Goal: Task Accomplishment & Management: Use online tool/utility

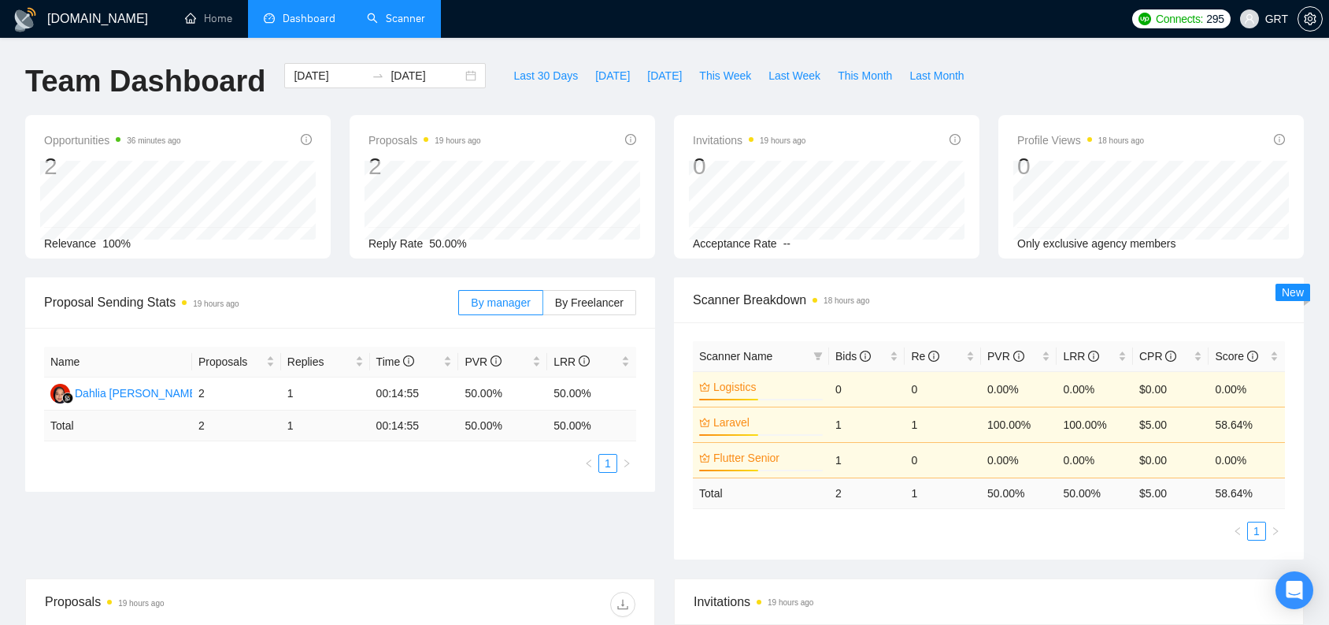
click at [414, 25] on link "Scanner" at bounding box center [396, 18] width 58 height 13
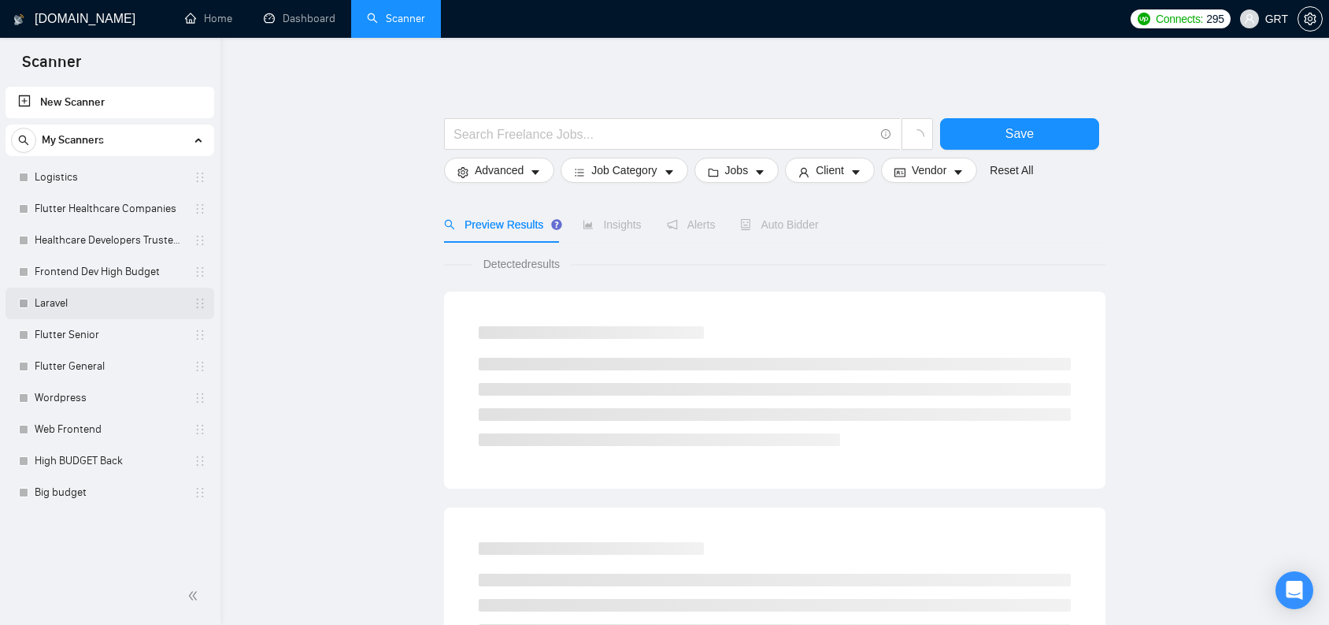
click at [79, 302] on link "Laravel" at bounding box center [110, 303] width 150 height 32
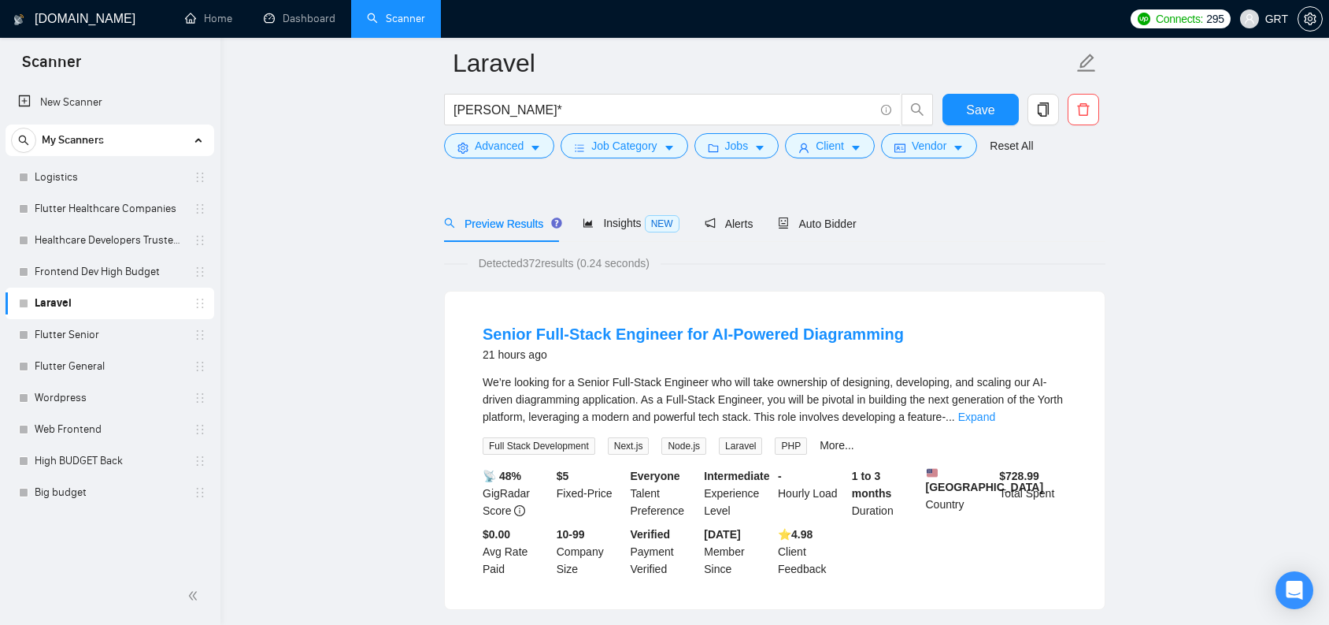
scroll to position [157, 0]
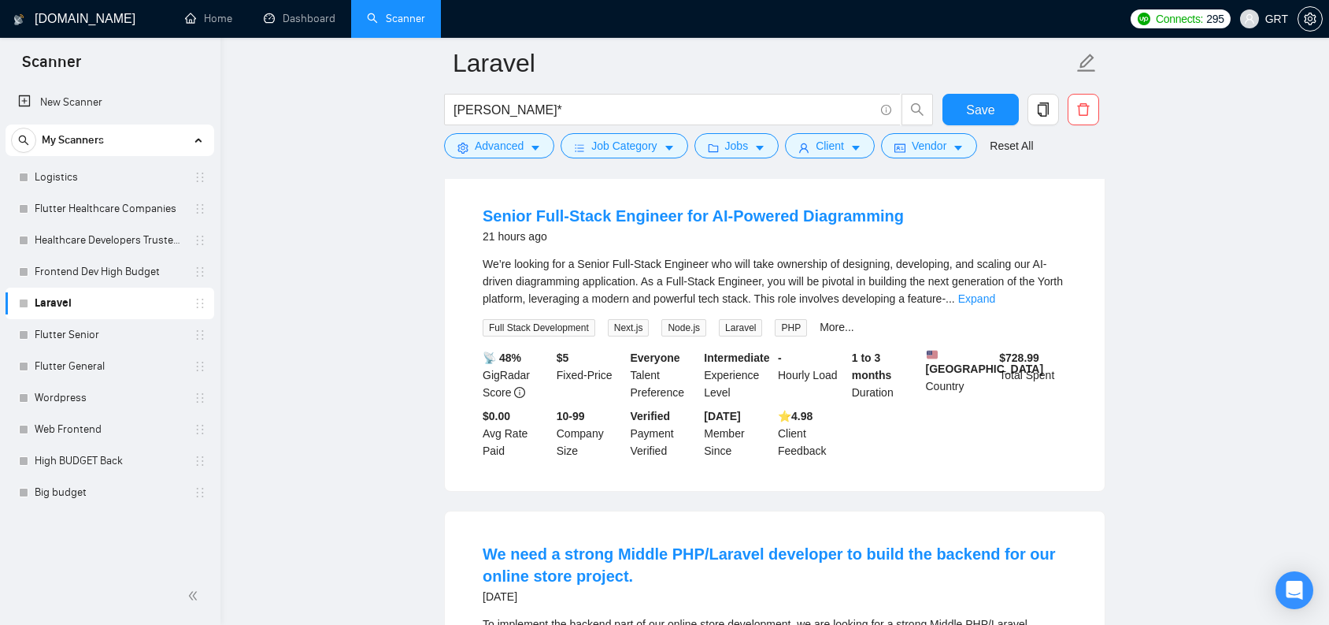
click at [1026, 302] on div "We’re looking for a Senior Full-Stack Engineer who will take ownership of desig…" at bounding box center [775, 281] width 584 height 52
click at [995, 298] on link "Expand" at bounding box center [976, 298] width 37 height 13
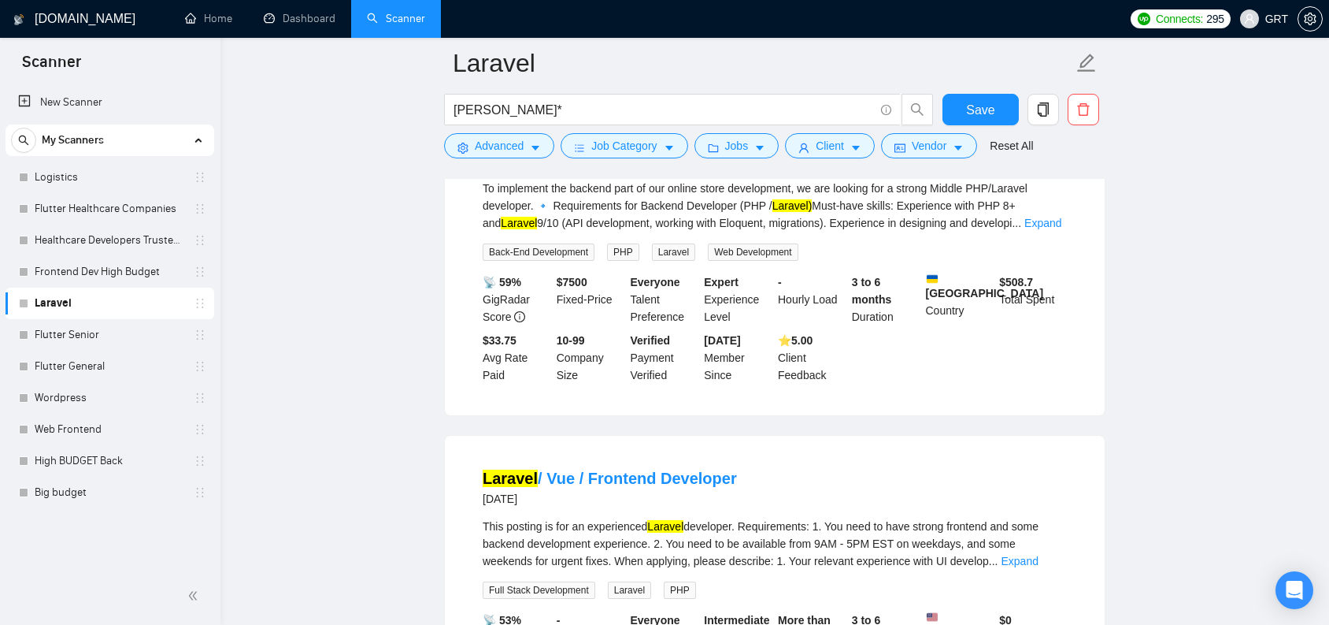
scroll to position [796, 0]
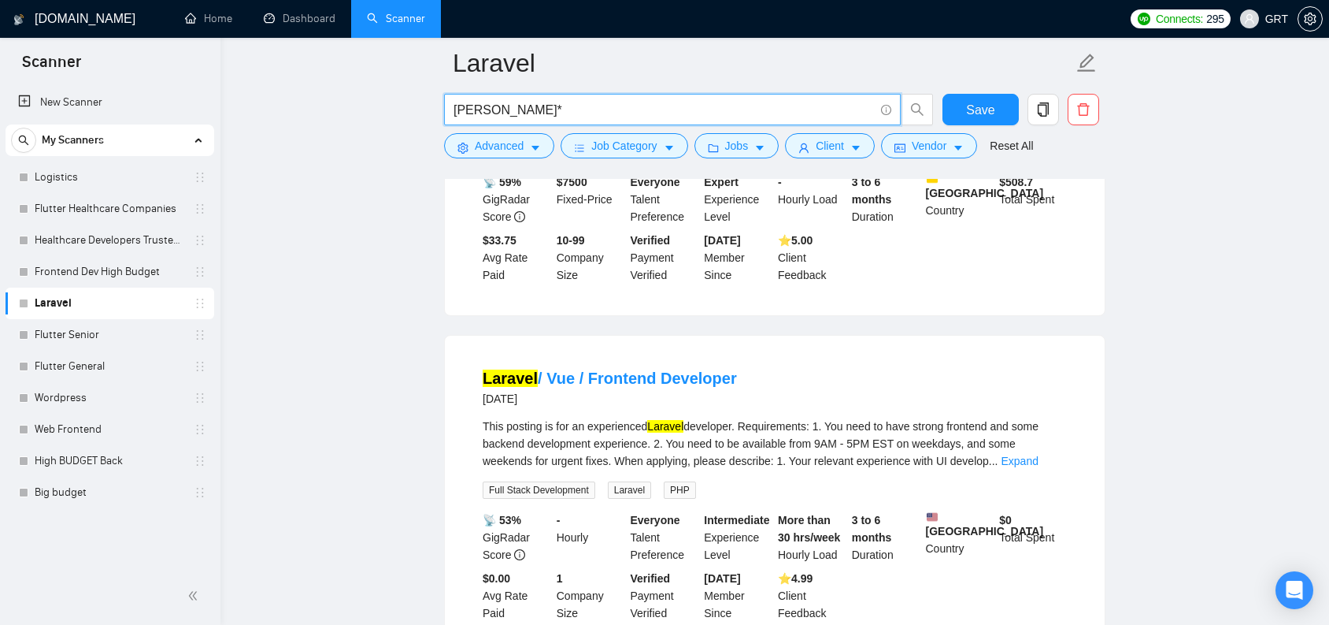
drag, startPoint x: 521, startPoint y: 102, endPoint x: 510, endPoint y: 102, distance: 11.8
click at [510, 102] on input "[PERSON_NAME]*" at bounding box center [664, 110] width 421 height 20
click at [458, 106] on input "[PERSON_NAME]*" at bounding box center [664, 110] width 421 height 20
click at [455, 108] on input "[PERSON_NAME]*" at bounding box center [664, 110] width 421 height 20
paste input "Website Development"
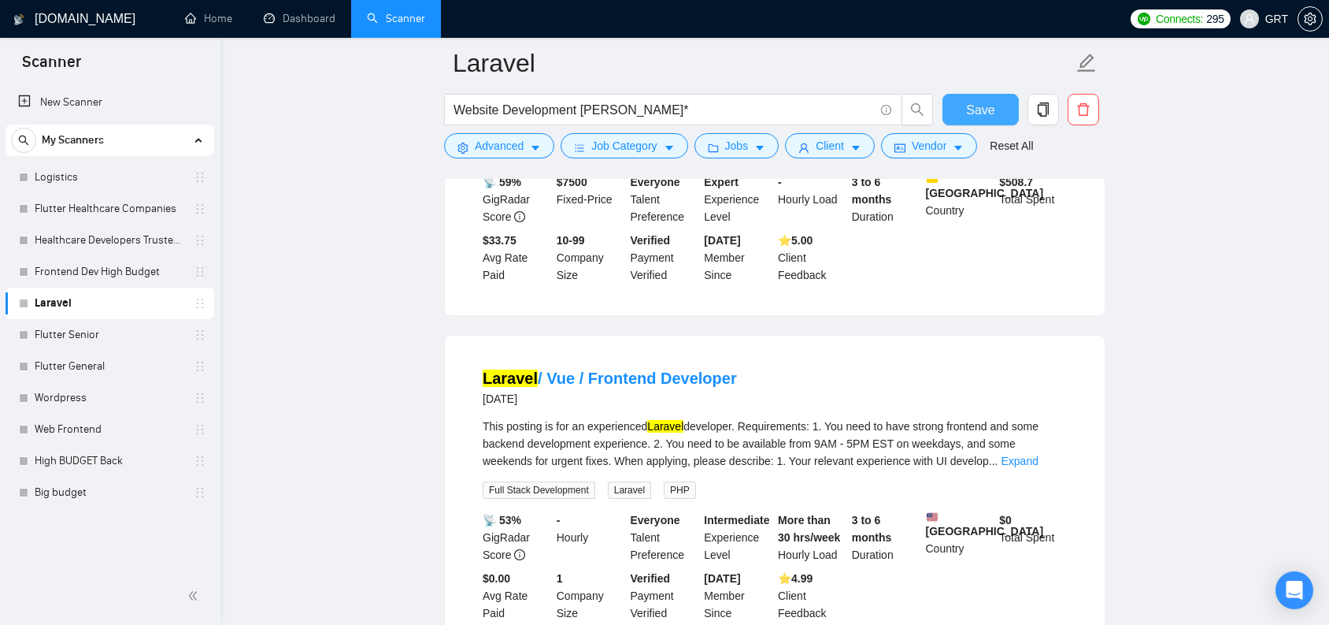
click at [1001, 106] on button "Save" at bounding box center [981, 110] width 76 height 32
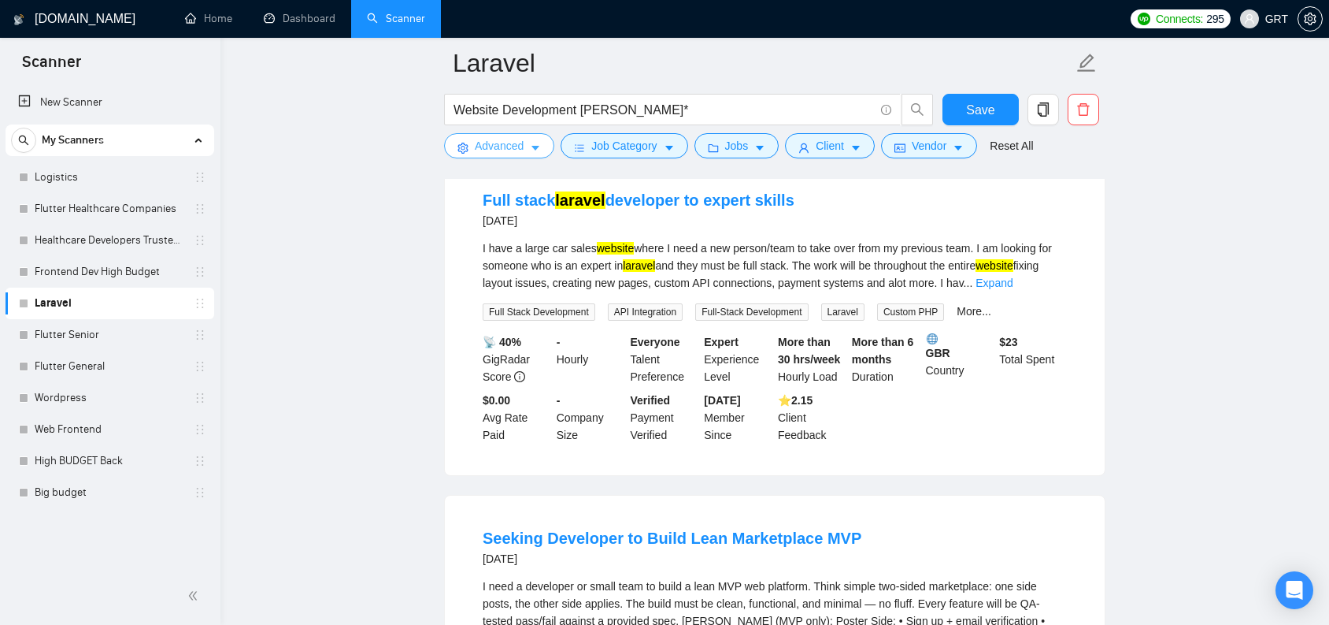
click at [535, 155] on button "Advanced" at bounding box center [499, 145] width 110 height 25
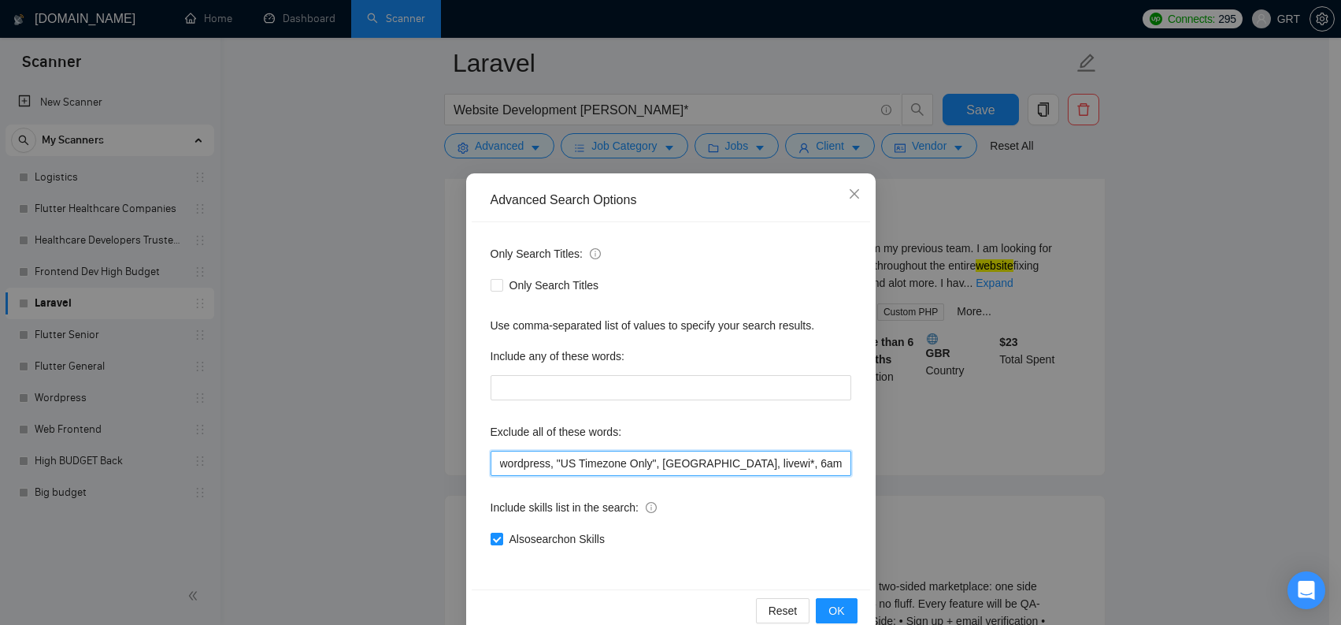
drag, startPoint x: 591, startPoint y: 466, endPoint x: 510, endPoint y: 468, distance: 81.1
click at [483, 468] on div "Only Search Titles: Only Search Titles Use comma-separated list of values to sp…" at bounding box center [671, 405] width 399 height 367
click at [525, 467] on input "wordpress, "US Timezone Only", [GEOGRAPHIC_DATA], livewi*, 6amMart, AI, bolt*, …" at bounding box center [671, 462] width 361 height 25
drag, startPoint x: 557, startPoint y: 465, endPoint x: 758, endPoint y: 460, distance: 200.9
click at [870, 460] on div "Advanced Search Options Only Search Titles: Only Search Titles Use comma-separa…" at bounding box center [670, 312] width 1341 height 625
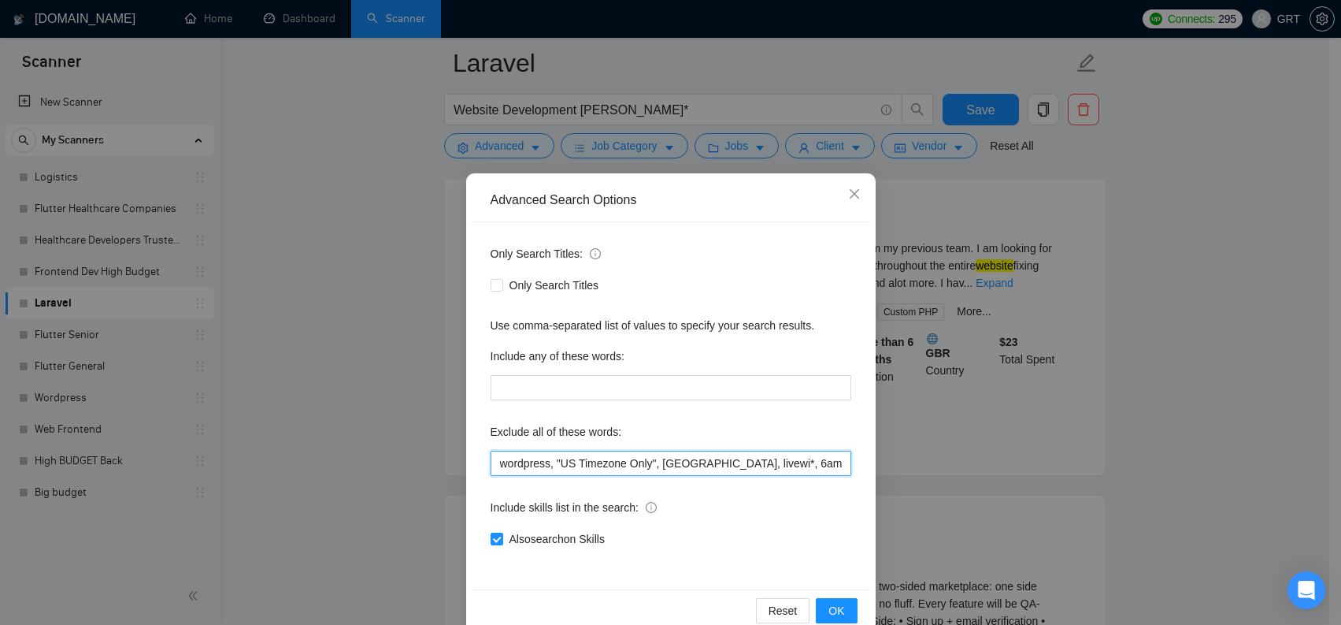
click at [635, 462] on input "wordpress, "US Timezone Only", [GEOGRAPHIC_DATA], livewi*, 6amMart, AI, bolt*, …" at bounding box center [671, 462] width 361 height 25
drag, startPoint x: 734, startPoint y: 462, endPoint x: 853, endPoint y: 458, distance: 119.0
click at [853, 458] on div "Only Search Titles: Only Search Titles Use comma-separated list of values to sp…" at bounding box center [671, 405] width 399 height 367
click at [693, 467] on input "wordpress, "US Timezone Only", [GEOGRAPHIC_DATA], livewi*, 6amMart, AI, bolt*, …" at bounding box center [671, 462] width 361 height 25
drag, startPoint x: 754, startPoint y: 462, endPoint x: 856, endPoint y: 459, distance: 102.4
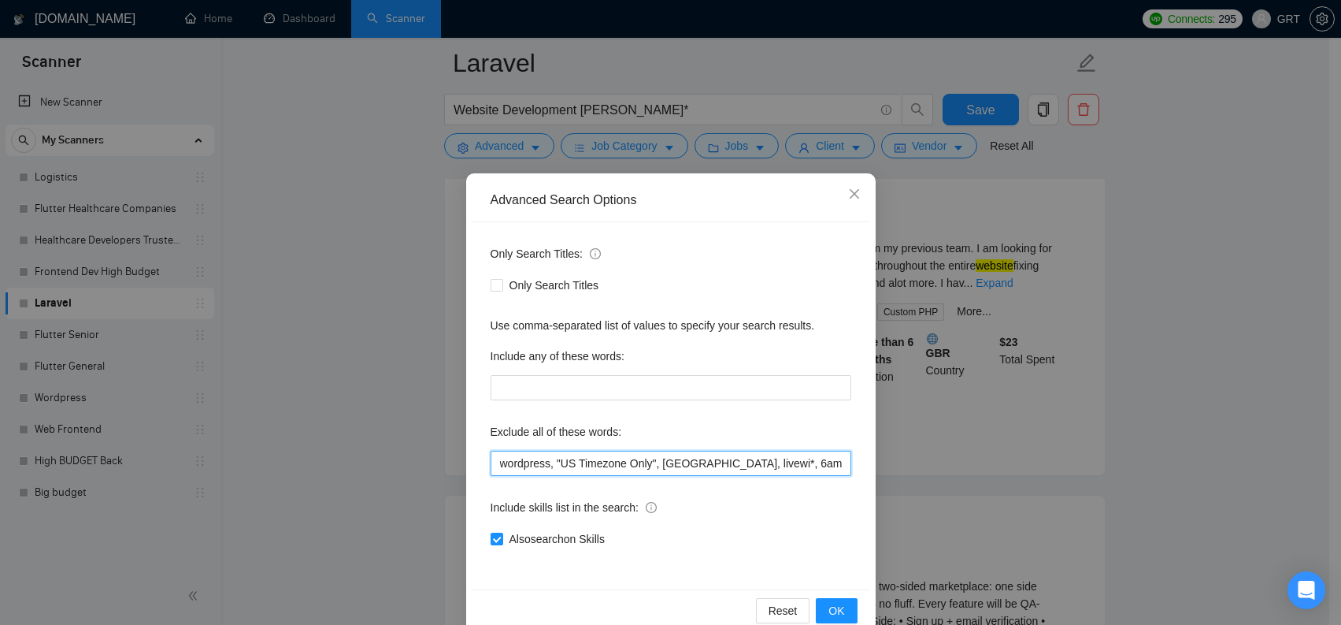
click at [856, 459] on div "Only Search Titles: Only Search Titles Use comma-separated list of values to sp…" at bounding box center [671, 405] width 399 height 367
click at [654, 472] on input "wordpress, "US Timezone Only", [GEOGRAPHIC_DATA], livewi*, 6amMart, AI, bolt*, …" at bounding box center [671, 462] width 361 height 25
drag, startPoint x: 678, startPoint y: 465, endPoint x: 870, endPoint y: 461, distance: 192.2
click at [870, 461] on div "Advanced Search Options Only Search Titles: Only Search Titles Use comma-separa…" at bounding box center [670, 312] width 1341 height 625
click at [790, 465] on input "wordpress, "US Timezone Only", [GEOGRAPHIC_DATA], livewi*, 6amMart, AI, bolt*, …" at bounding box center [671, 462] width 361 height 25
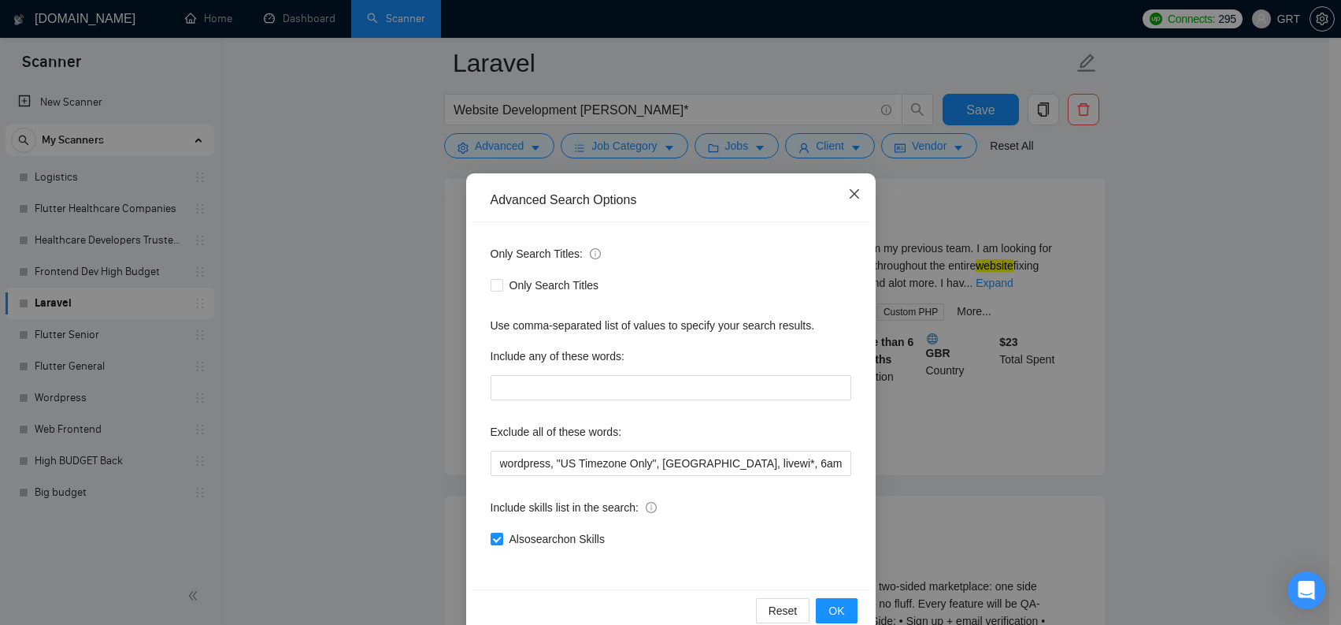
click at [840, 191] on span "Close" at bounding box center [854, 194] width 43 height 43
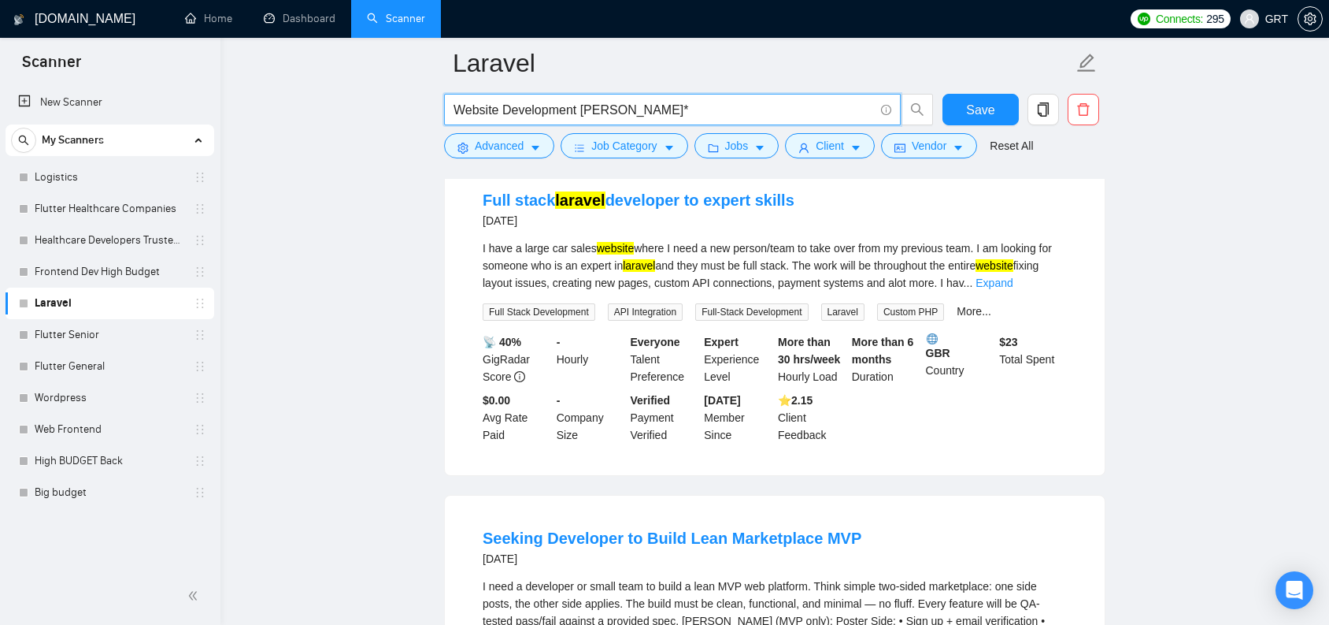
drag, startPoint x: 580, startPoint y: 109, endPoint x: 284, endPoint y: 104, distance: 296.2
type input "[PERSON_NAME]*"
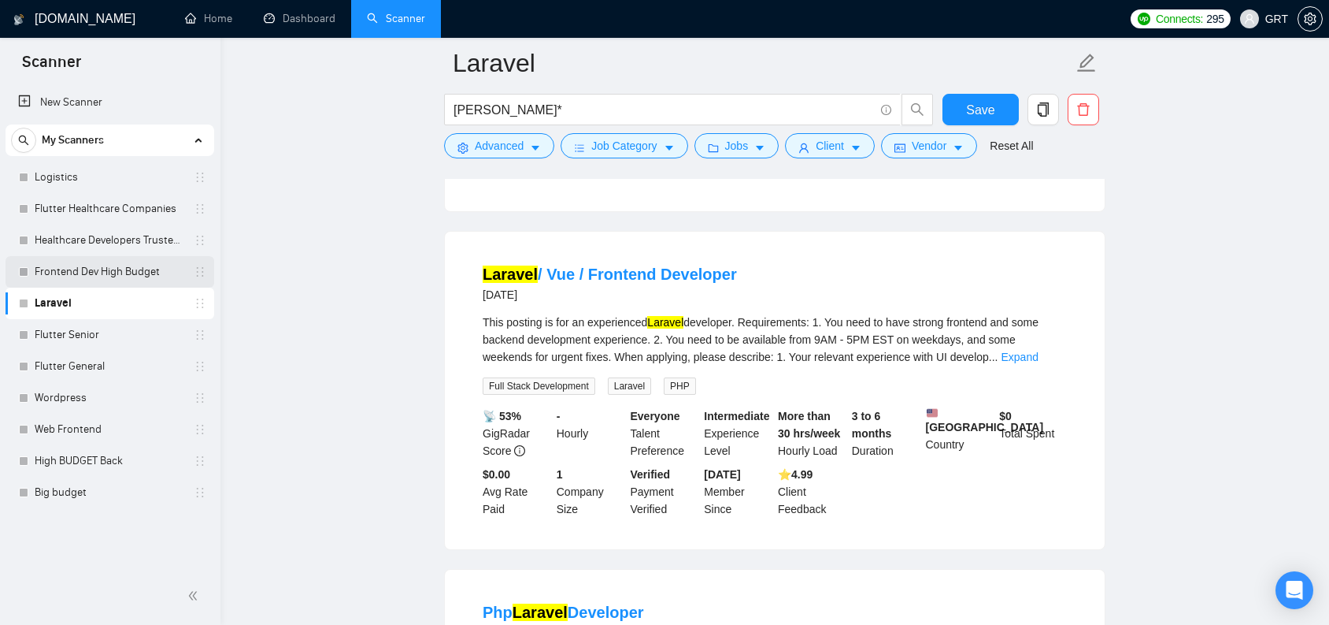
click at [75, 261] on link "Frontend Dev High Budget" at bounding box center [110, 272] width 150 height 32
click at [972, 102] on span "Save" at bounding box center [980, 110] width 28 height 20
click at [108, 274] on link "Frontend Dev High Budget" at bounding box center [110, 272] width 150 height 32
click at [75, 485] on link "Big budget" at bounding box center [110, 492] width 150 height 32
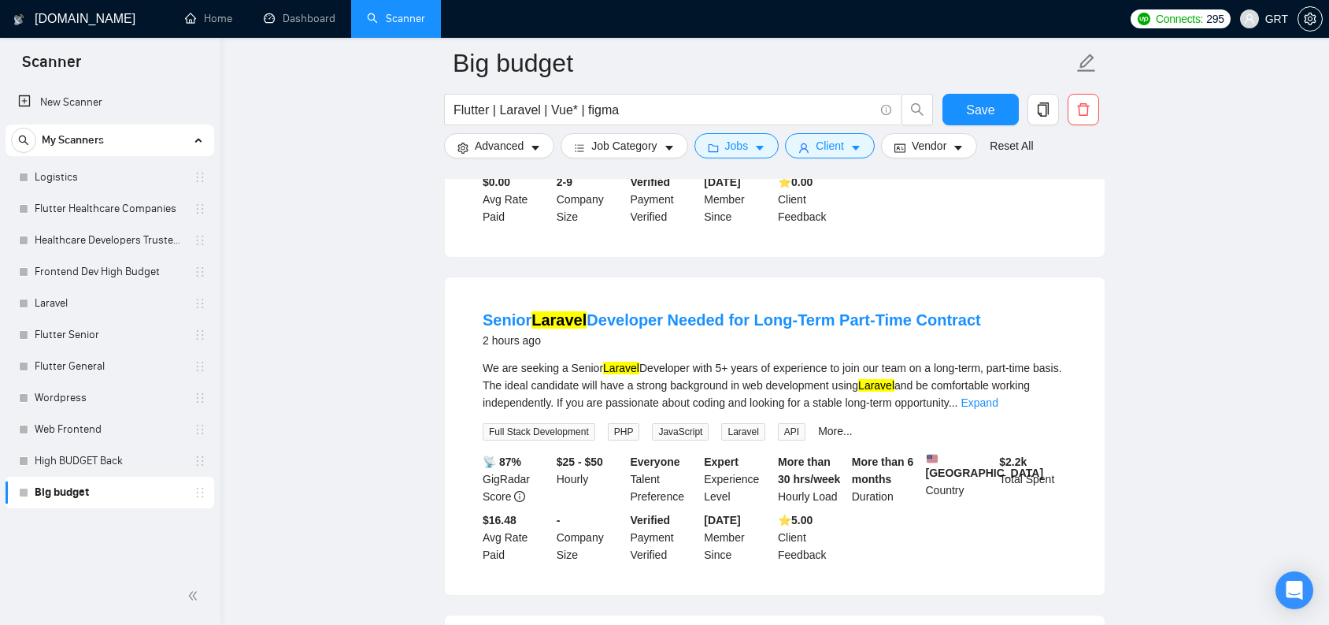
scroll to position [758, 0]
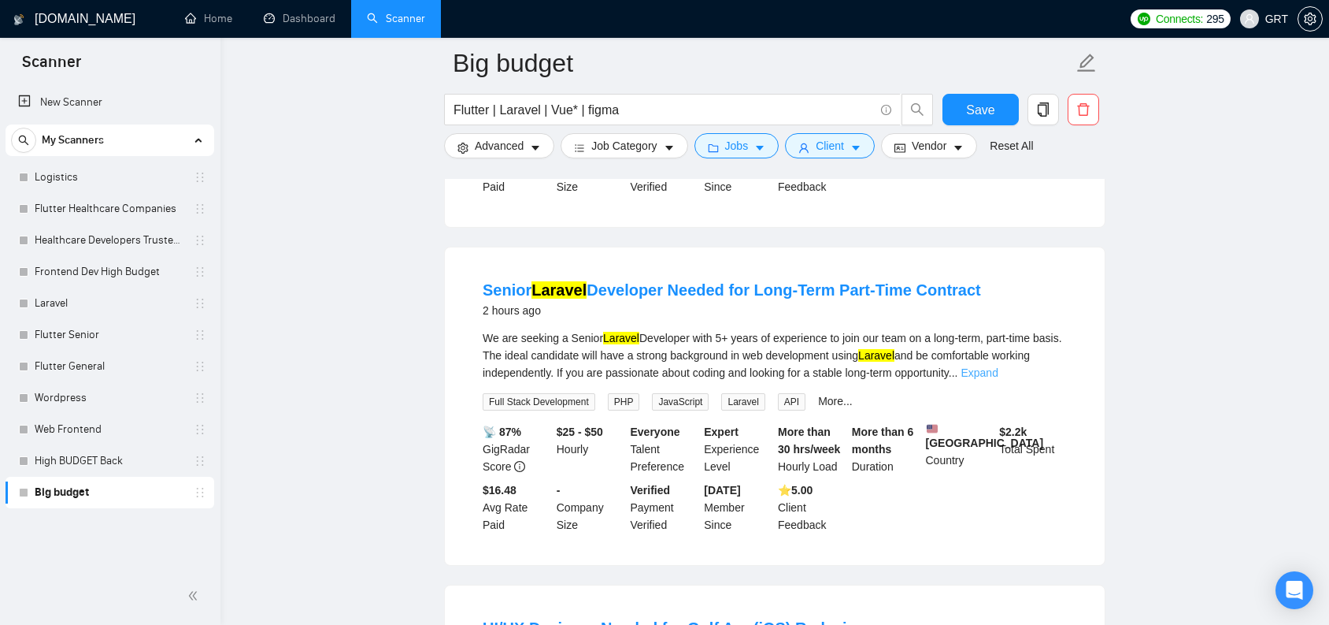
click at [998, 379] on link "Expand" at bounding box center [979, 372] width 37 height 13
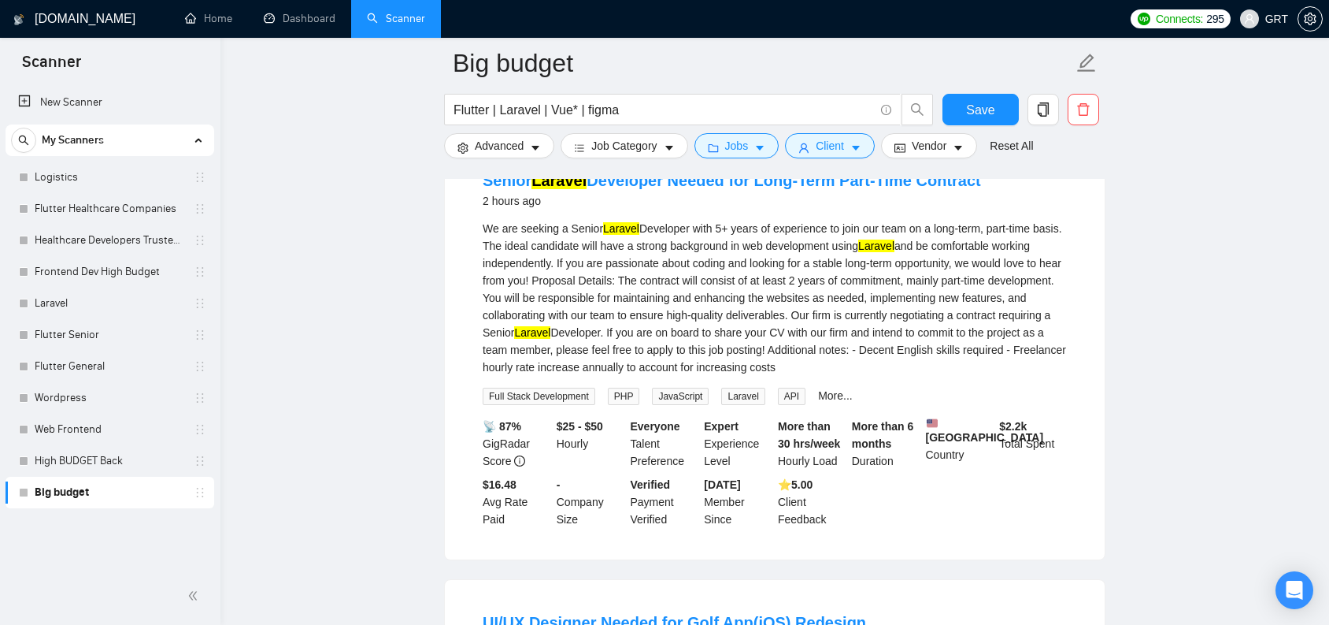
scroll to position [836, 0]
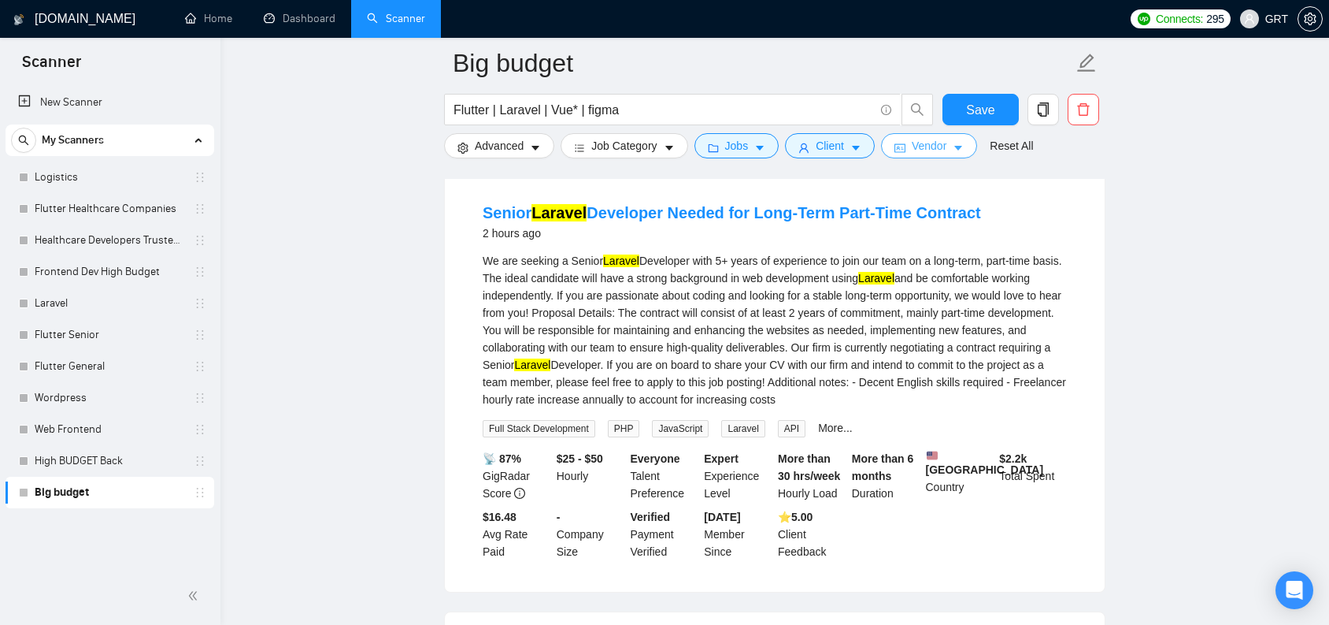
click at [977, 148] on button "Vendor" at bounding box center [929, 145] width 96 height 25
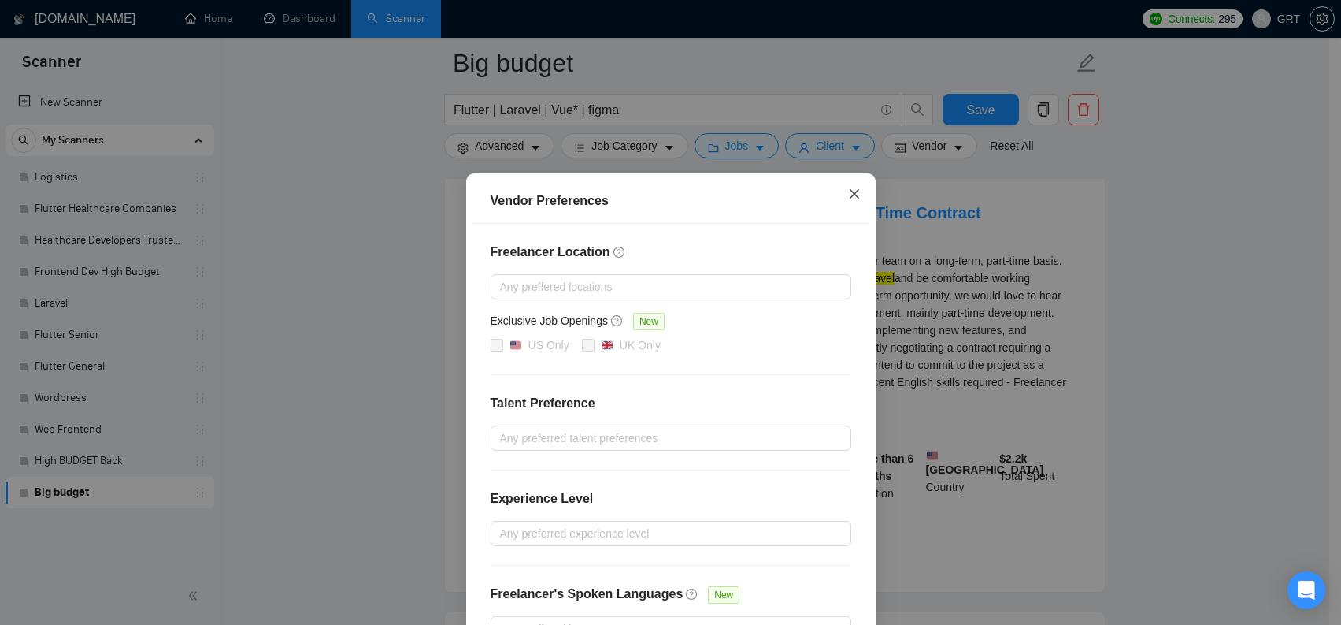
click at [849, 196] on icon "close" at bounding box center [853, 193] width 9 height 9
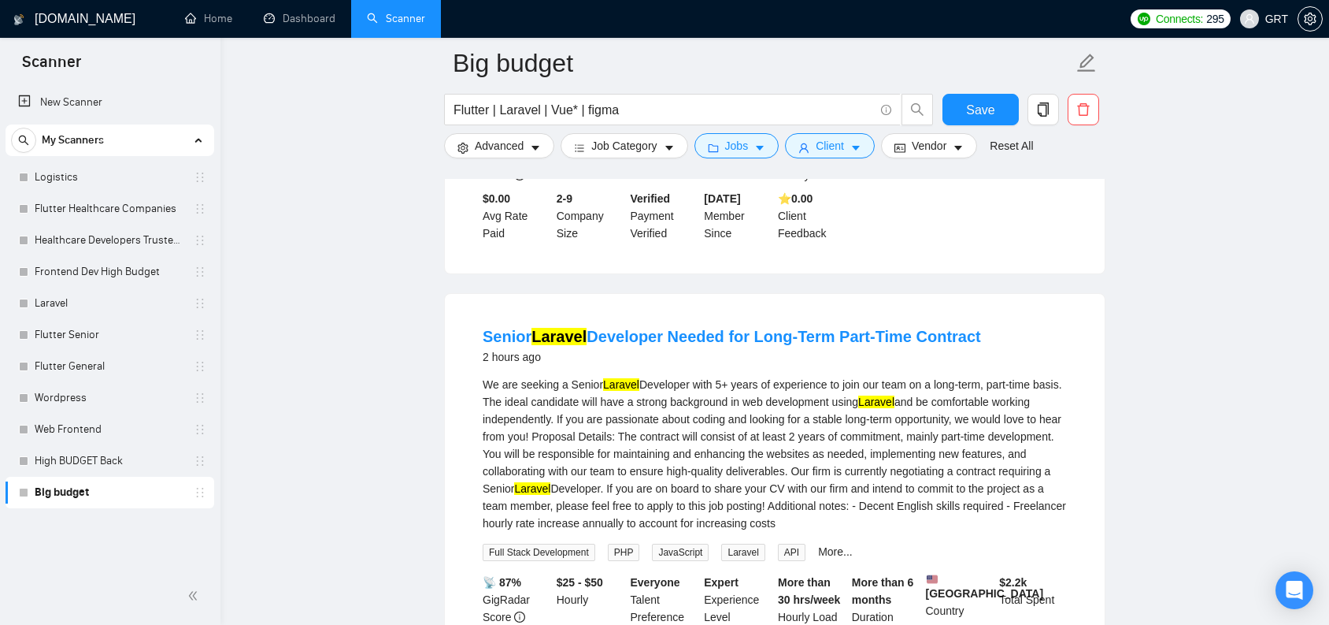
scroll to position [232, 0]
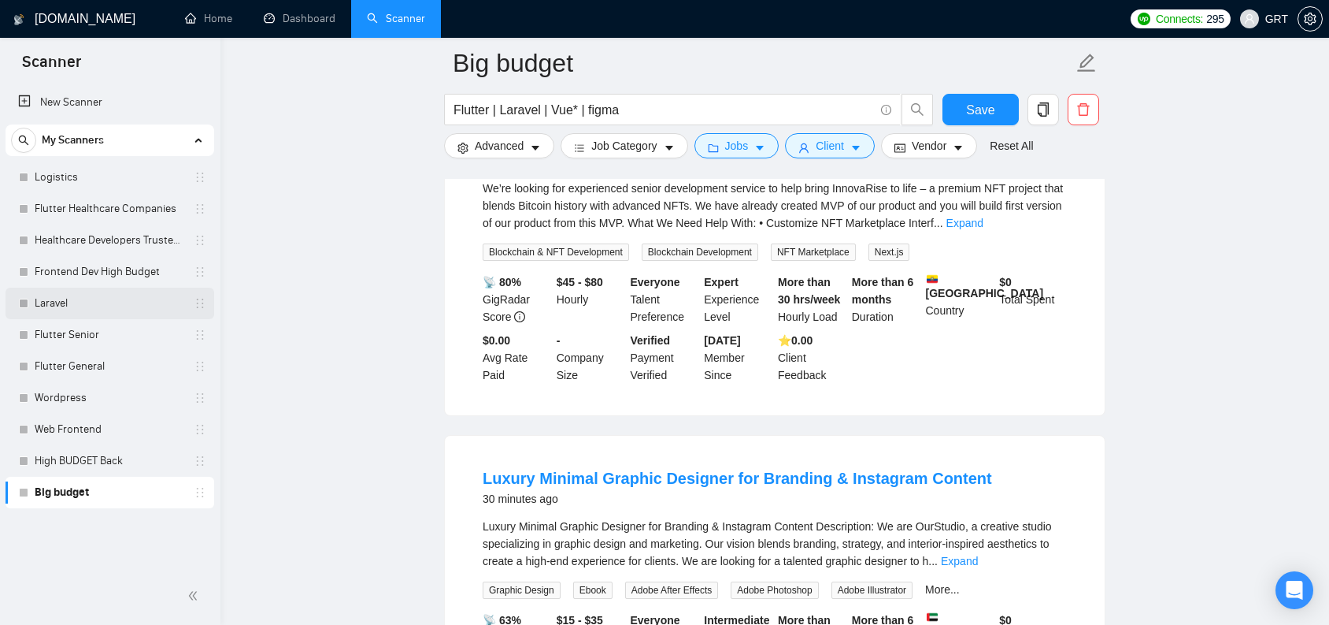
click at [68, 312] on link "Laravel" at bounding box center [110, 303] width 150 height 32
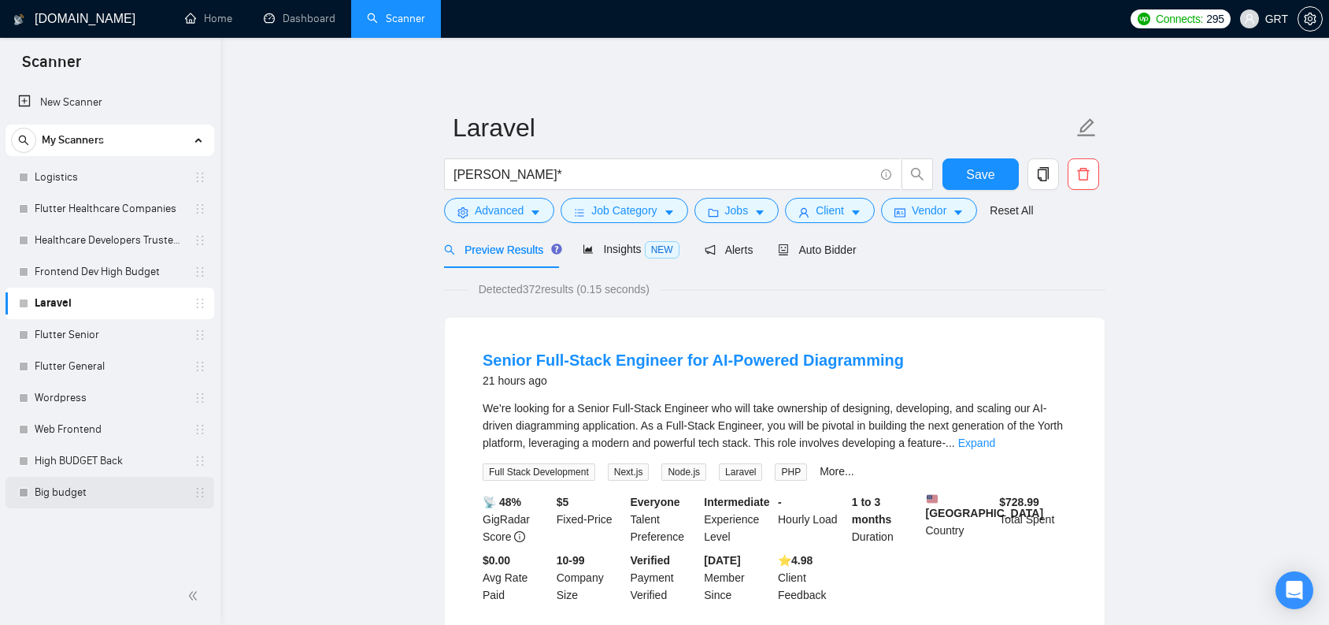
click at [66, 488] on link "Big budget" at bounding box center [110, 492] width 150 height 32
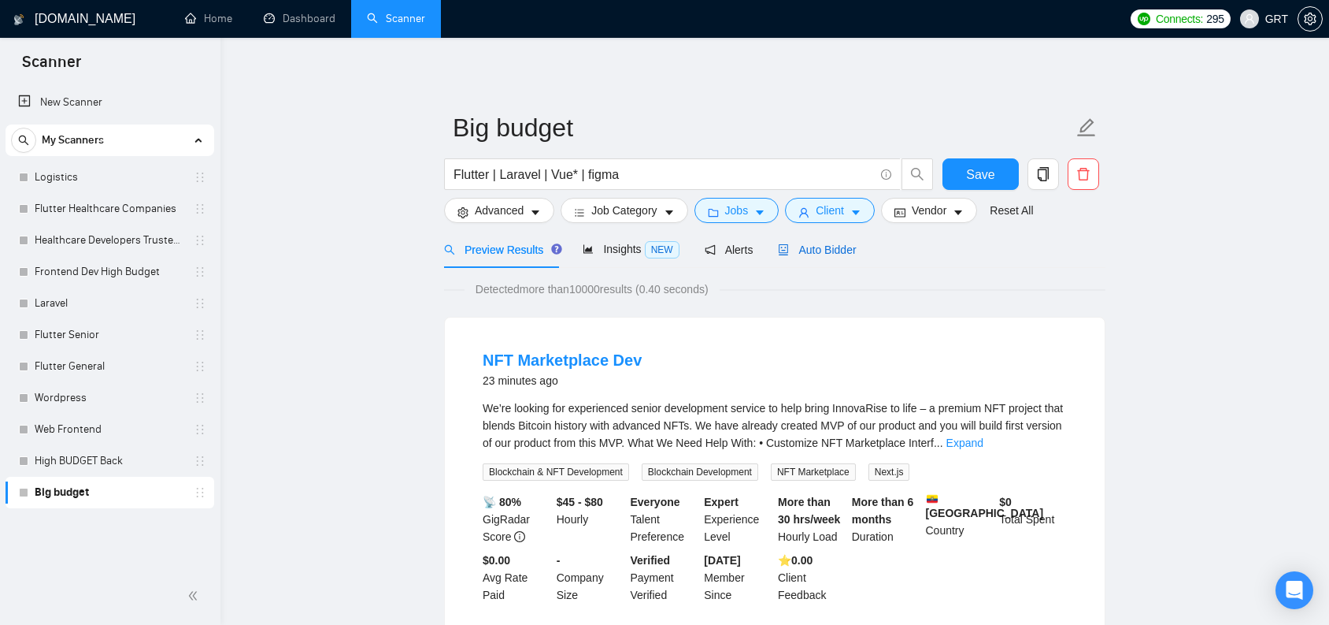
click at [836, 255] on span "Auto Bidder" at bounding box center [817, 249] width 78 height 13
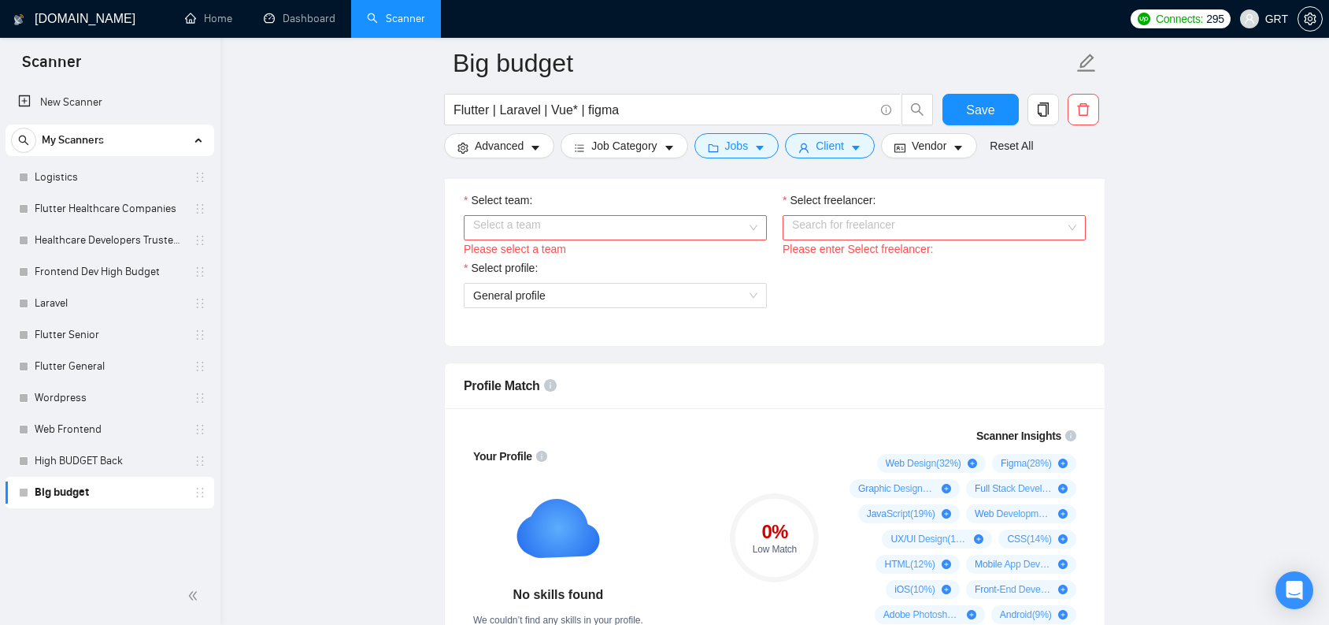
scroll to position [874, 0]
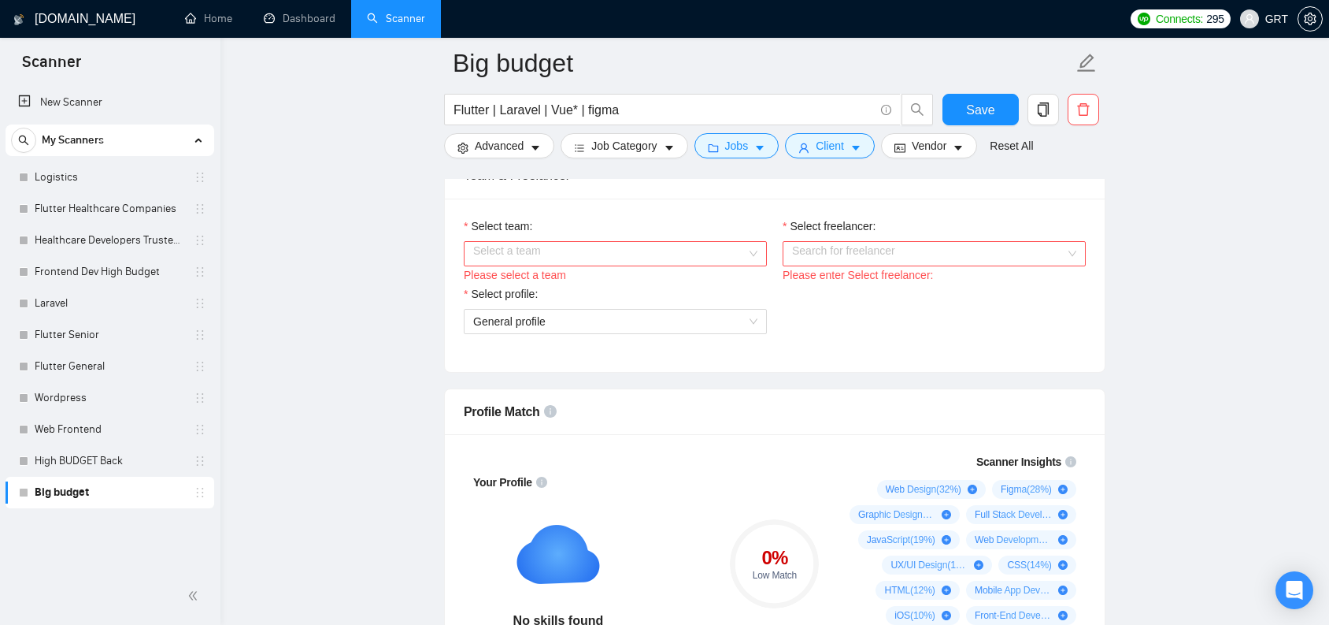
click at [672, 265] on input "Select team:" at bounding box center [609, 254] width 273 height 24
click at [639, 301] on div "ByteCrab" at bounding box center [615, 301] width 284 height 17
click at [883, 241] on div "Select freelancer:" at bounding box center [934, 229] width 303 height 24
click at [880, 262] on input "Select freelancer:" at bounding box center [928, 254] width 273 height 24
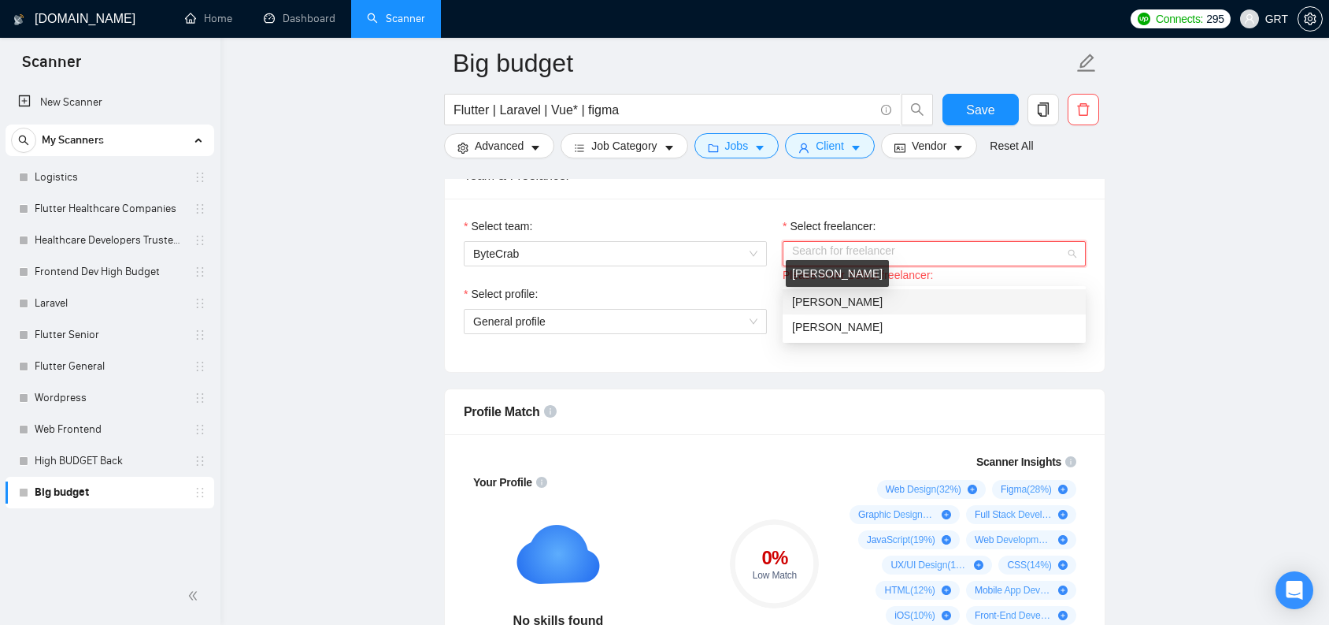
click at [883, 304] on span "[PERSON_NAME]" at bounding box center [837, 301] width 91 height 13
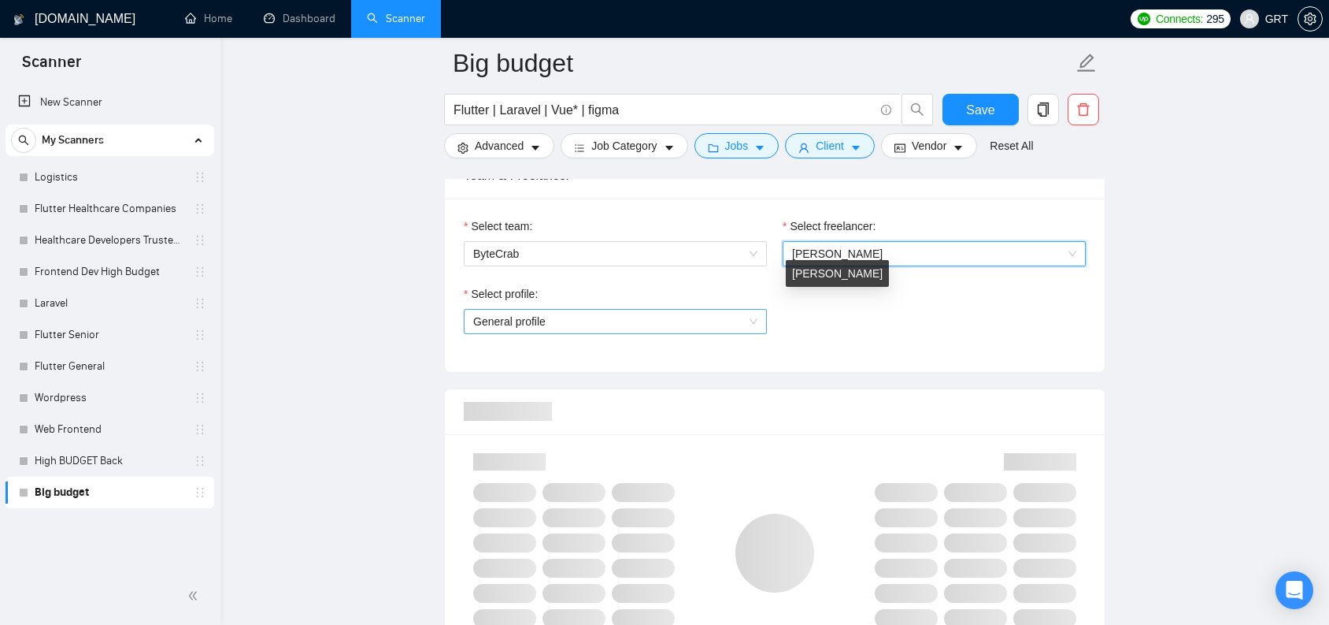
click at [693, 333] on span "General profile" at bounding box center [615, 322] width 284 height 24
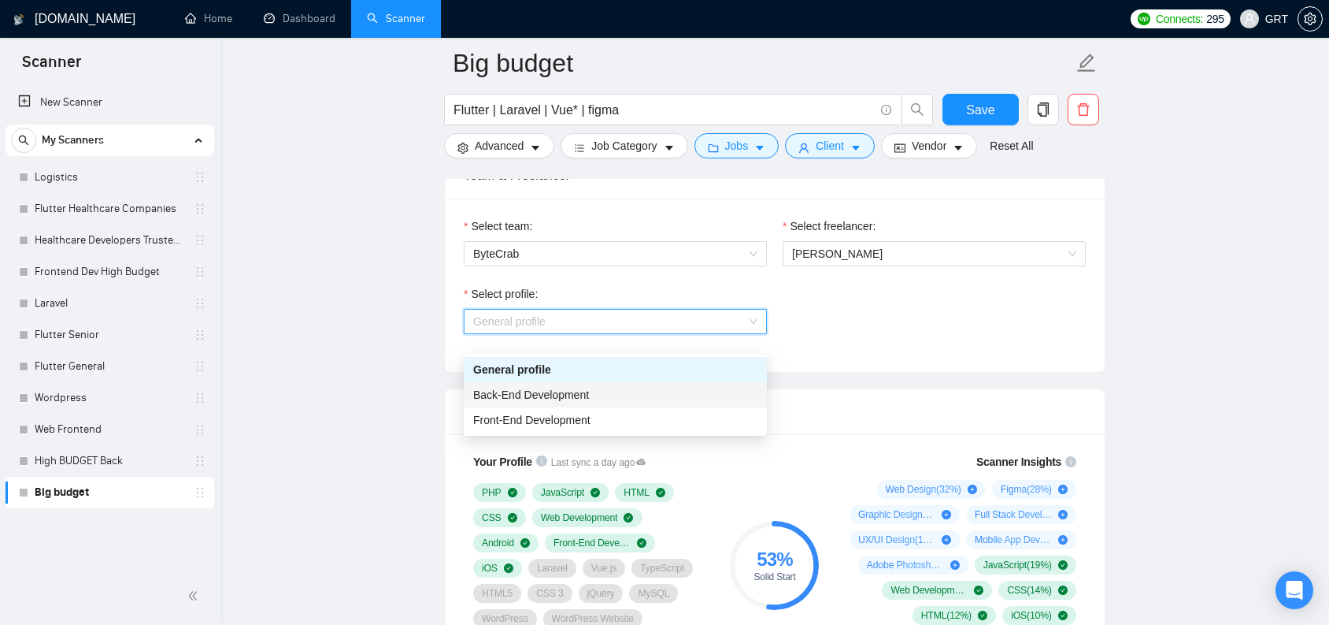
click at [608, 399] on div "Back-End Development" at bounding box center [615, 394] width 284 height 17
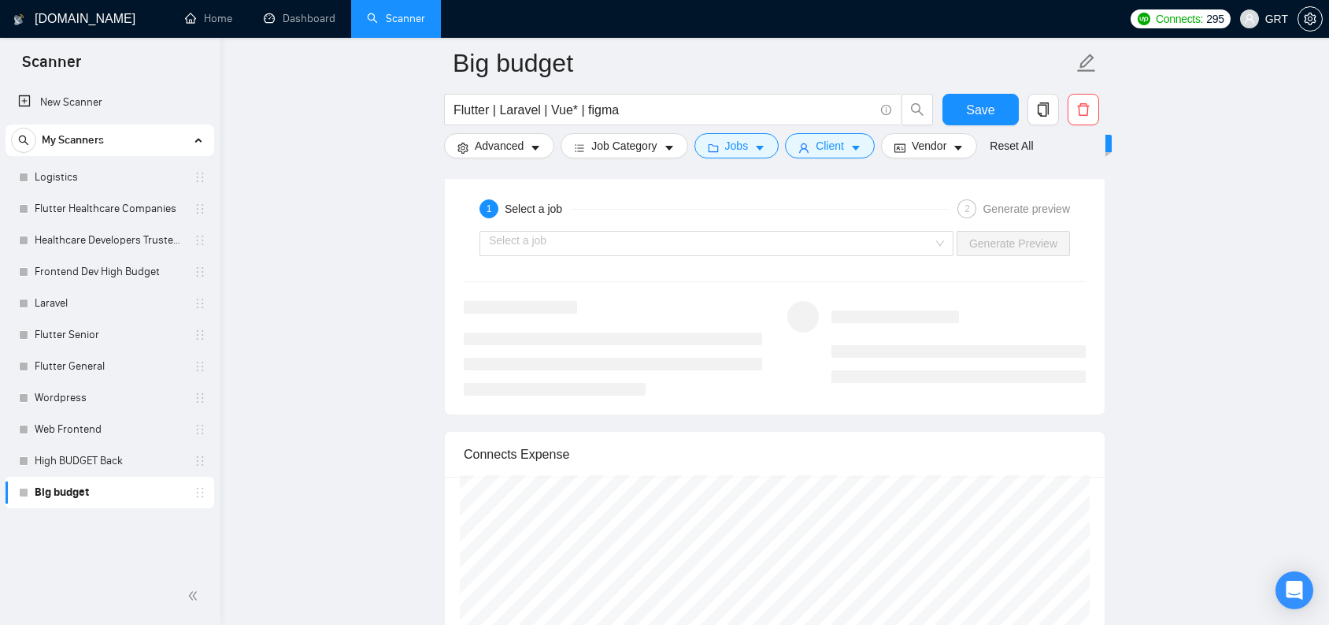
scroll to position [2923, 0]
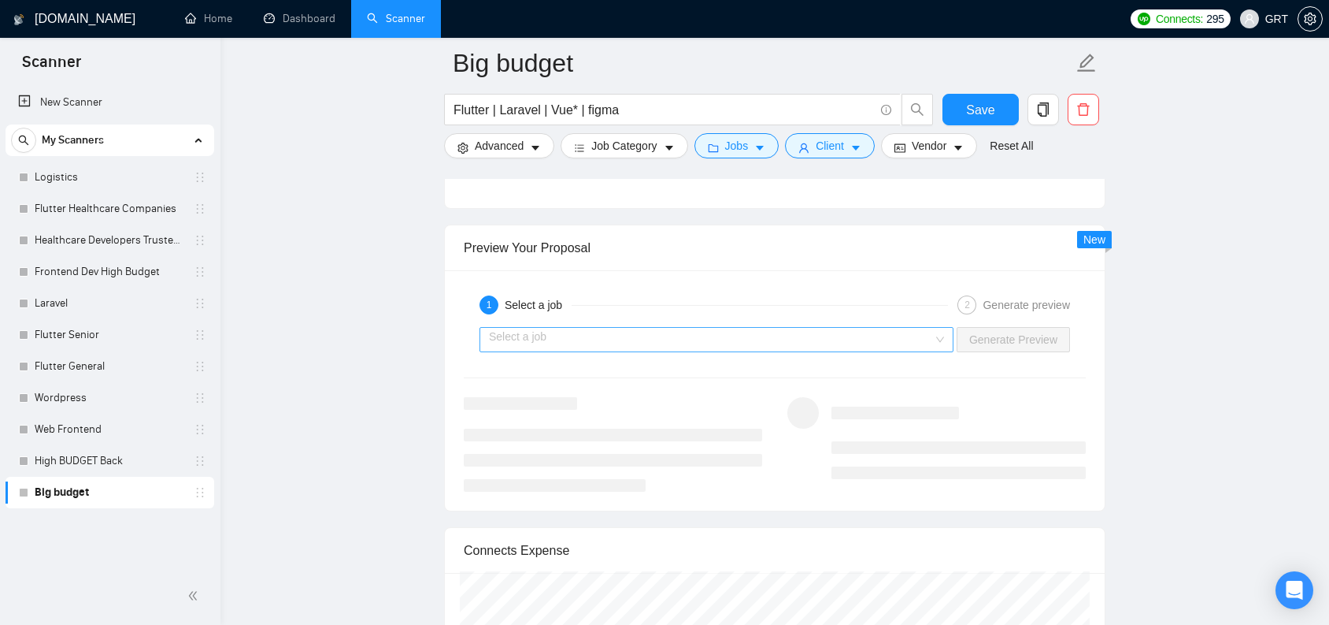
click at [707, 350] on input "search" at bounding box center [711, 340] width 444 height 24
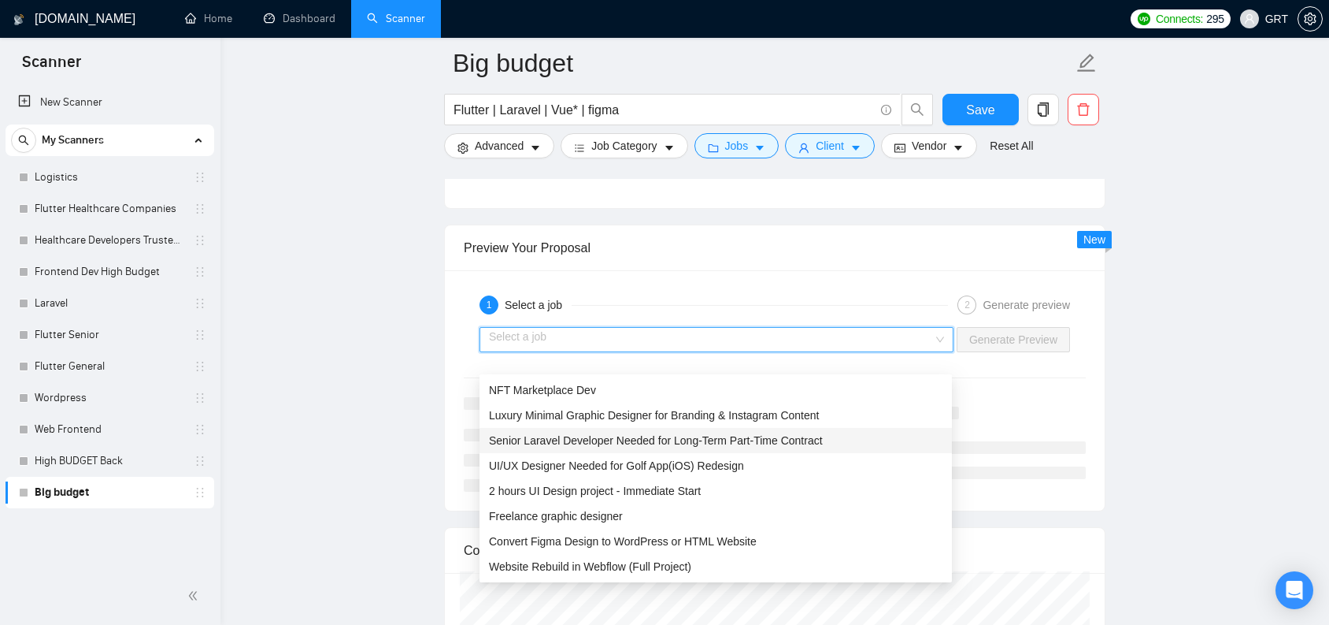
click at [647, 439] on span "Senior Laravel Developer Needed for Long-Term Part-Time Contract" at bounding box center [656, 440] width 334 height 13
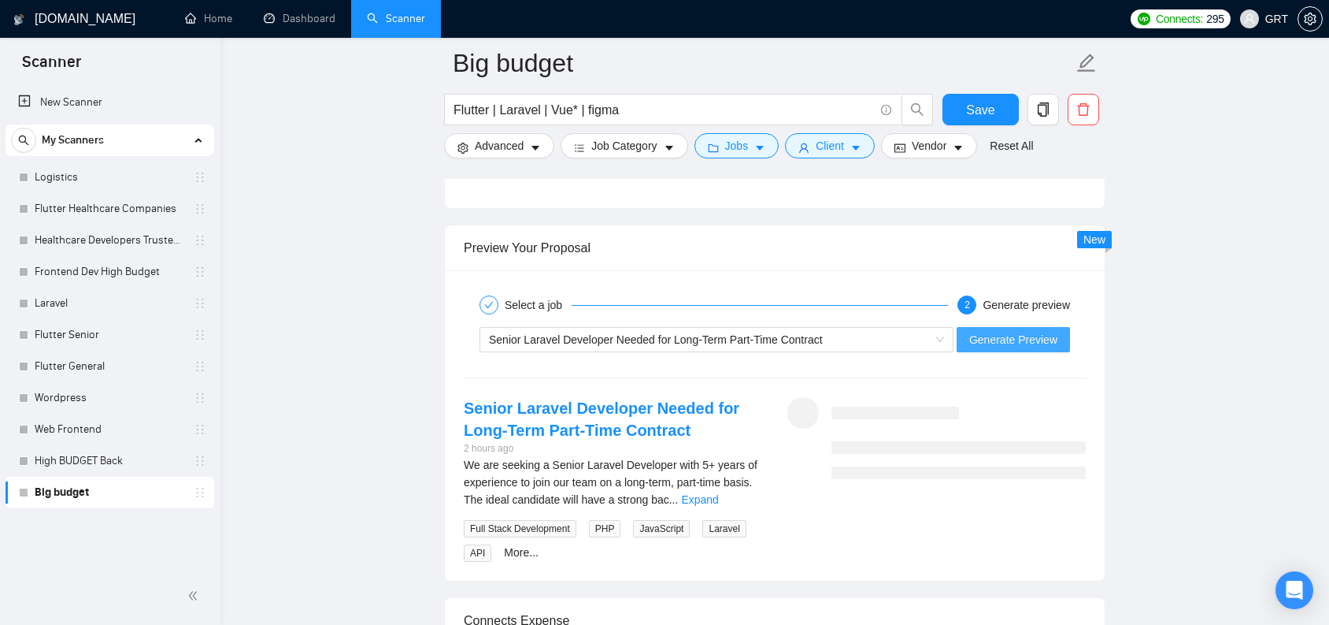
click at [1014, 348] on span "Generate Preview" at bounding box center [1013, 339] width 88 height 17
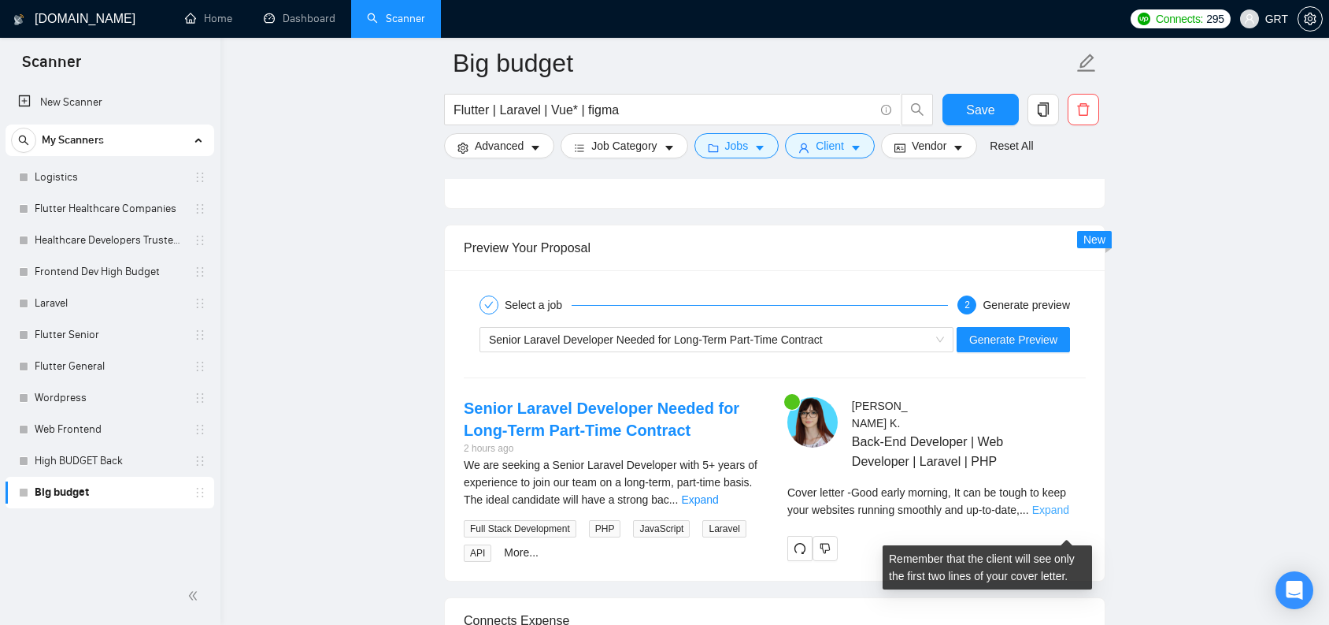
click at [1058, 516] on link "Expand" at bounding box center [1050, 509] width 37 height 13
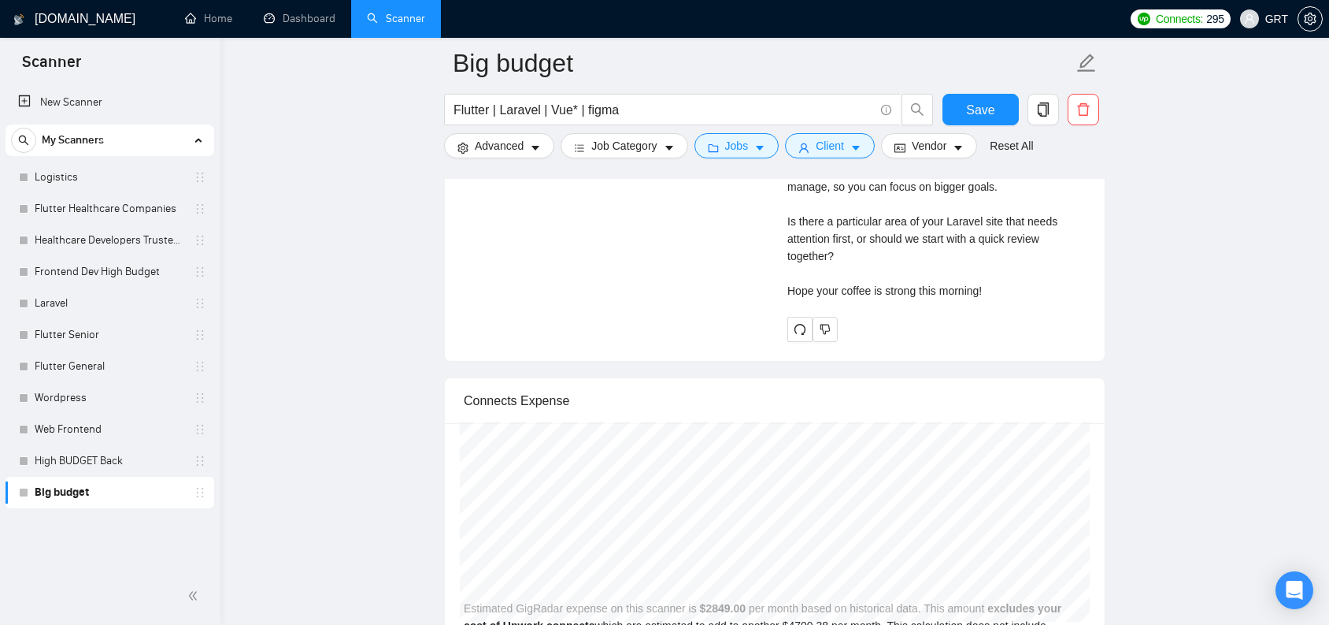
scroll to position [3092, 0]
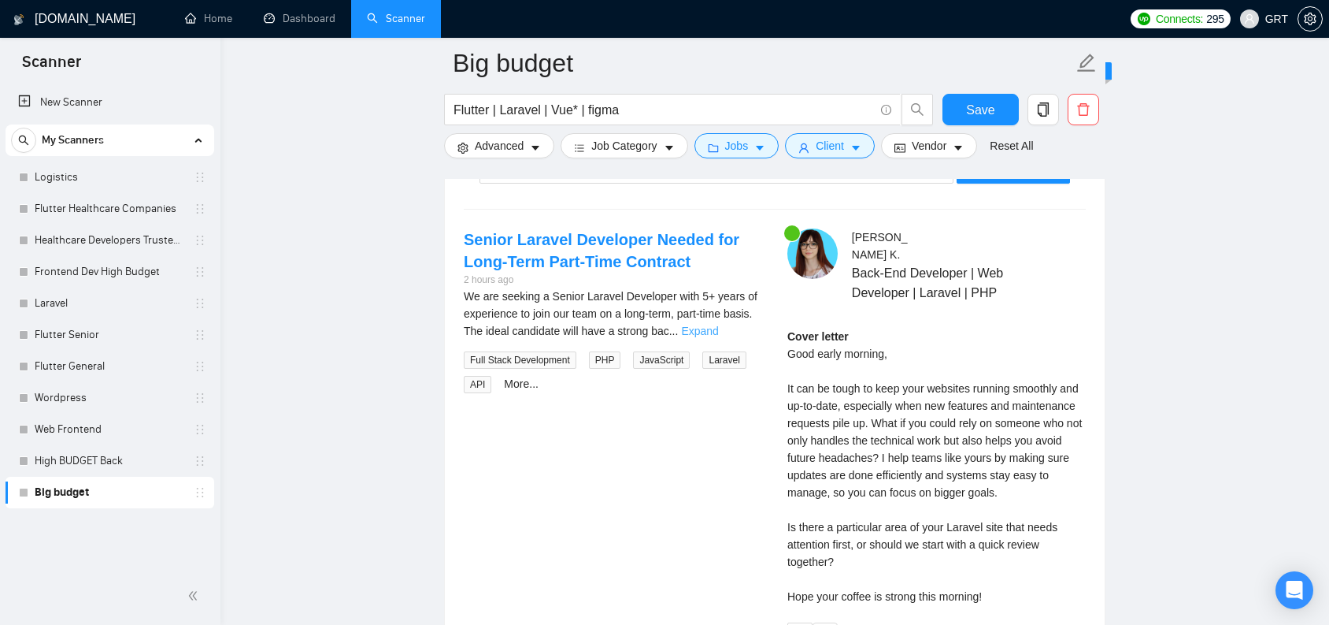
click at [718, 337] on link "Expand" at bounding box center [699, 330] width 37 height 13
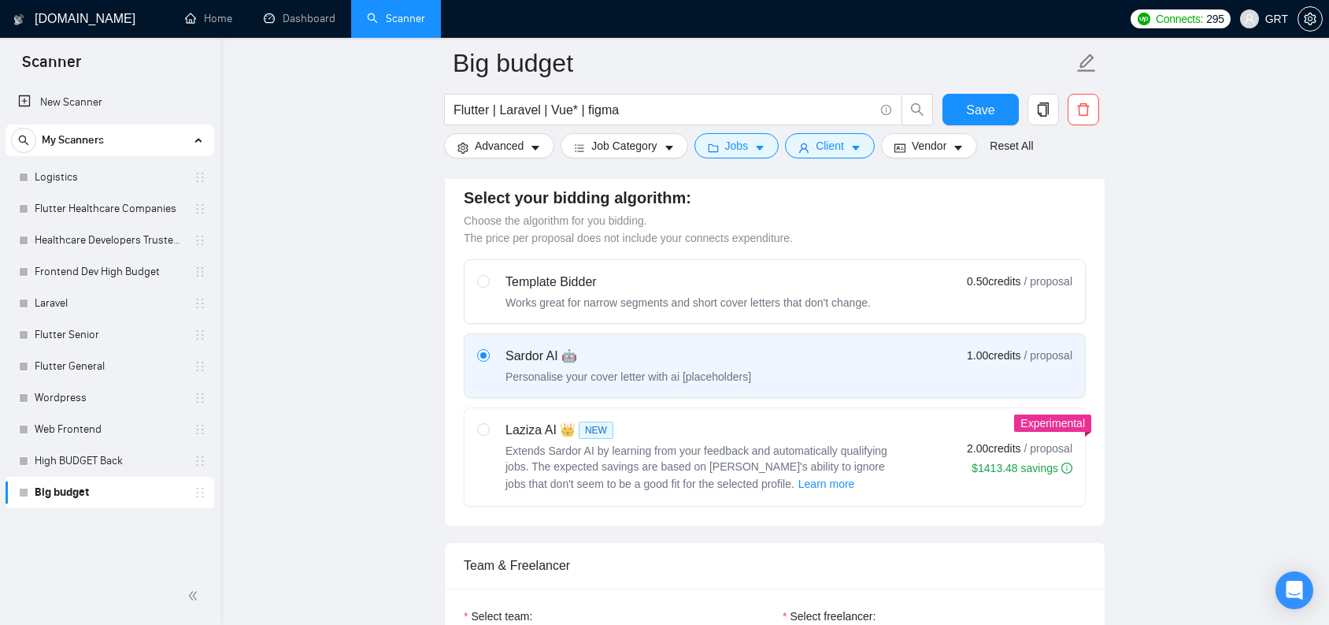
scroll to position [448, 0]
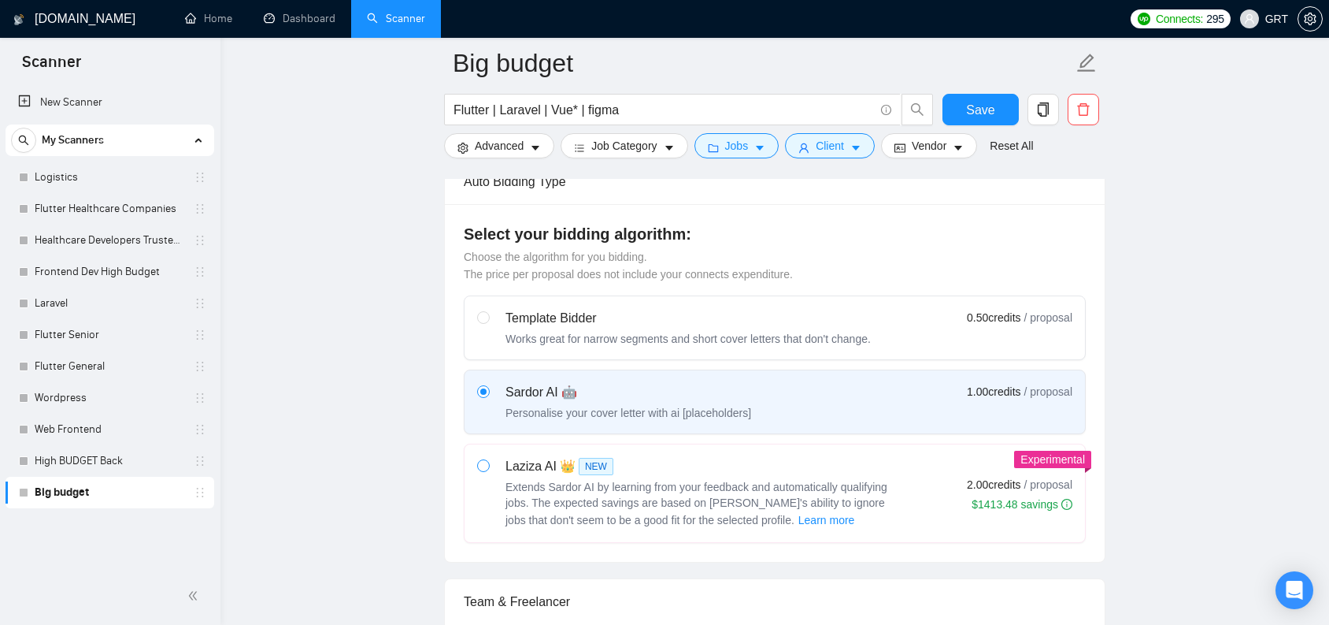
click at [486, 470] on input "radio" at bounding box center [482, 464] width 11 height 11
radio input "true"
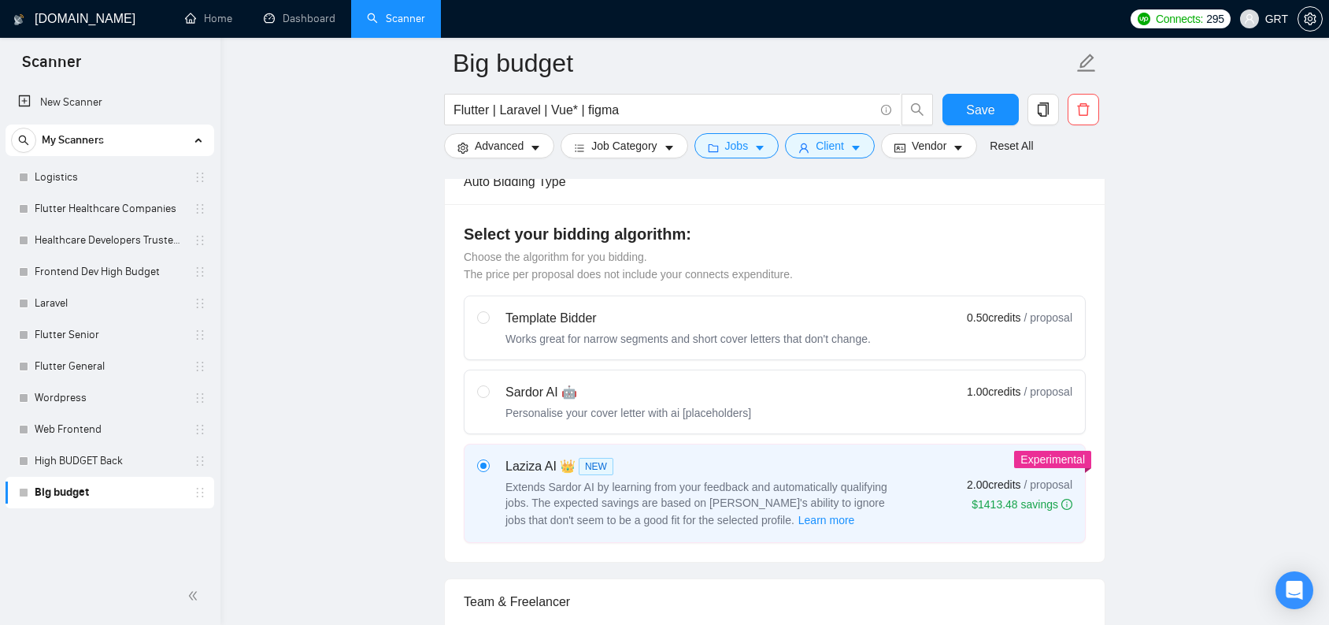
radio input "false"
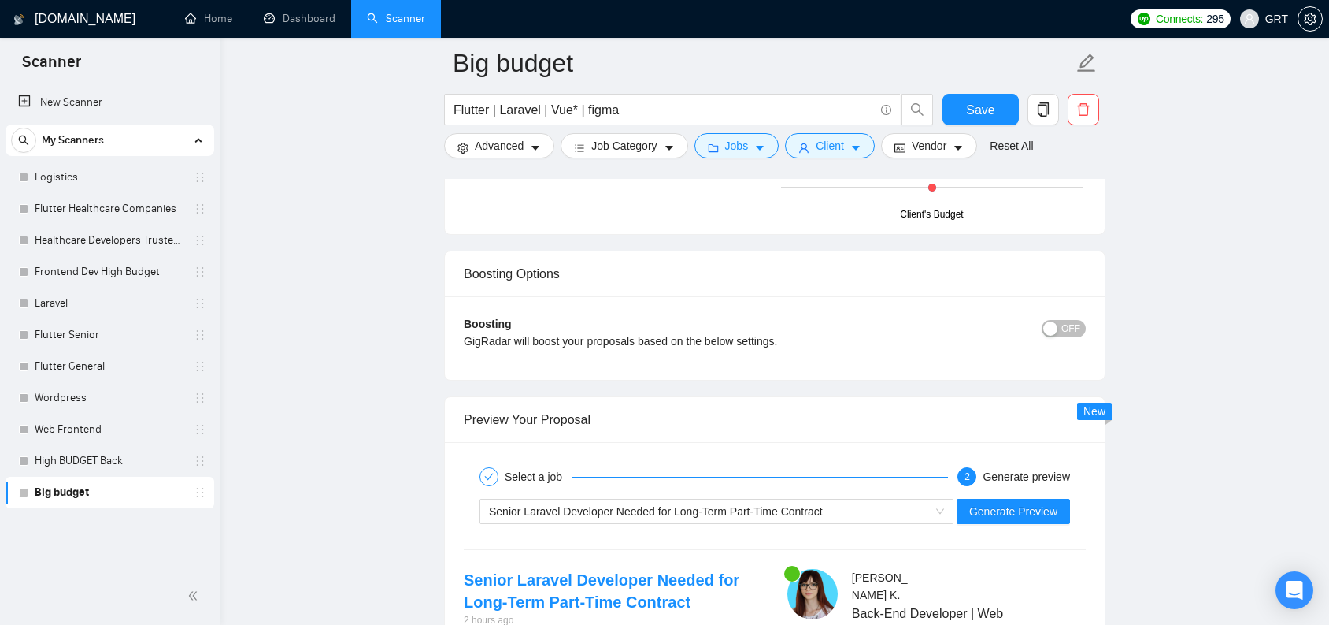
scroll to position [2899, 0]
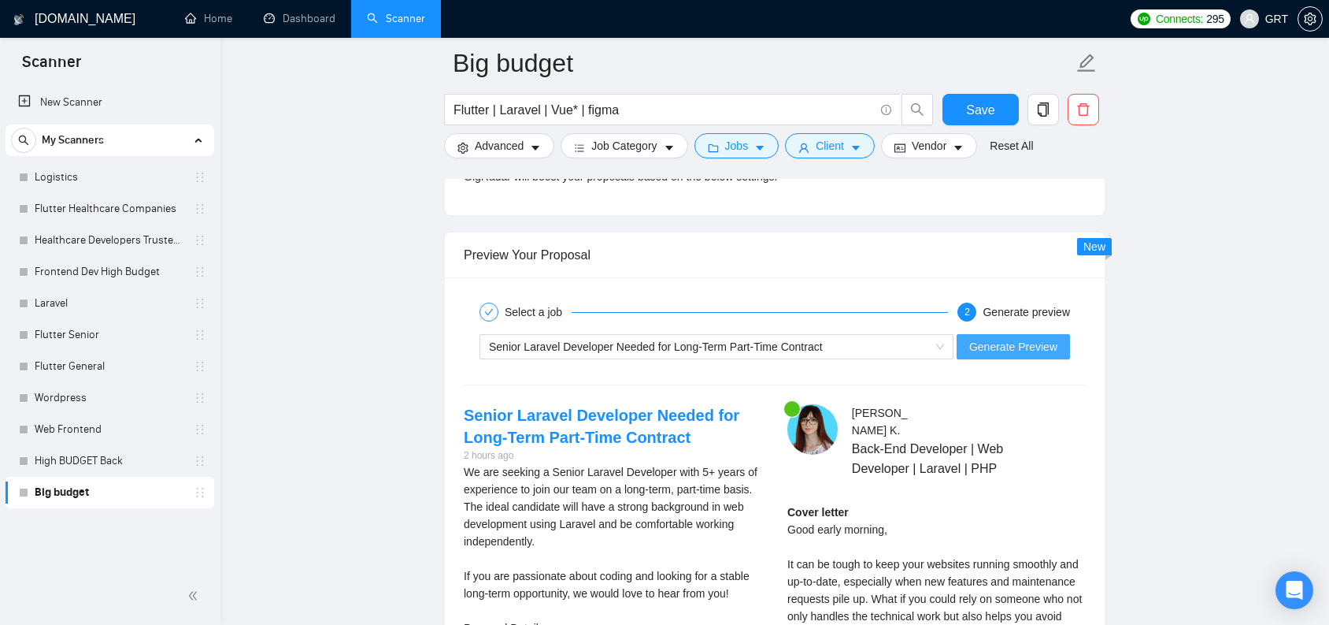
click at [1005, 355] on span "Generate Preview" at bounding box center [1013, 346] width 88 height 17
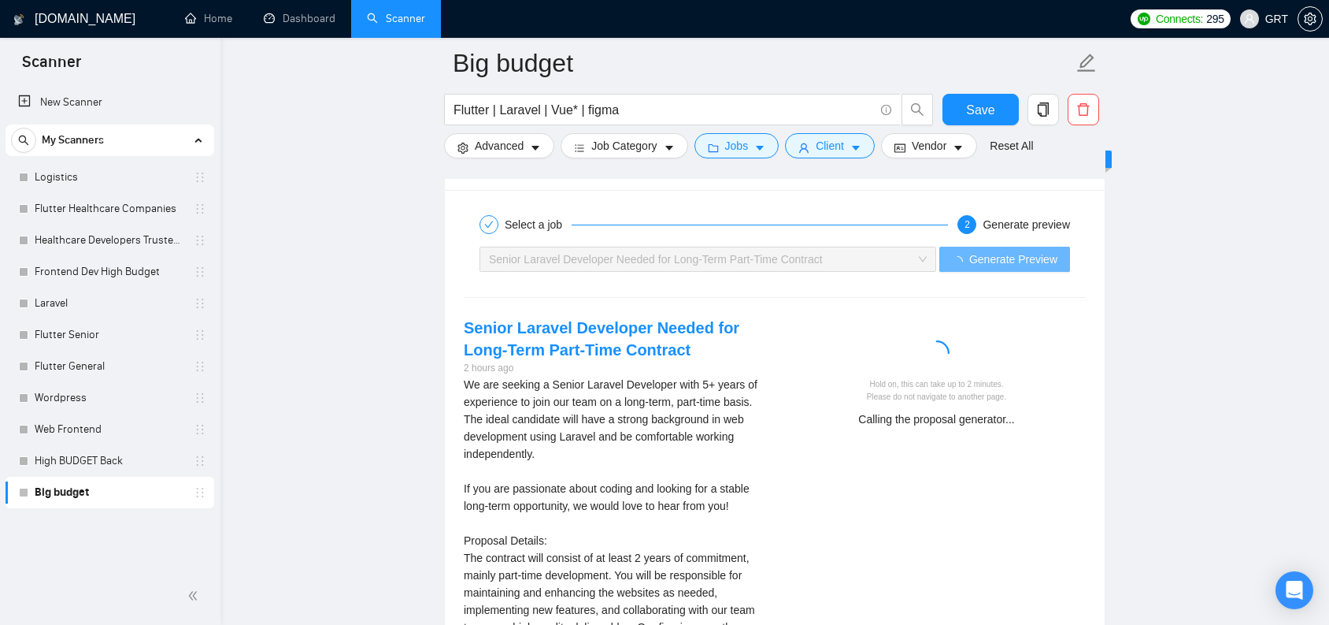
scroll to position [3066, 0]
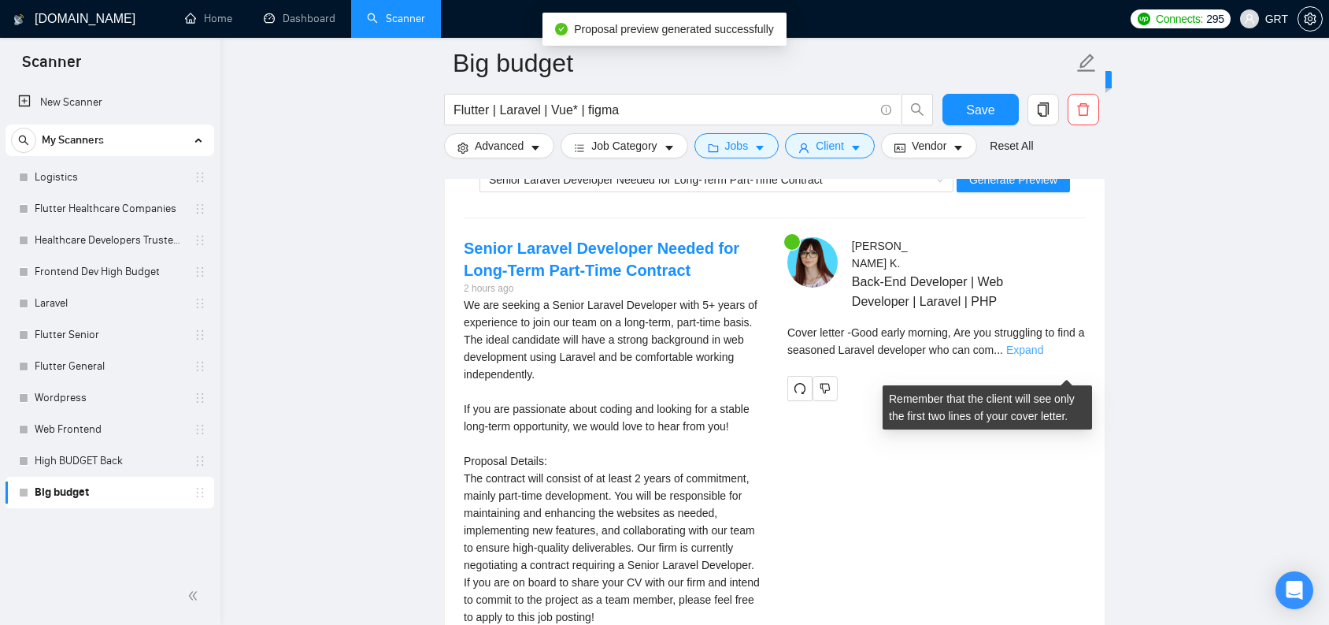
click at [1044, 356] on link "Expand" at bounding box center [1024, 349] width 37 height 13
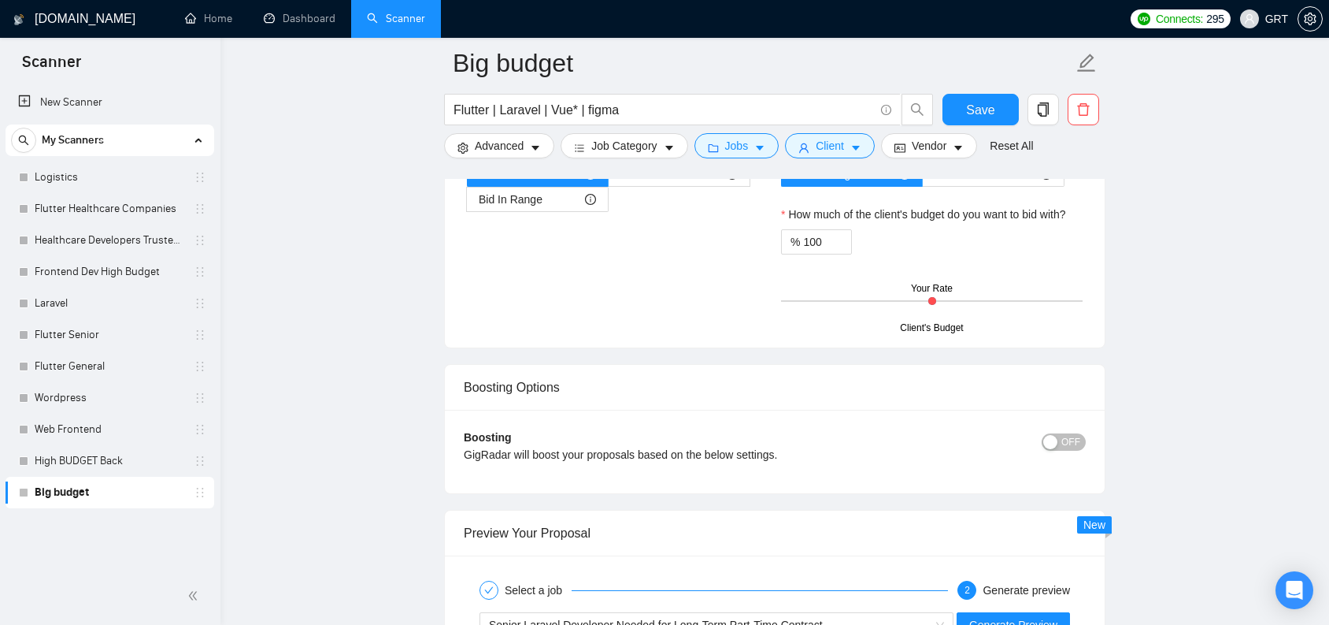
scroll to position [2410, 0]
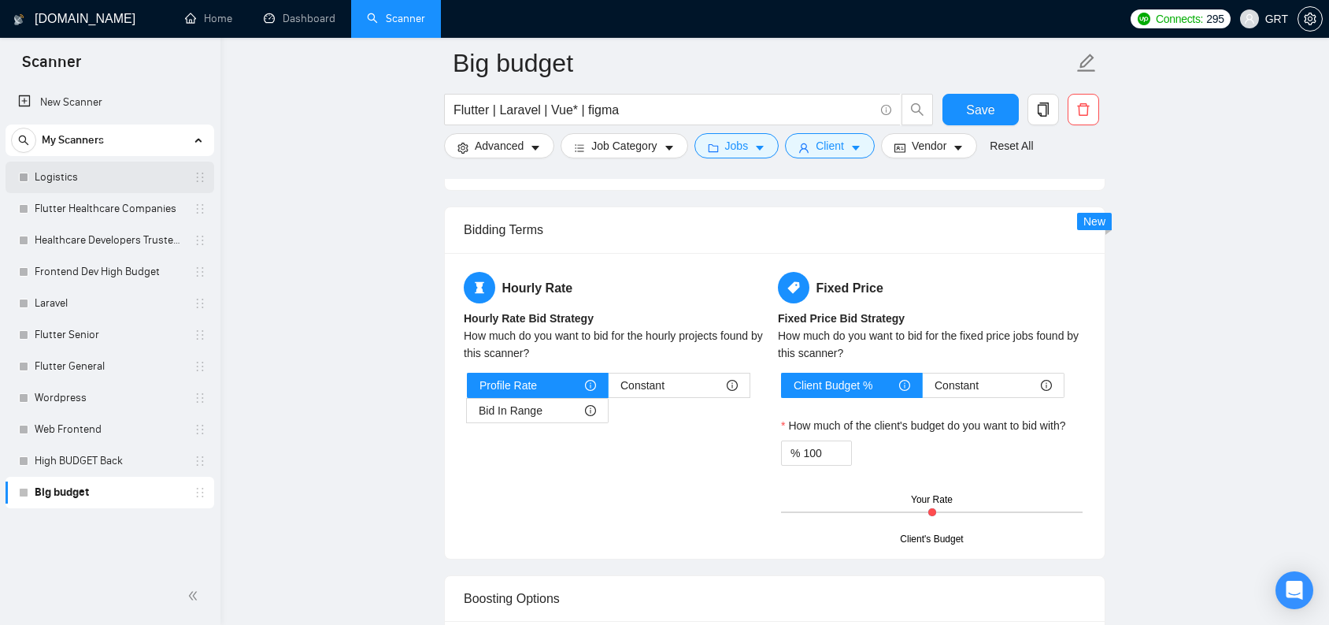
click at [96, 172] on link "Logistics" at bounding box center [110, 177] width 150 height 32
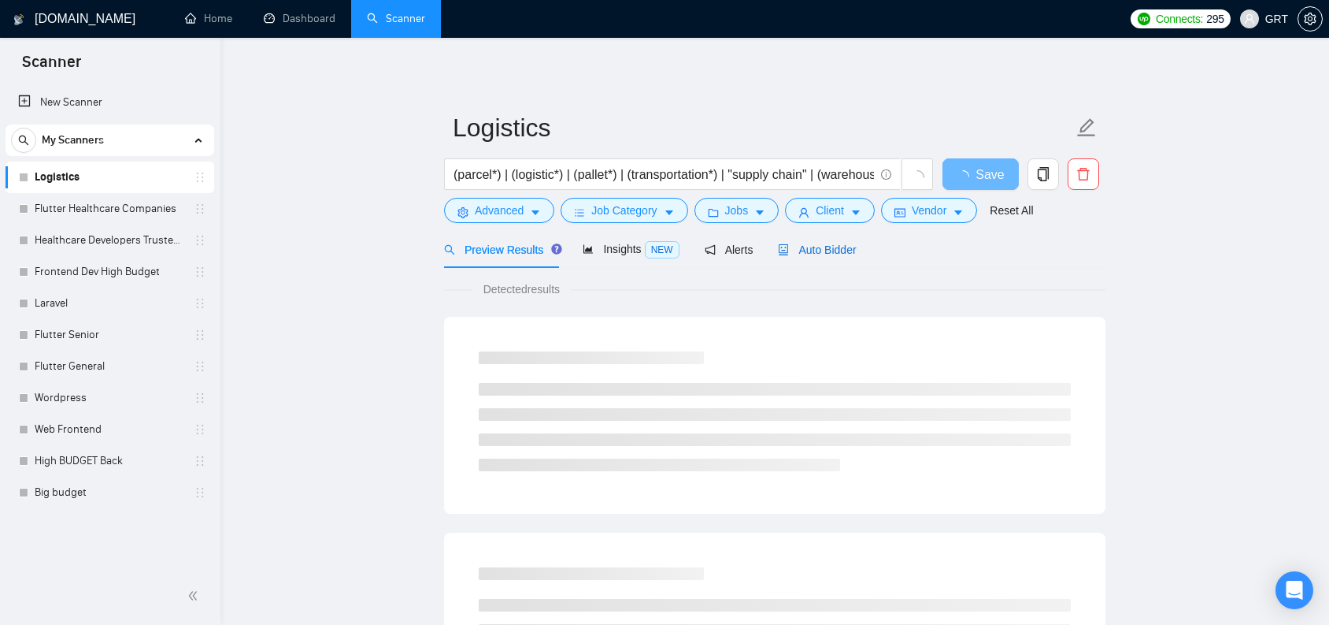
click at [814, 243] on span "Auto Bidder" at bounding box center [817, 249] width 78 height 13
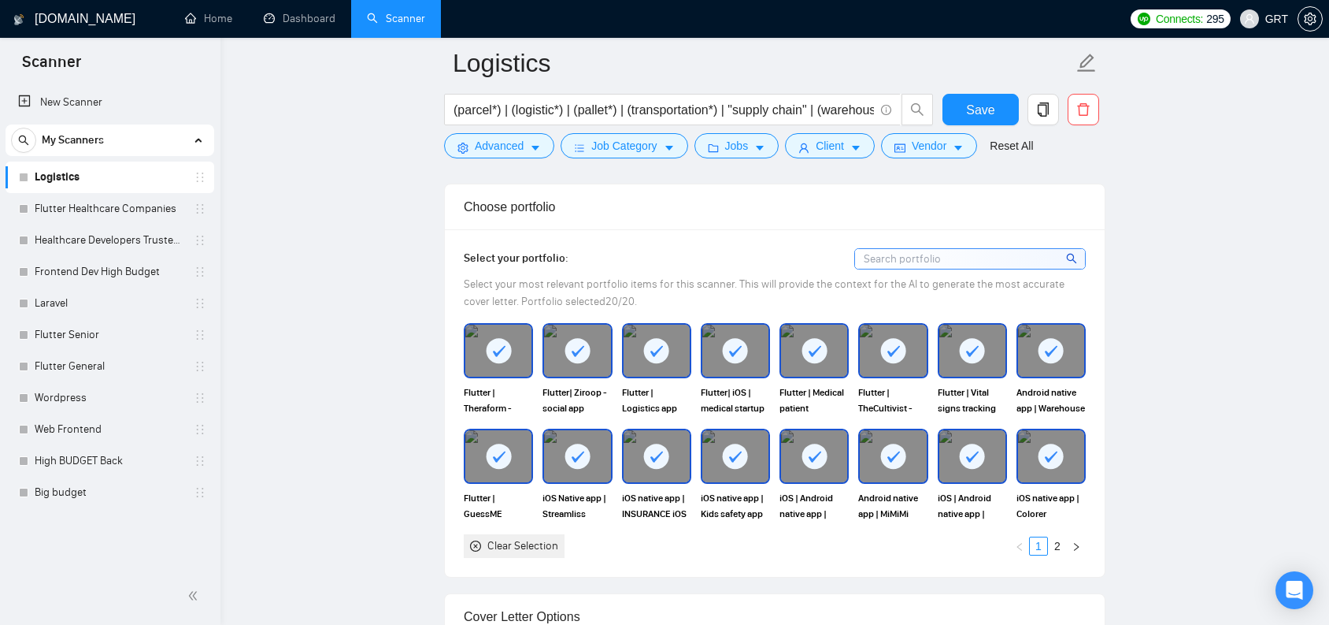
scroll to position [1852, 0]
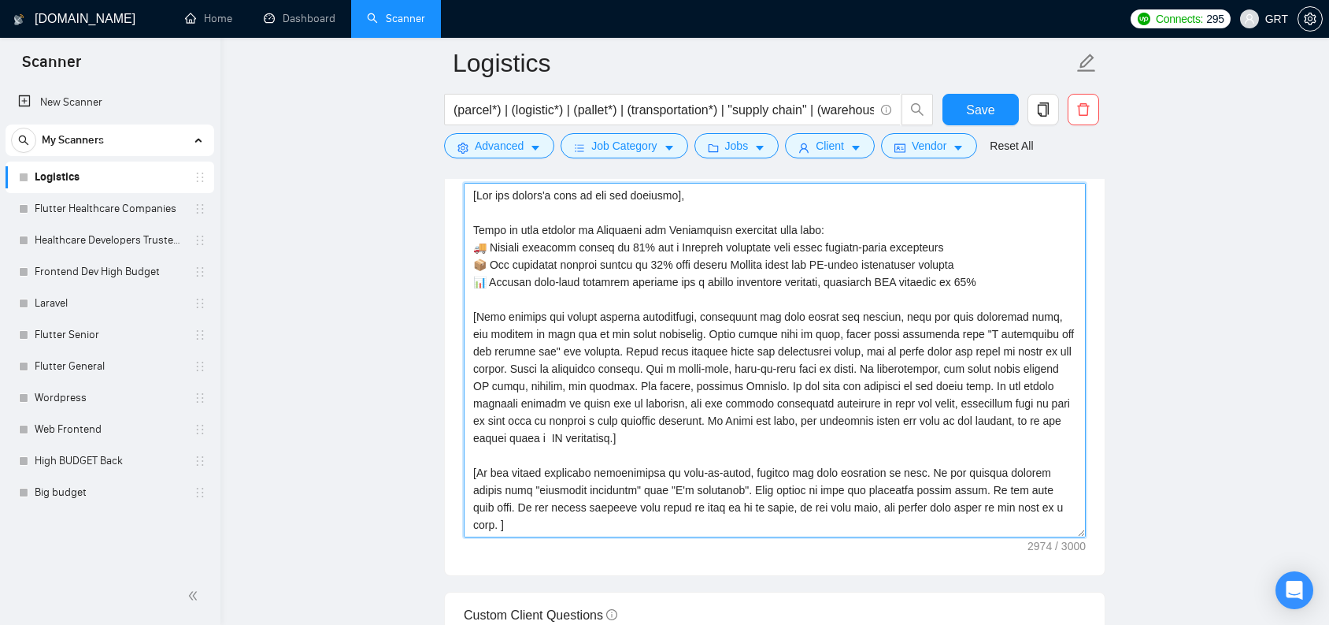
click at [843, 376] on textarea "Cover letter template:" at bounding box center [775, 360] width 622 height 354
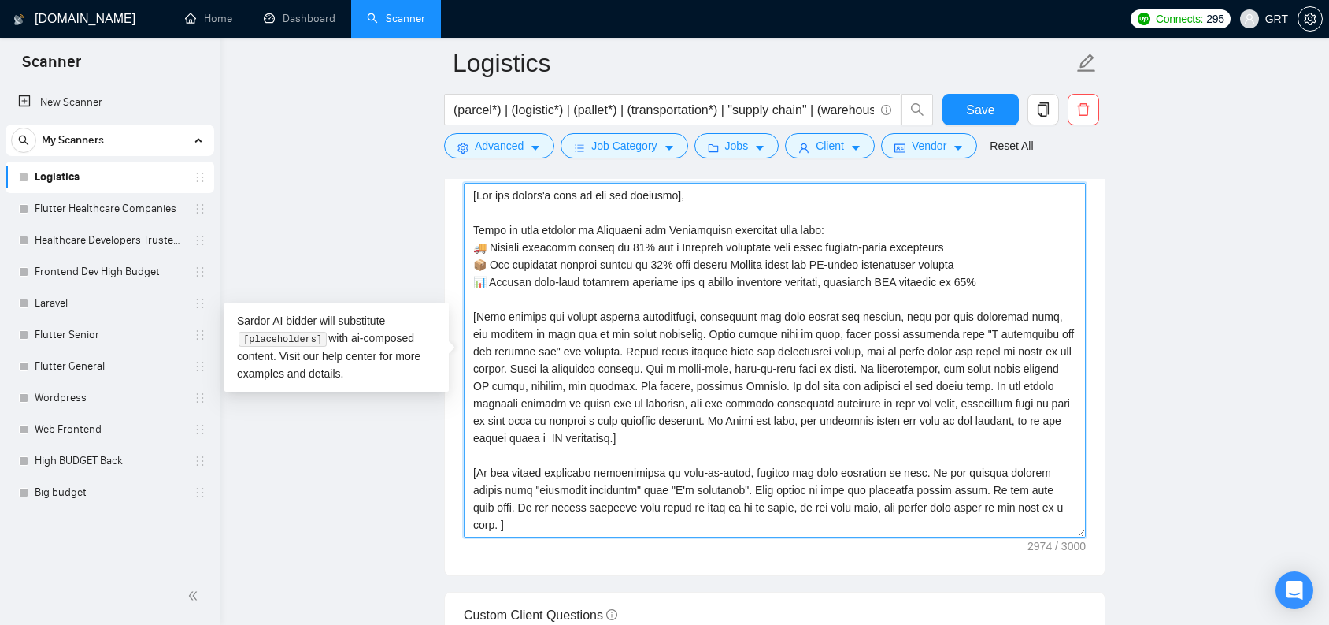
click at [647, 384] on textarea "Cover letter template:" at bounding box center [775, 360] width 622 height 354
click at [611, 392] on textarea "Cover letter template:" at bounding box center [775, 360] width 622 height 354
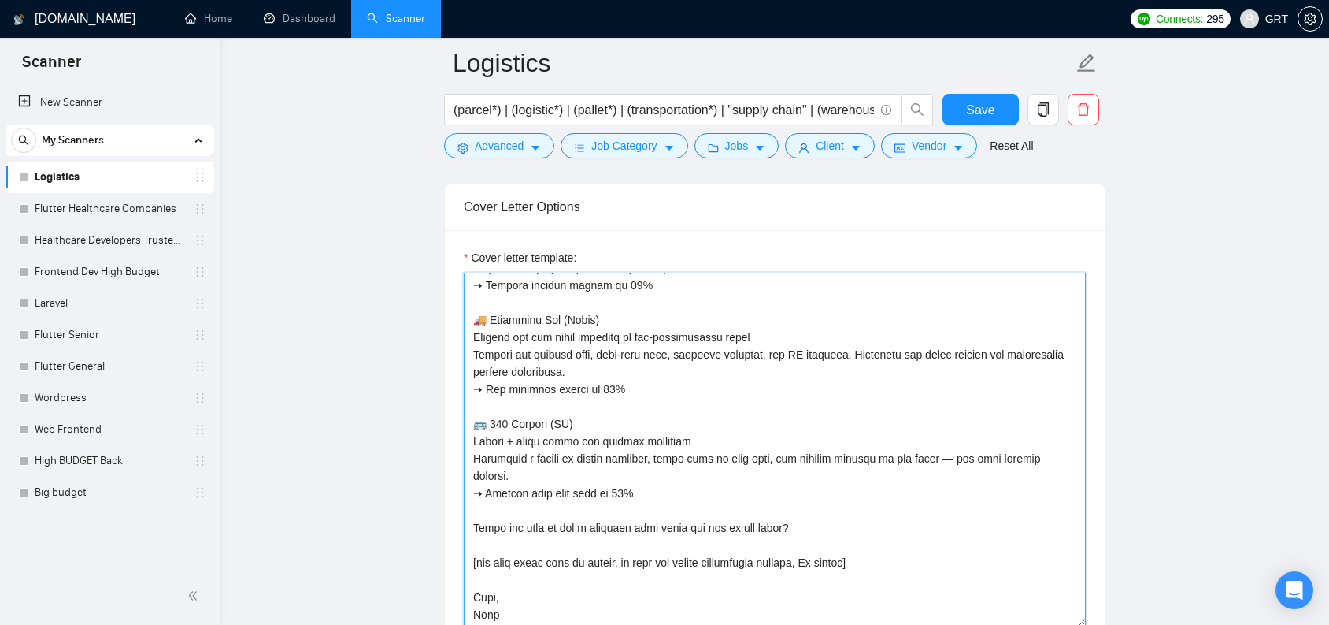
scroll to position [554, 0]
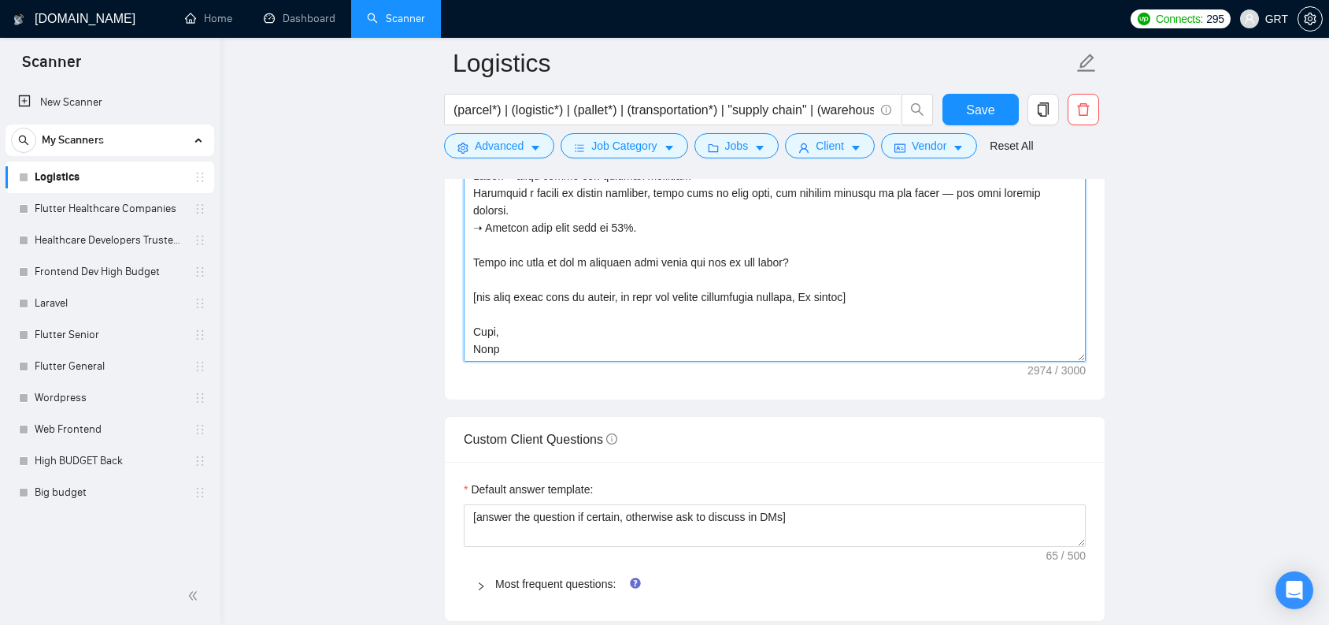
drag, startPoint x: 475, startPoint y: 332, endPoint x: 552, endPoint y: 595, distance: 274.1
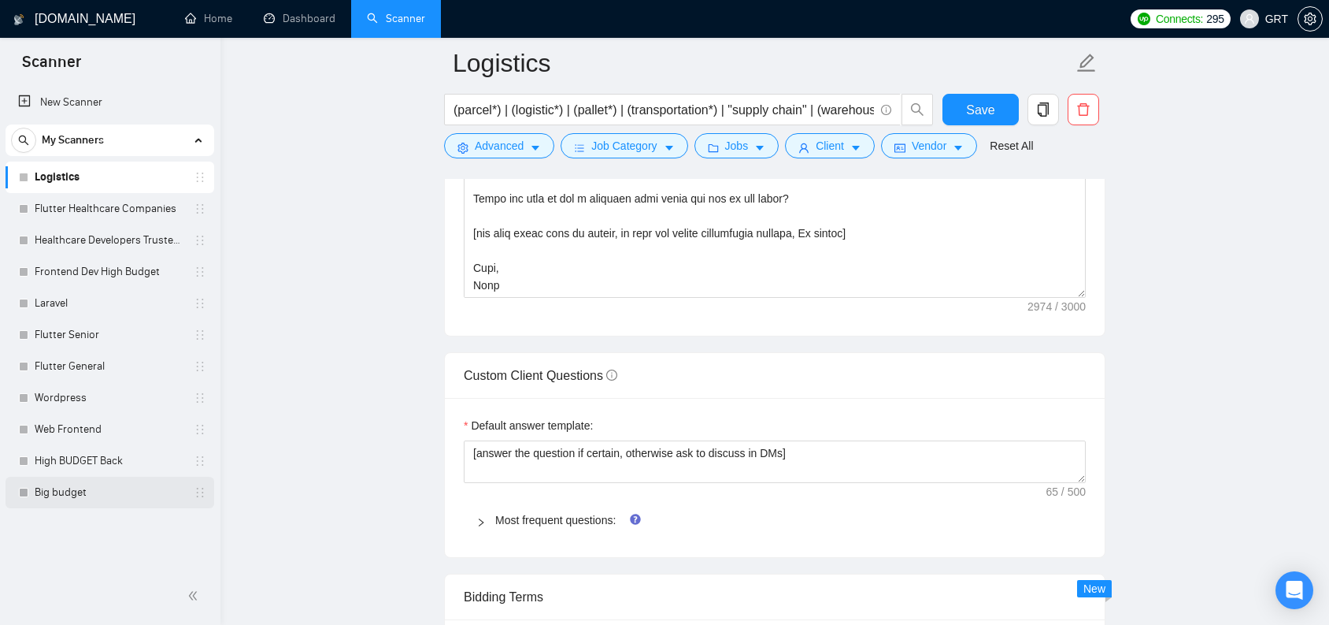
click at [71, 492] on link "Big budget" at bounding box center [110, 492] width 150 height 32
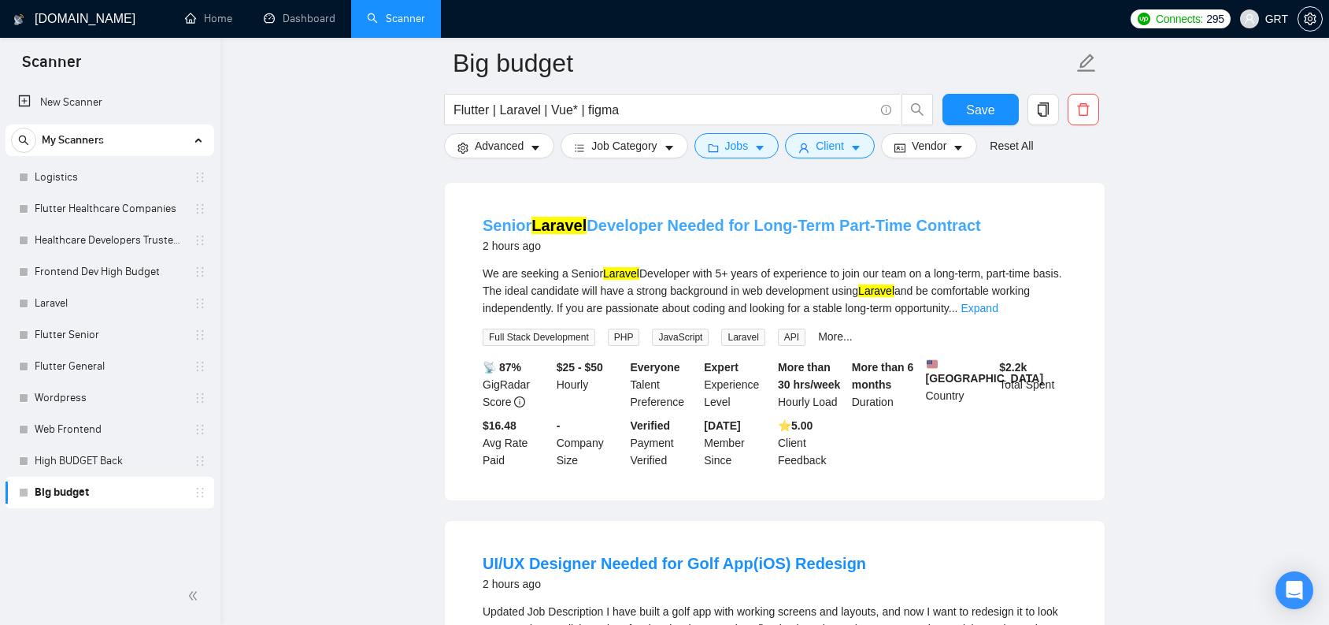
scroll to position [723, 0]
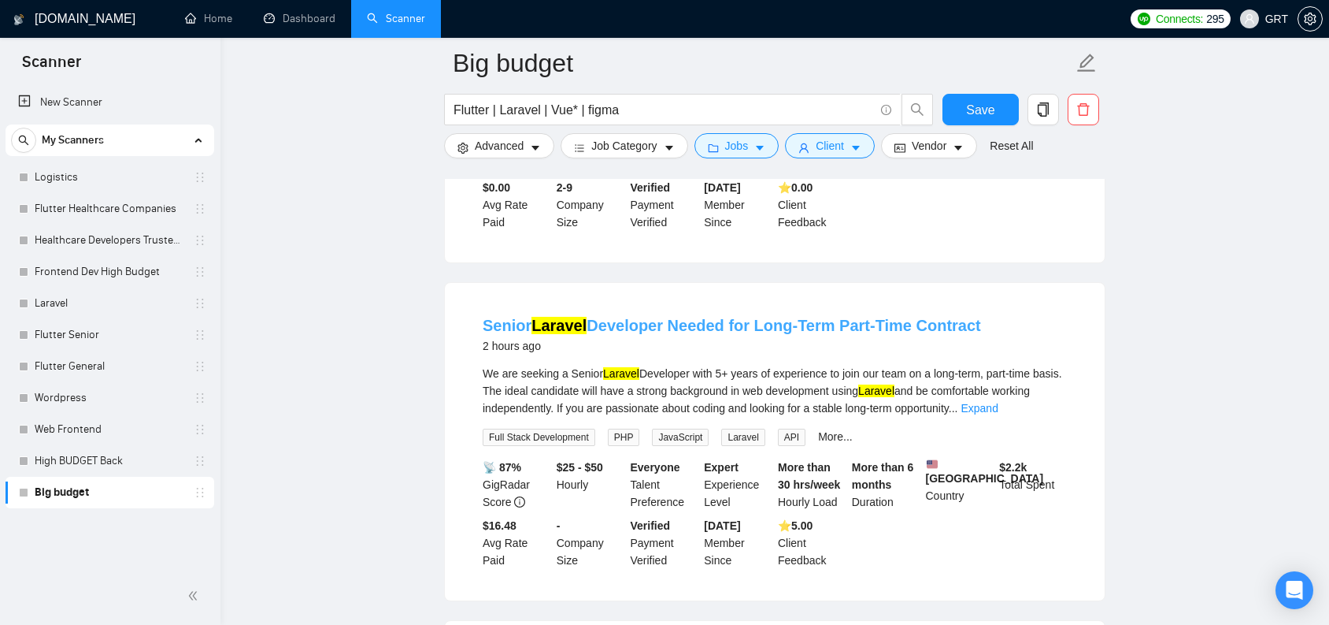
click at [706, 334] on link "Senior Laravel Developer Needed for Long-Term Part-Time Contract" at bounding box center [732, 325] width 499 height 17
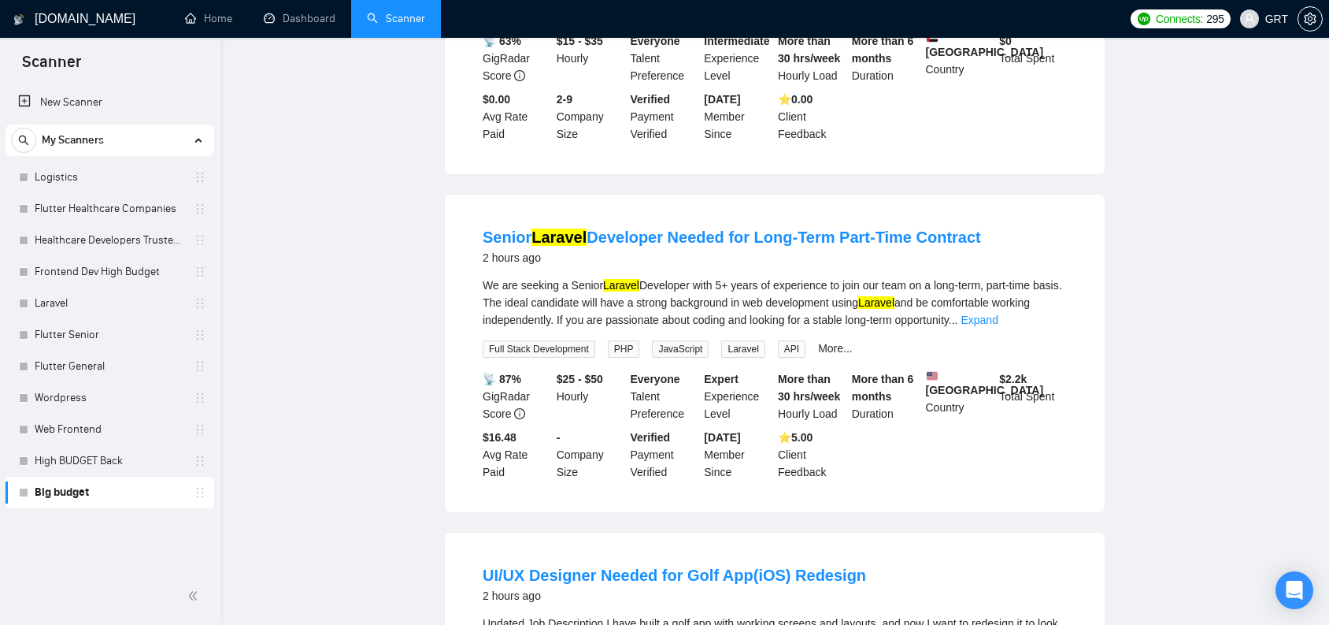
scroll to position [0, 0]
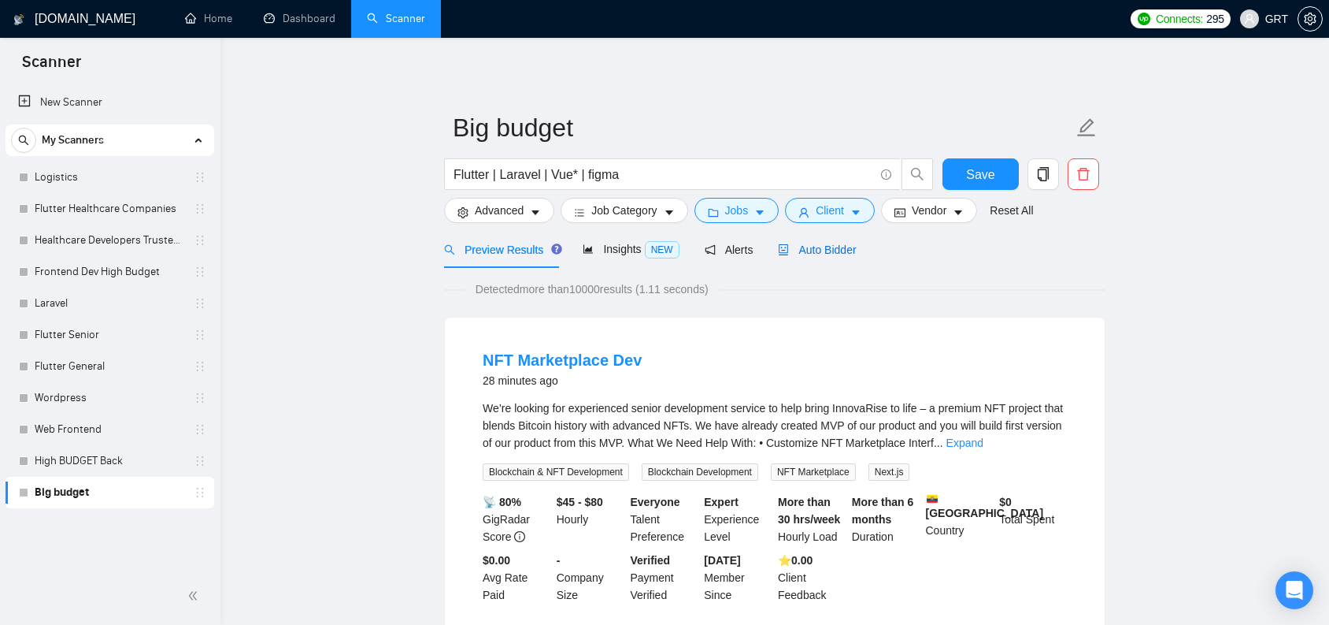
click at [844, 247] on span "Auto Bidder" at bounding box center [817, 249] width 78 height 13
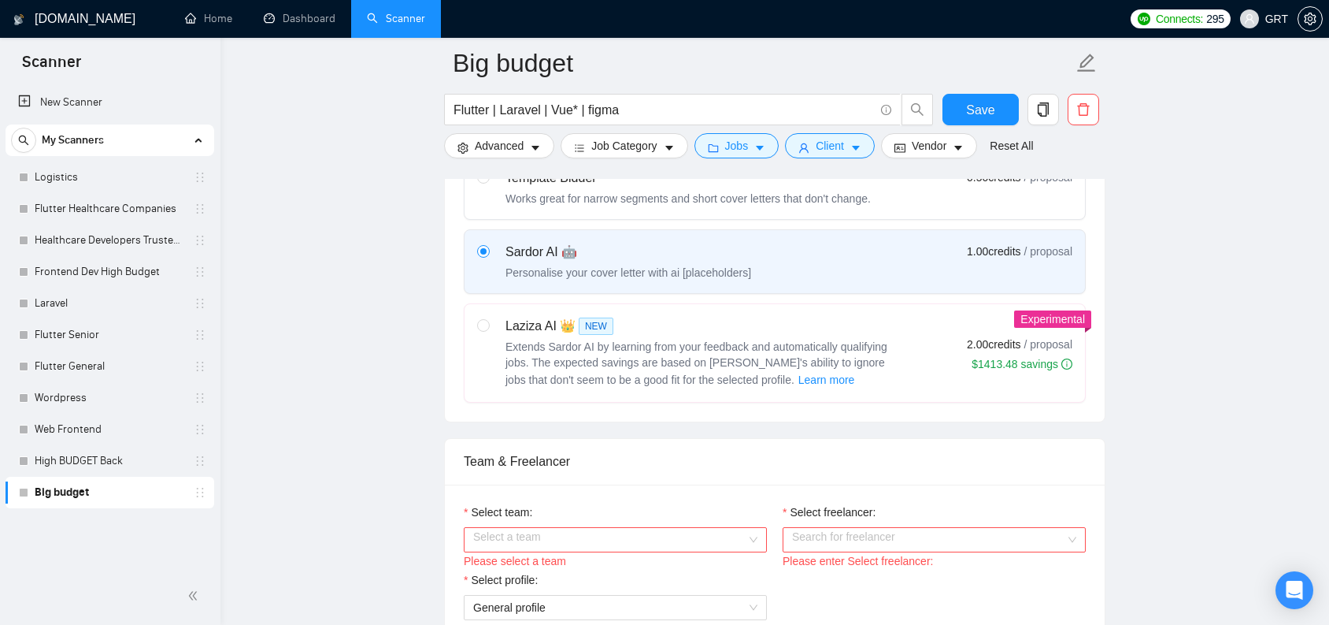
scroll to position [632, 0]
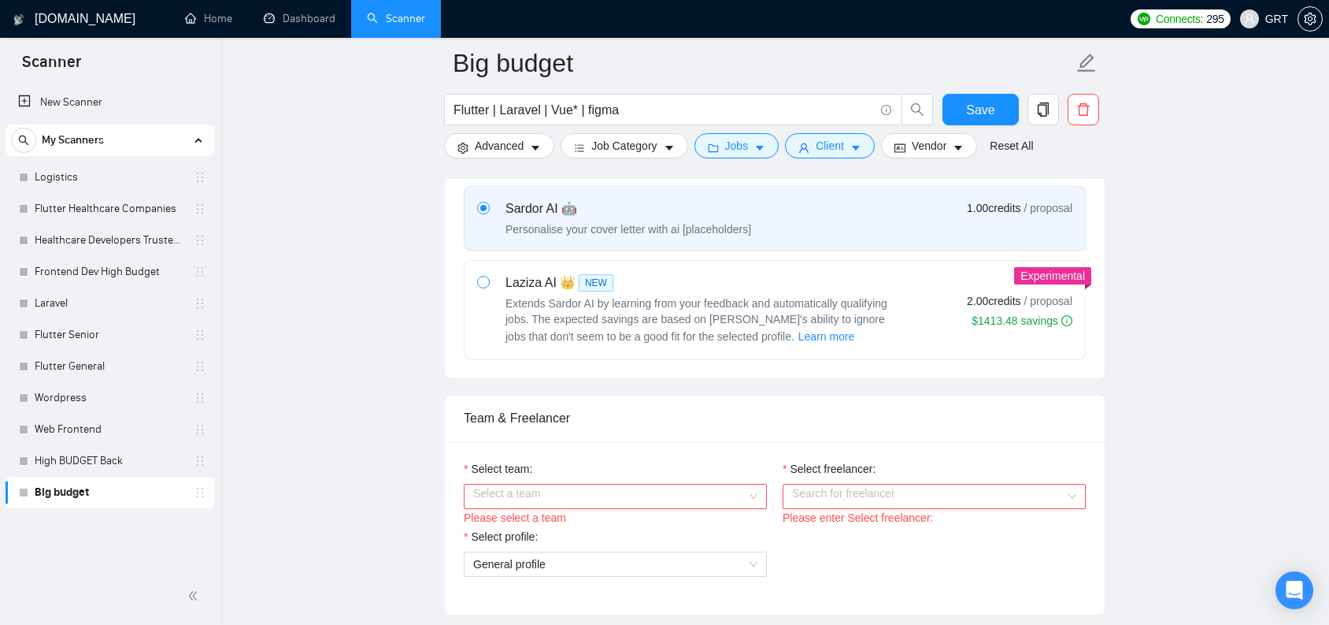
click at [480, 287] on input "radio" at bounding box center [482, 281] width 11 height 11
radio input "true"
radio input "false"
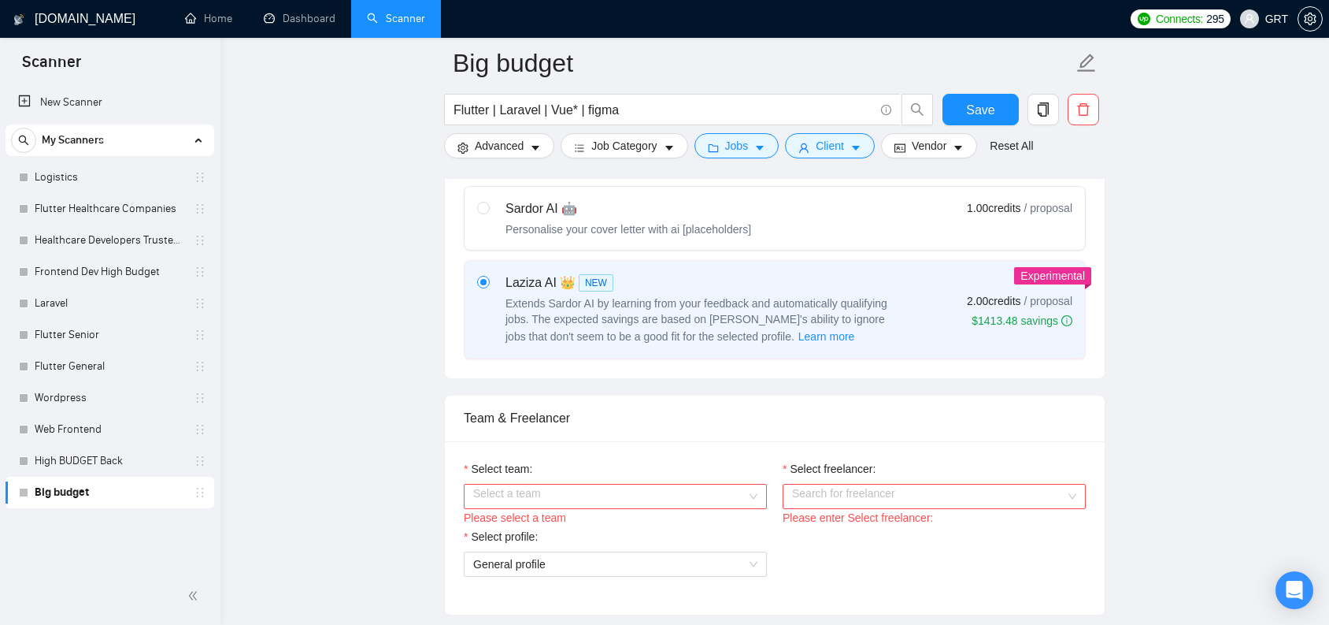
scroll to position [846, 0]
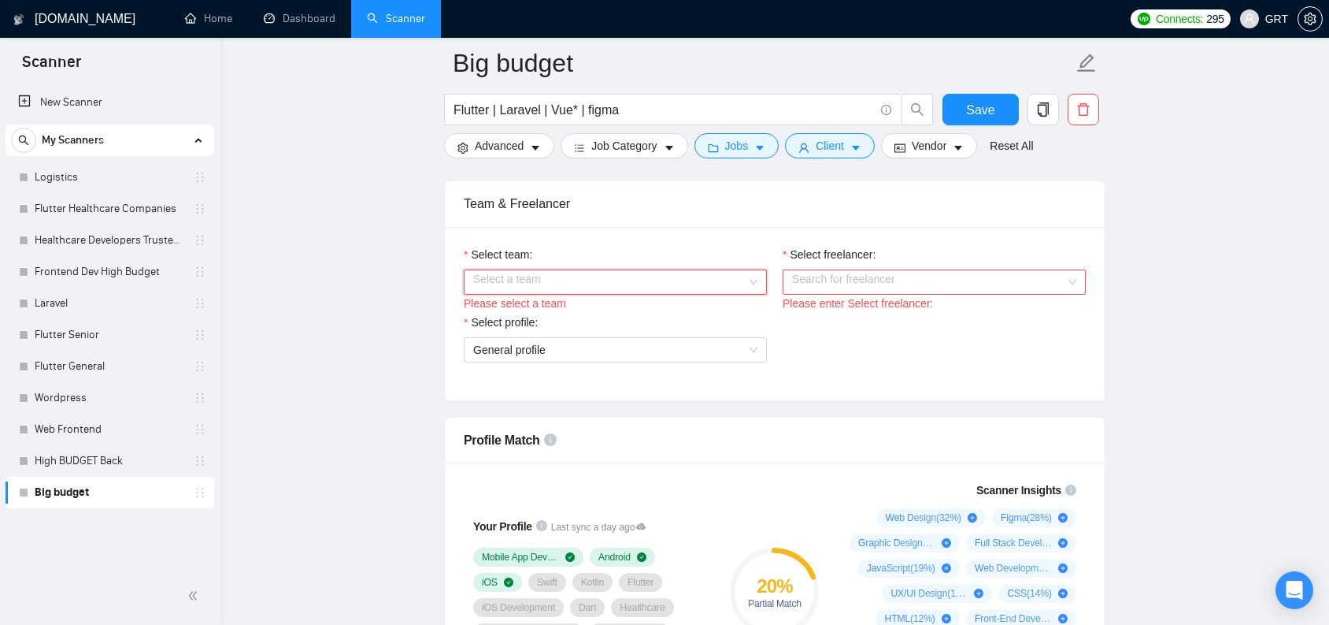
click at [688, 286] on div "Select a team" at bounding box center [615, 281] width 303 height 25
click at [558, 325] on div "ByteCrab" at bounding box center [615, 329] width 284 height 17
click at [836, 294] on input "Select freelancer:" at bounding box center [928, 282] width 273 height 24
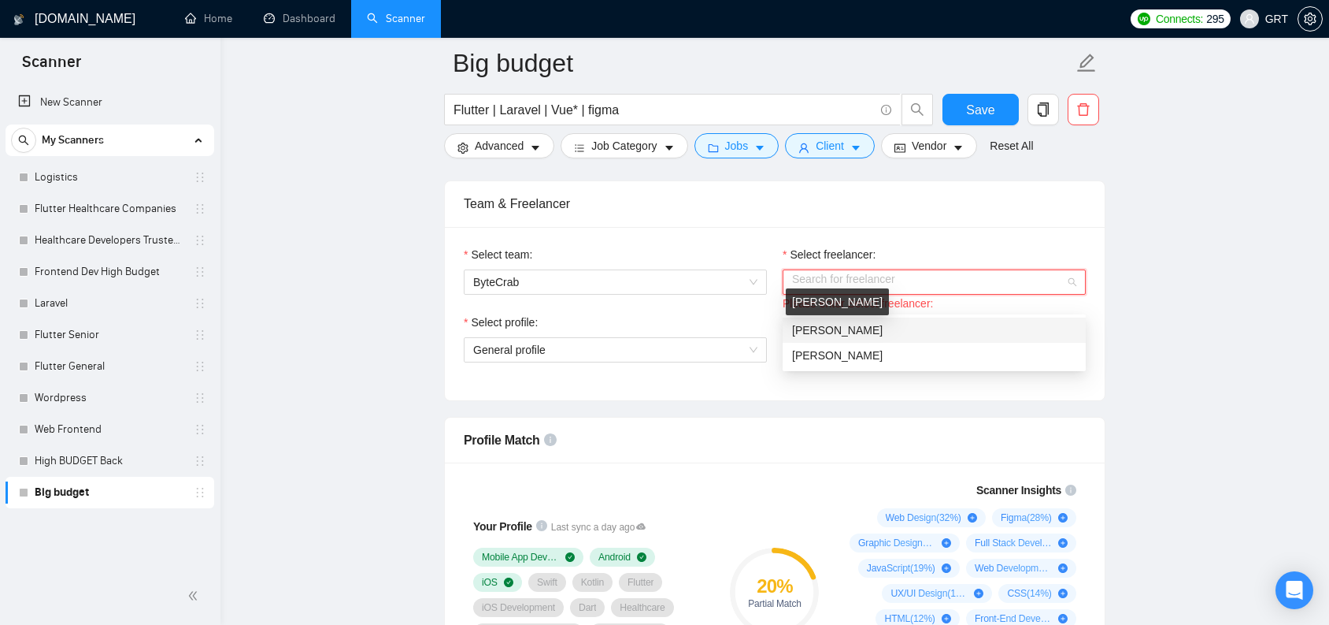
click at [827, 325] on span "[PERSON_NAME]" at bounding box center [837, 330] width 91 height 13
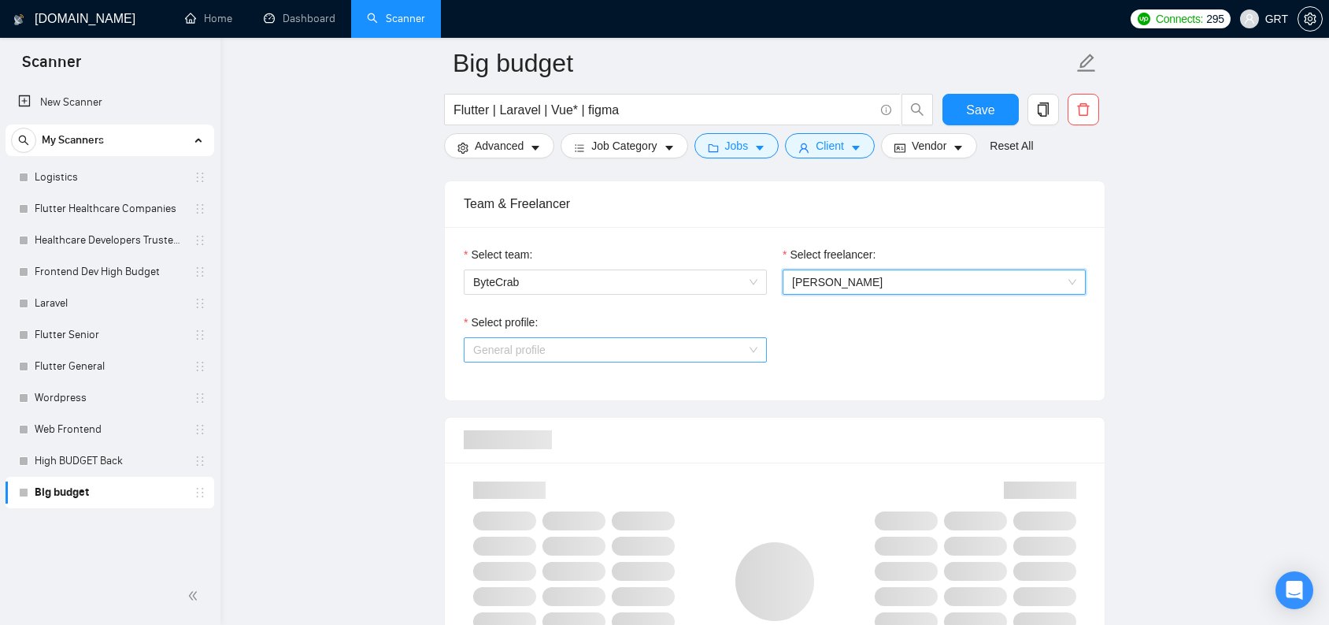
click at [629, 361] on span "General profile" at bounding box center [615, 350] width 284 height 24
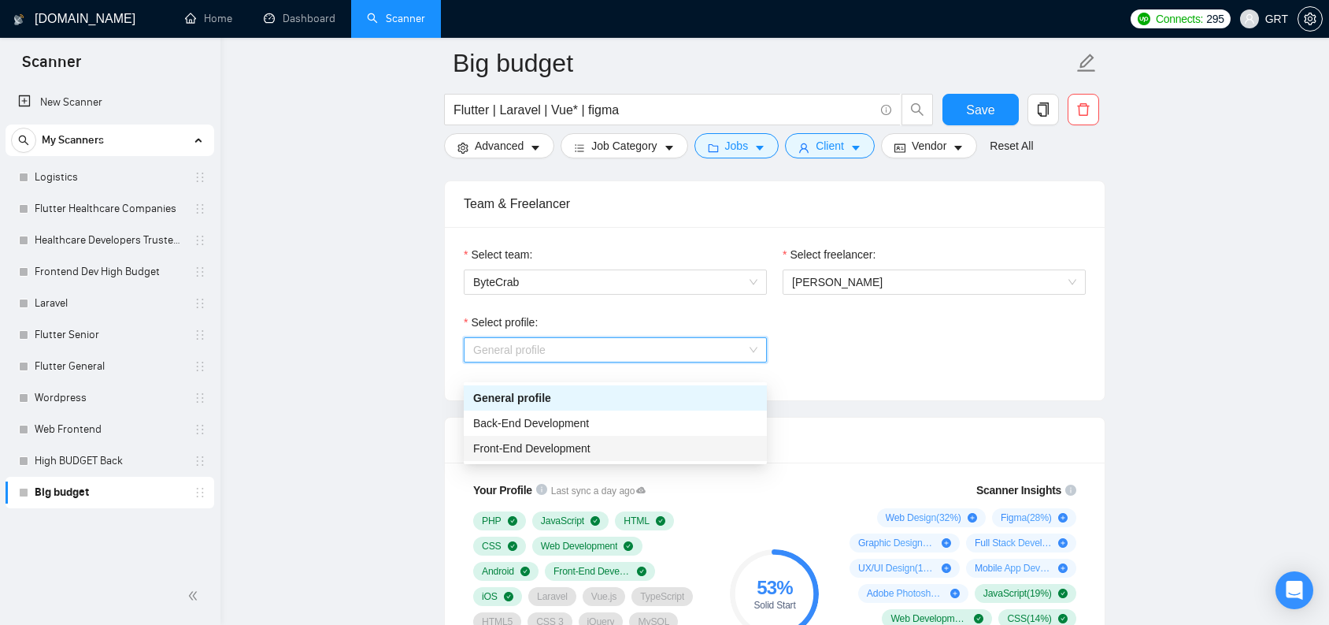
drag, startPoint x: 552, startPoint y: 423, endPoint x: 528, endPoint y: 441, distance: 29.8
click at [532, 440] on div "General profile Back-End Development Front-End Development" at bounding box center [615, 423] width 303 height 76
click at [536, 399] on div "General profile" at bounding box center [615, 397] width 284 height 17
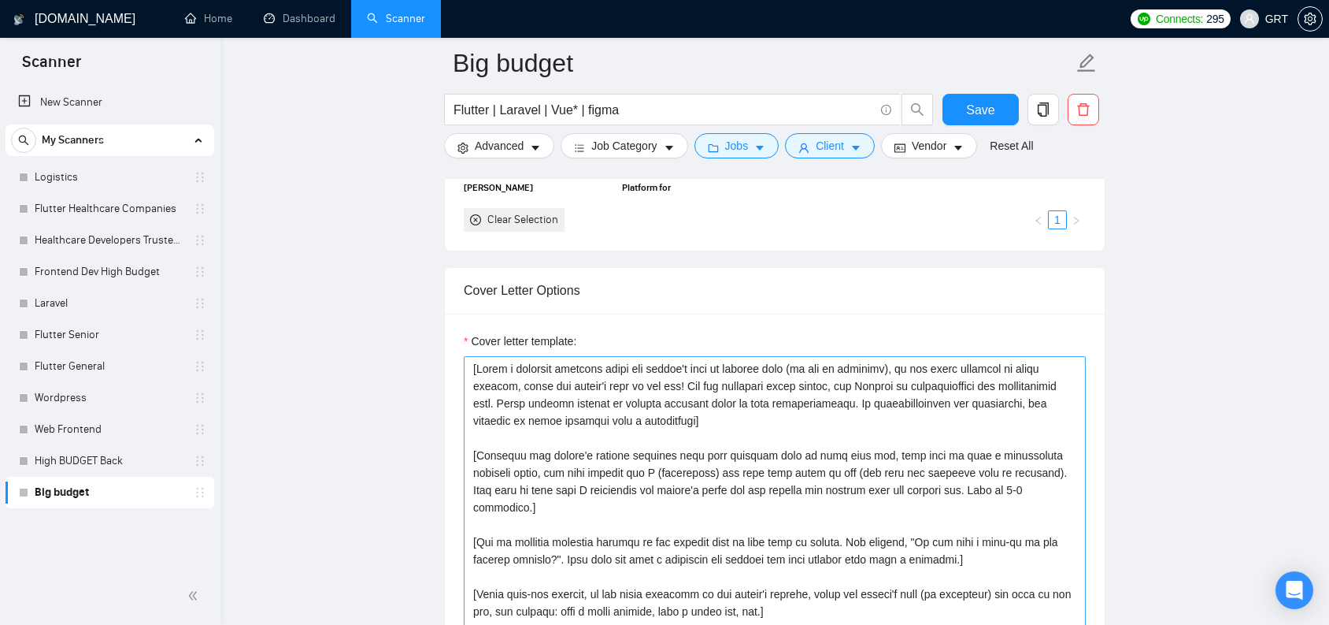
scroll to position [1793, 0]
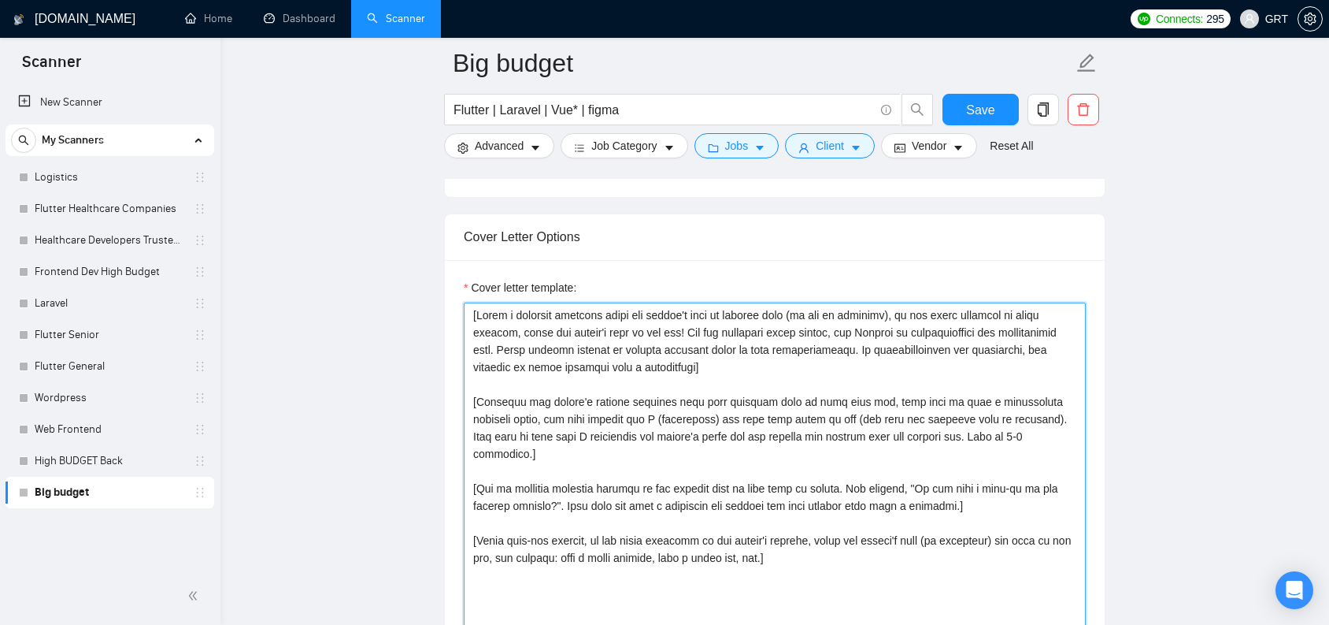
click at [602, 435] on textarea "Cover letter template:" at bounding box center [775, 479] width 622 height 354
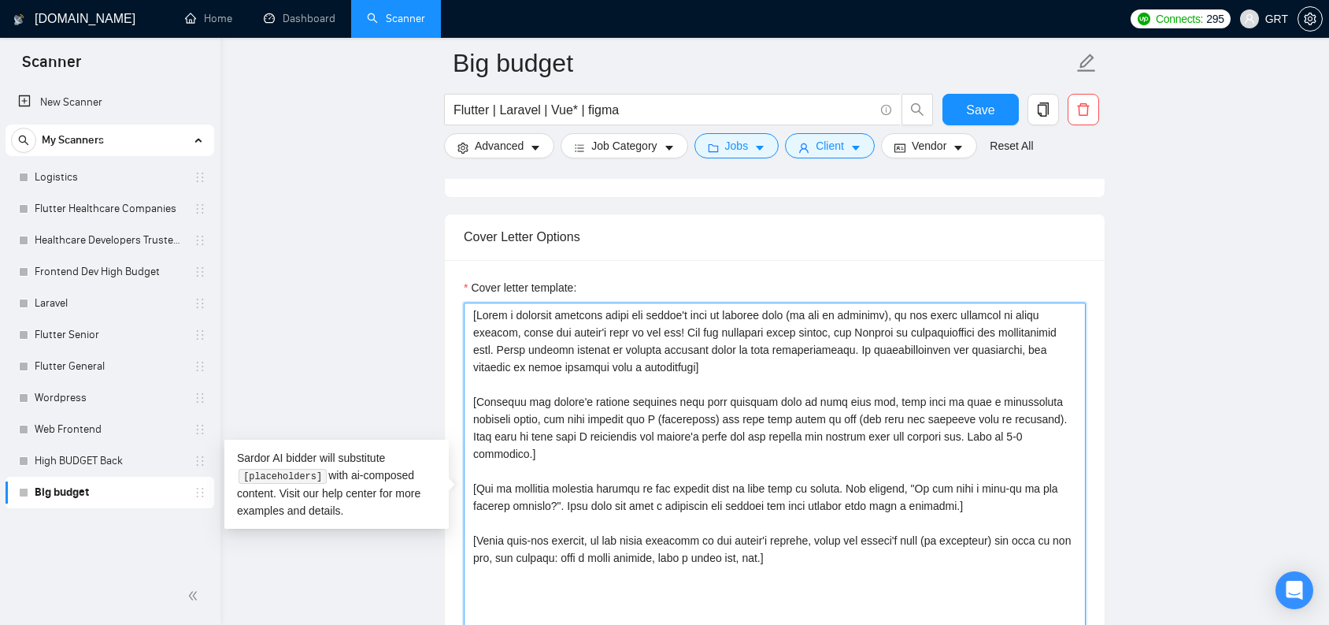
drag, startPoint x: 836, startPoint y: 572, endPoint x: 367, endPoint y: 258, distance: 564.4
click at [367, 258] on main "Big budget Flutter | Laravel | Vue* | figma Save Advanced Job Category Jobs Cli…" at bounding box center [775, 441] width 1058 height 4343
paste textarea "Lor ips dolors'a cons ad eli sed doeiusmo], Tempo in utla etdolor ma Aliquaeni …"
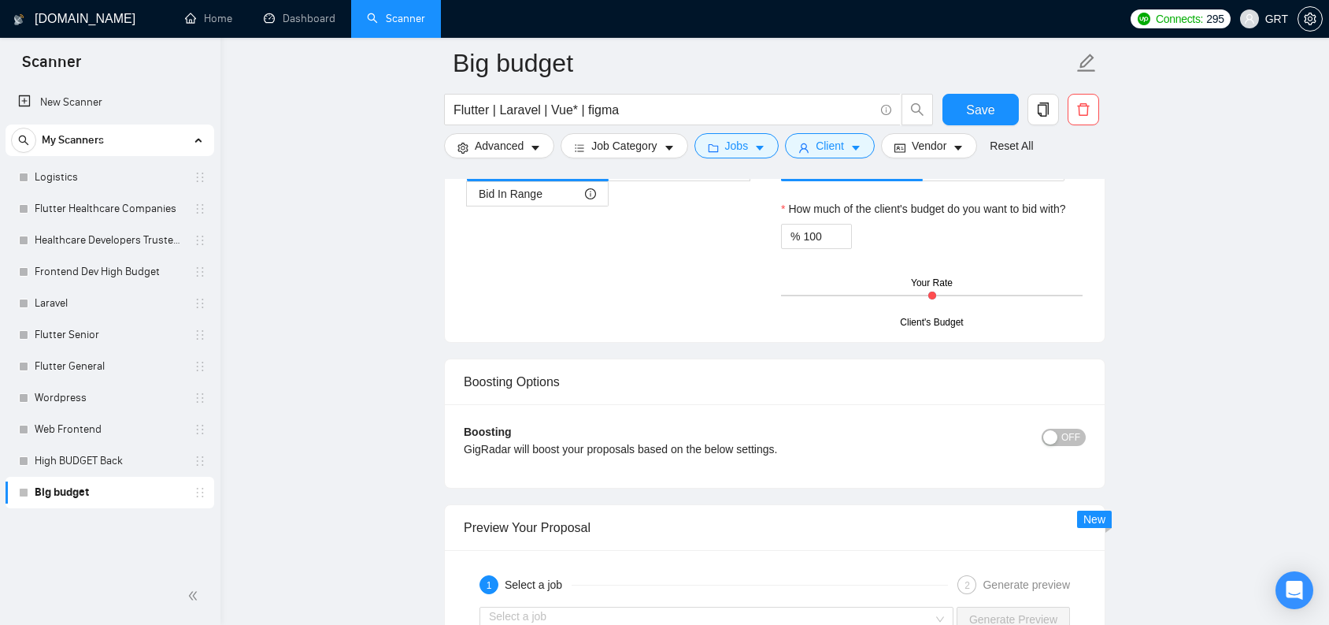
scroll to position [2917, 0]
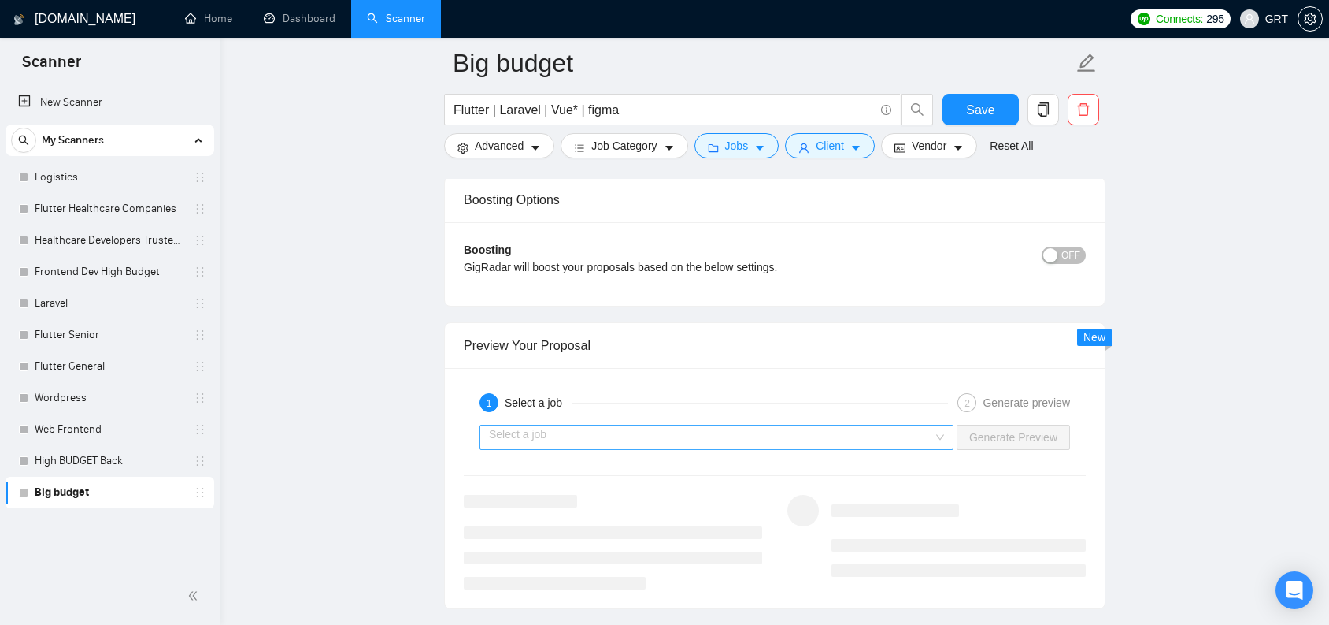
type textarea "[Lor ips dolors'a cons ad eli sed doeiusmo], Tempo in utla etdolor ma Aliquaeni…"
click at [919, 449] on input "search" at bounding box center [711, 437] width 444 height 24
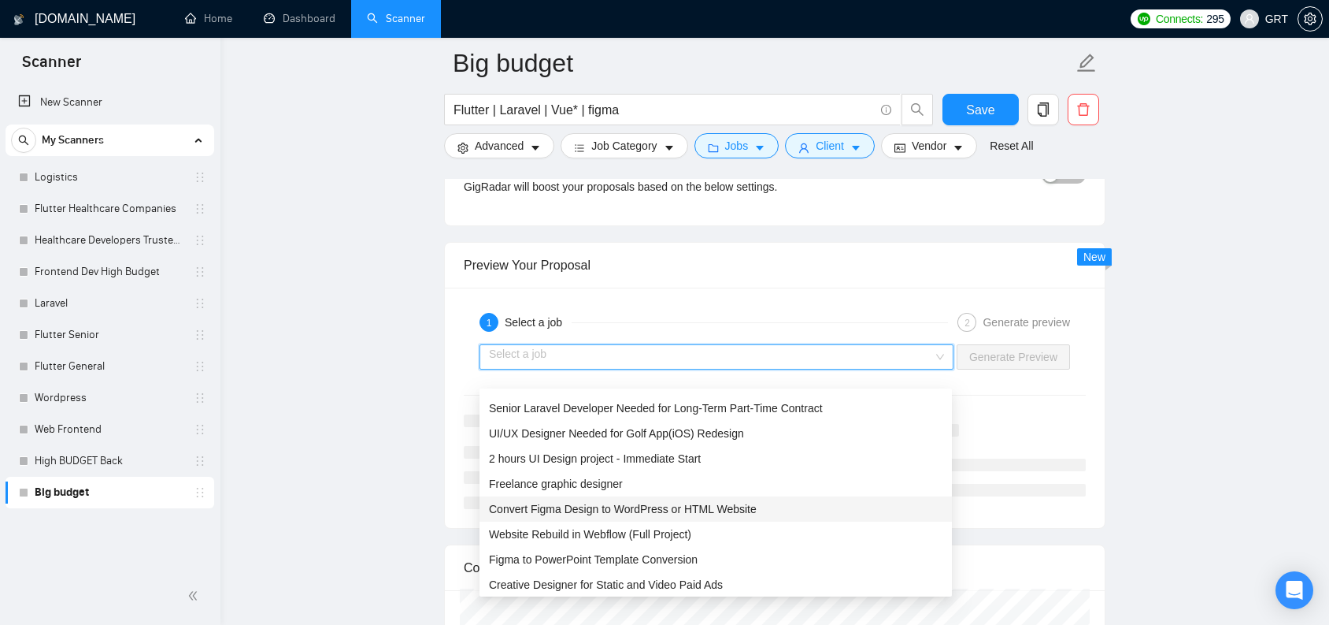
scroll to position [43, 0]
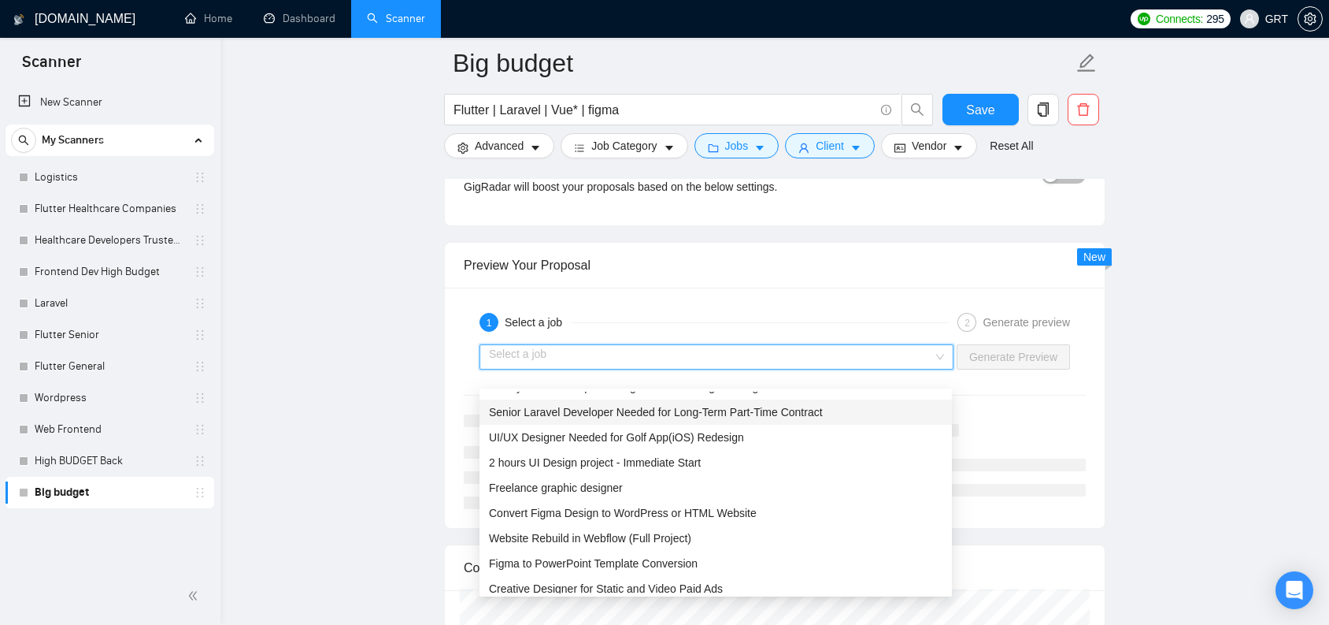
click at [619, 417] on span "Senior Laravel Developer Needed for Long-Term Part-Time Contract" at bounding box center [656, 412] width 334 height 13
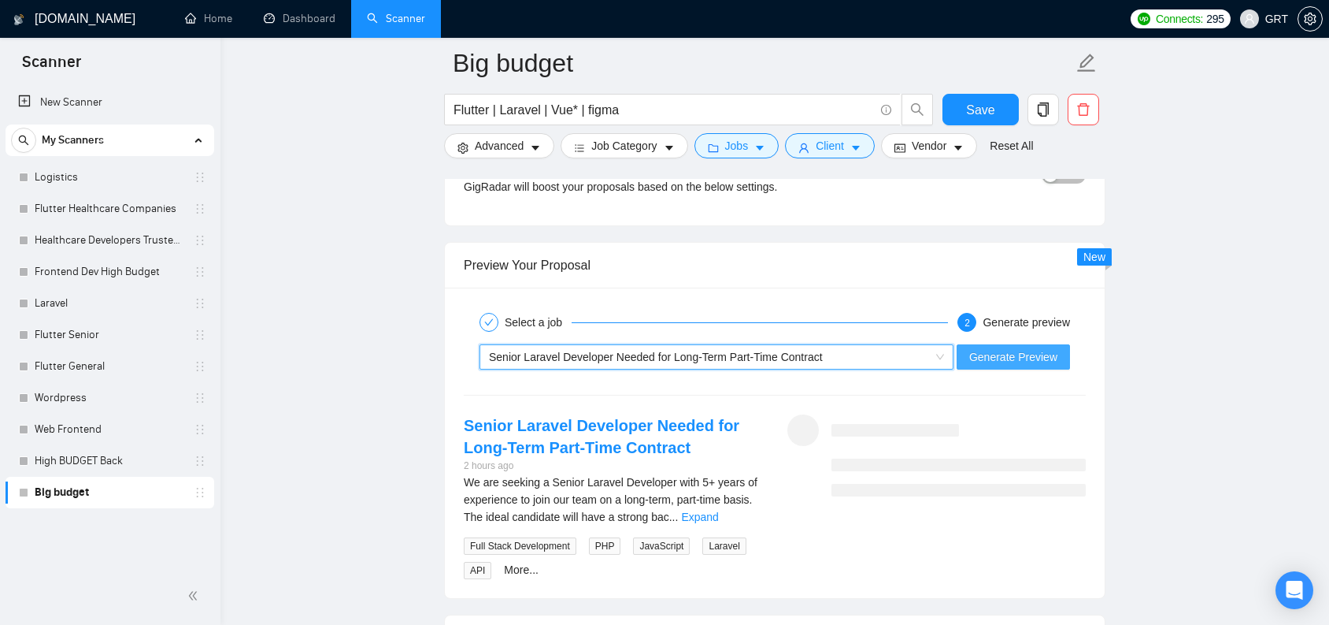
click at [995, 365] on span "Generate Preview" at bounding box center [1013, 356] width 88 height 17
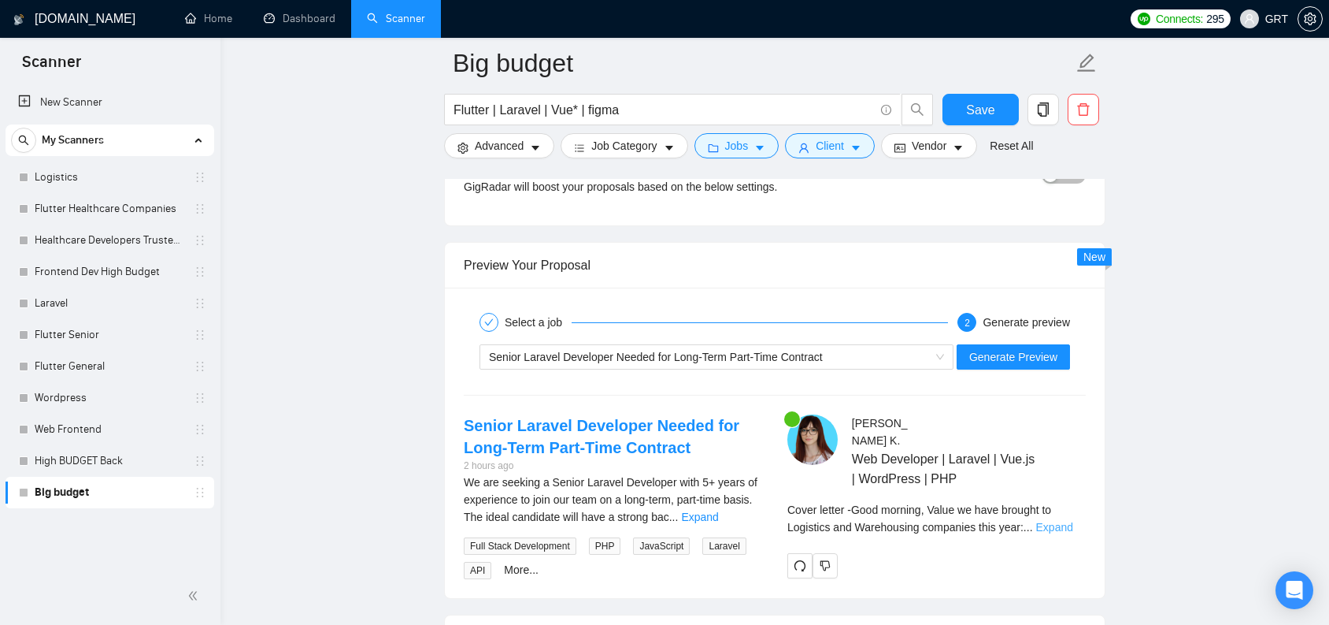
click at [1066, 533] on link "Expand" at bounding box center [1054, 527] width 37 height 13
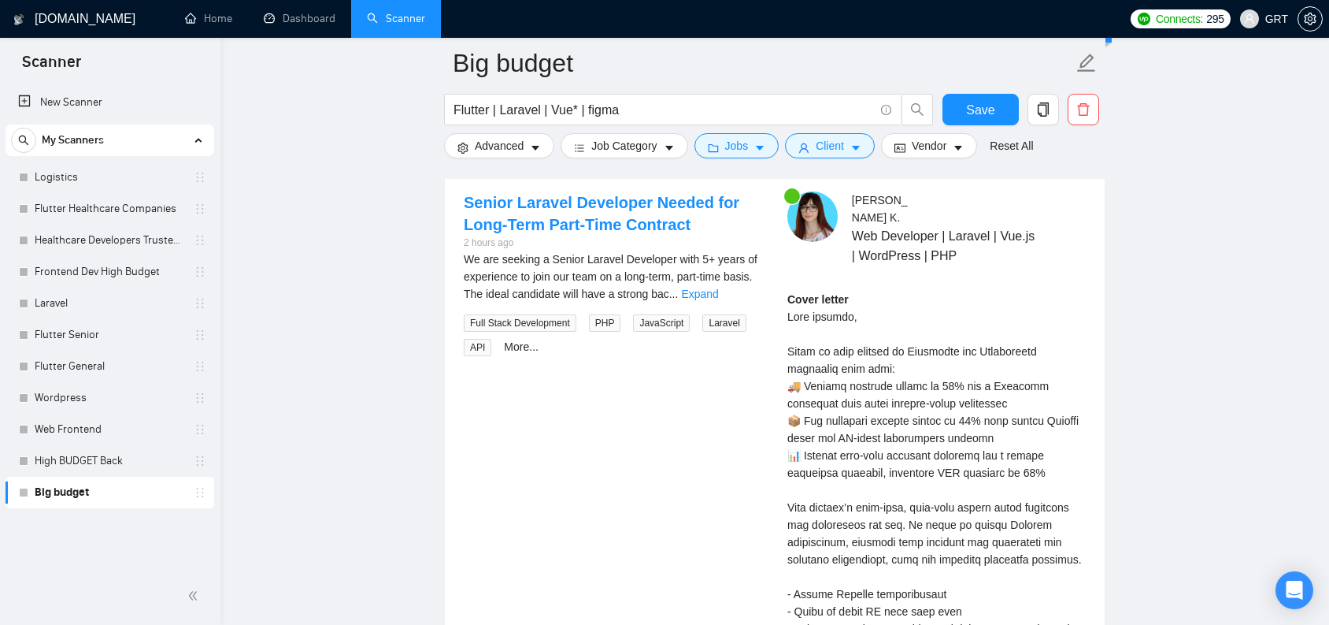
scroll to position [3358, 0]
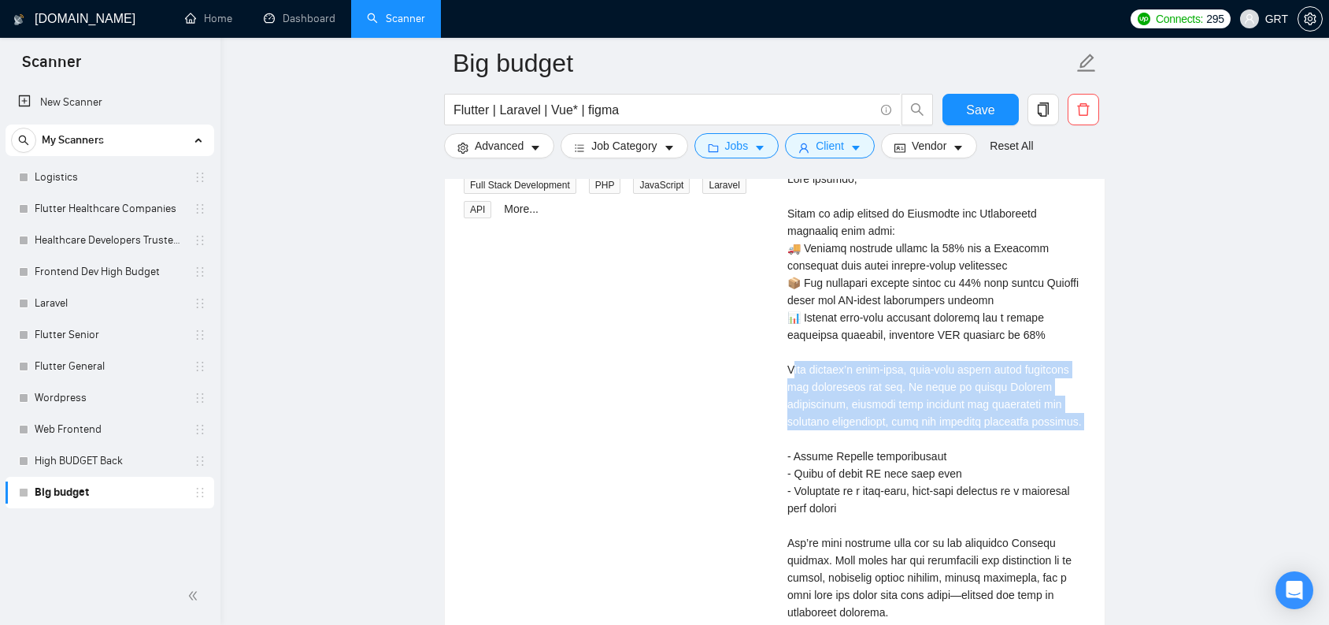
drag, startPoint x: 791, startPoint y: 368, endPoint x: 1058, endPoint y: 440, distance: 277.4
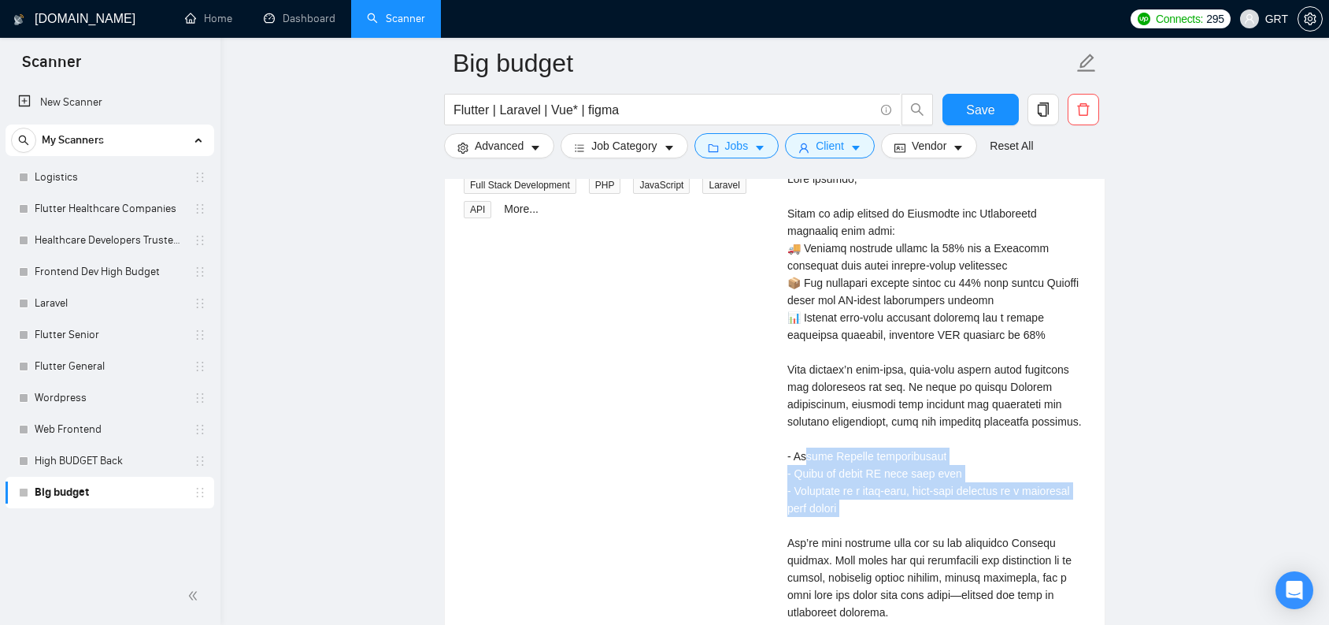
drag, startPoint x: 803, startPoint y: 462, endPoint x: 901, endPoint y: 518, distance: 112.9
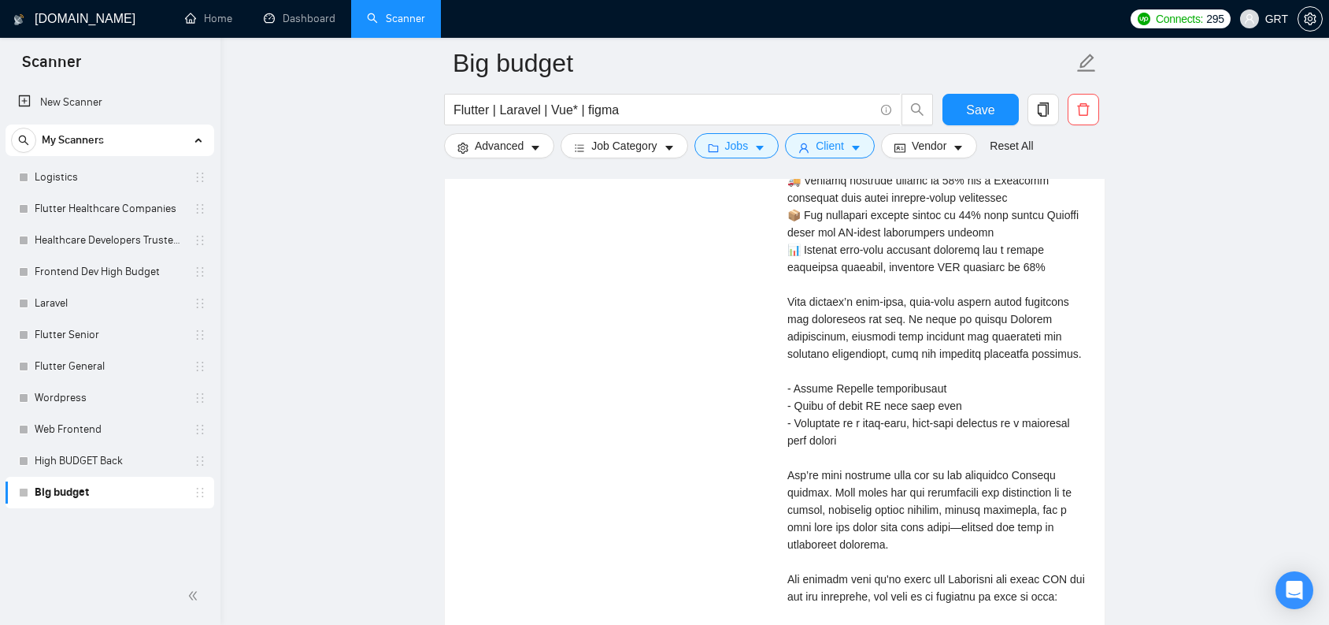
scroll to position [3429, 0]
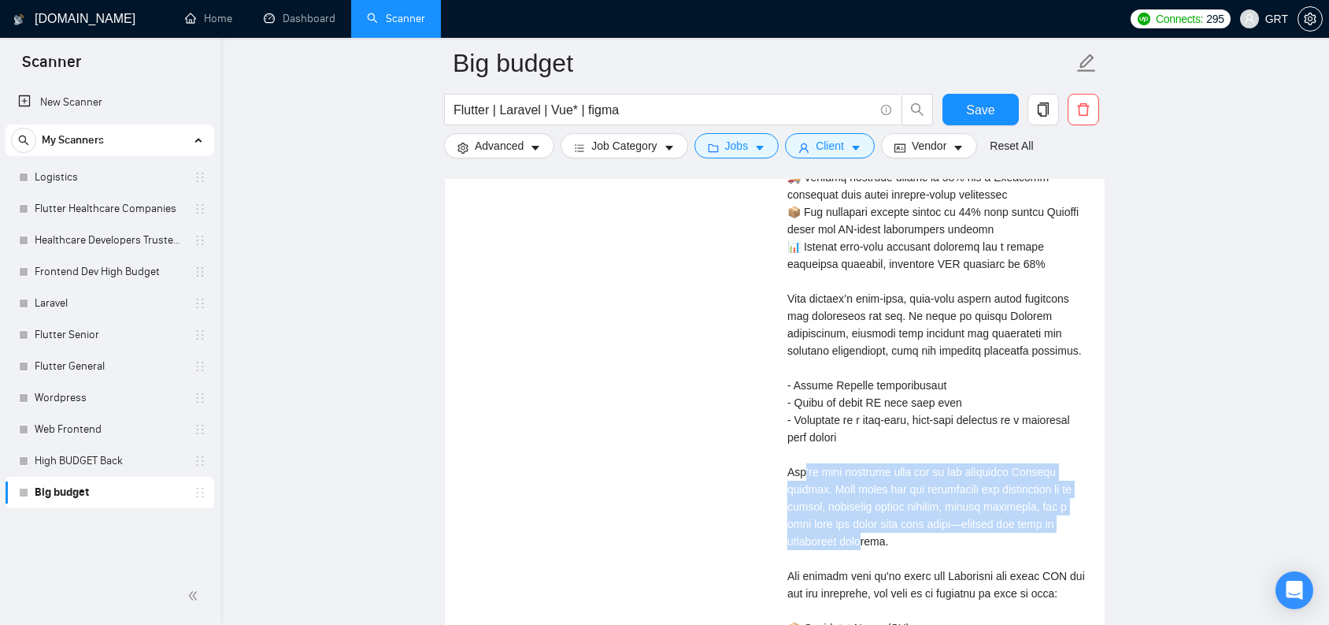
drag, startPoint x: 806, startPoint y: 473, endPoint x: 862, endPoint y: 536, distance: 85.4
click at [862, 536] on div "Cover letter" at bounding box center [937, 610] width 298 height 1057
click at [867, 526] on div "Cover letter" at bounding box center [937, 610] width 298 height 1057
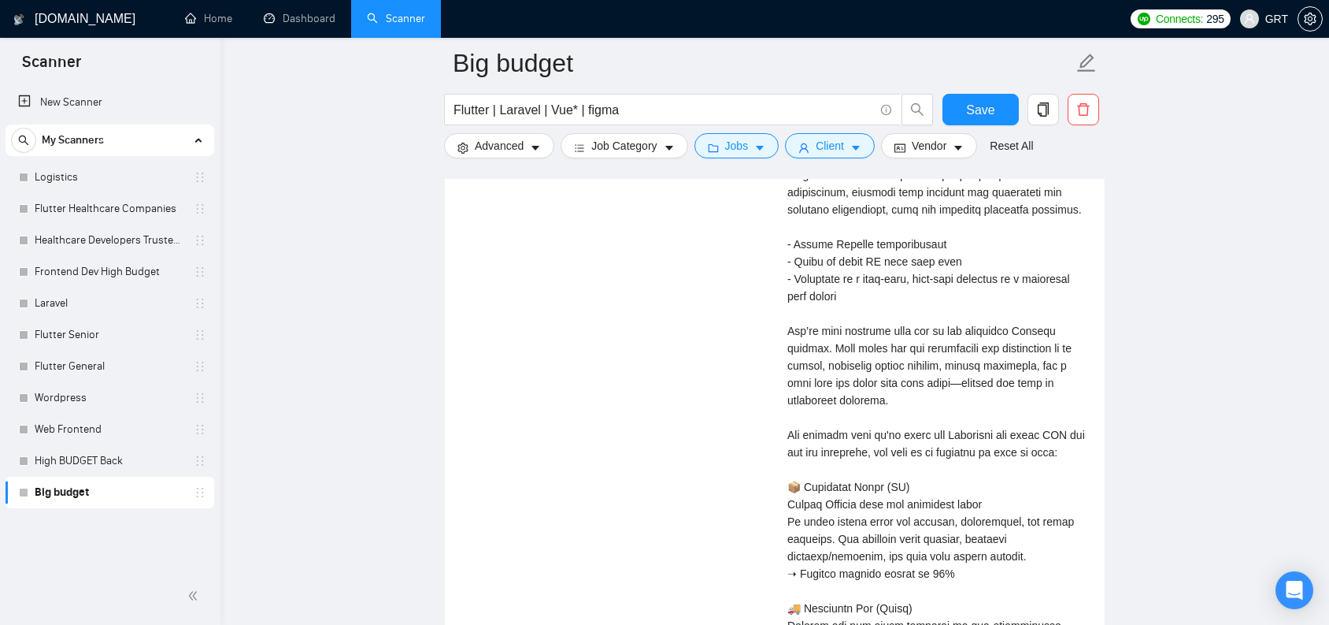
scroll to position [3623, 0]
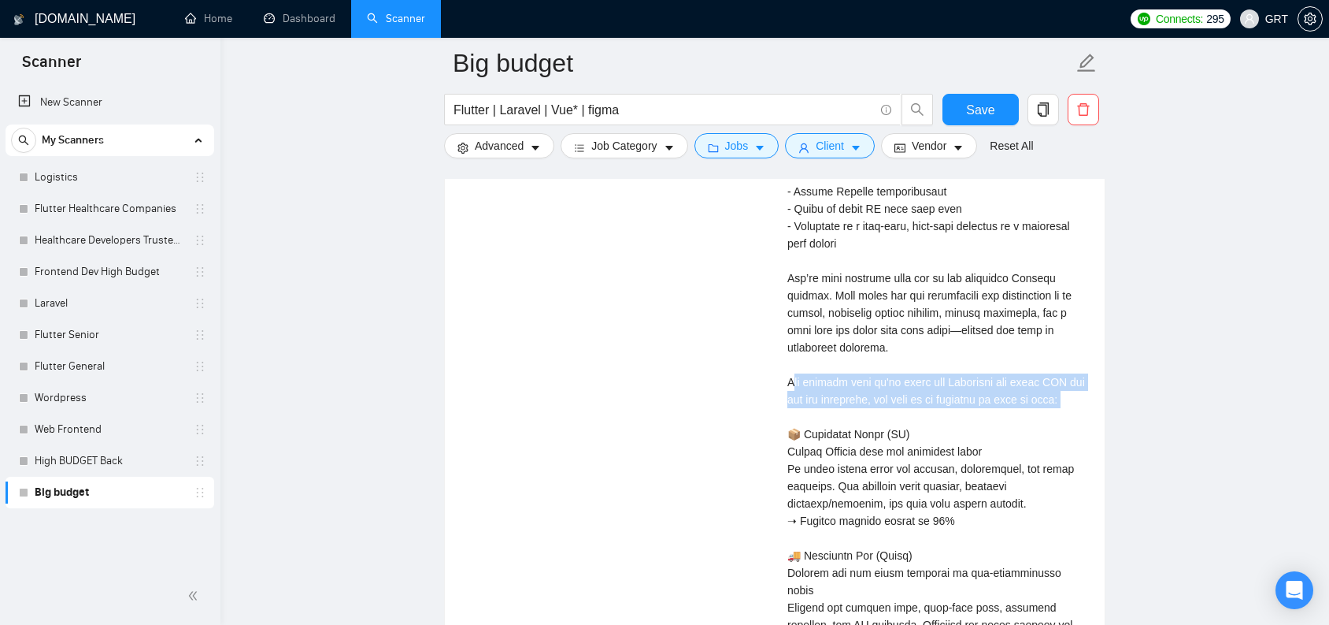
drag, startPoint x: 795, startPoint y: 386, endPoint x: 800, endPoint y: 436, distance: 50.7
click at [800, 436] on div "Cover letter" at bounding box center [937, 416] width 298 height 1057
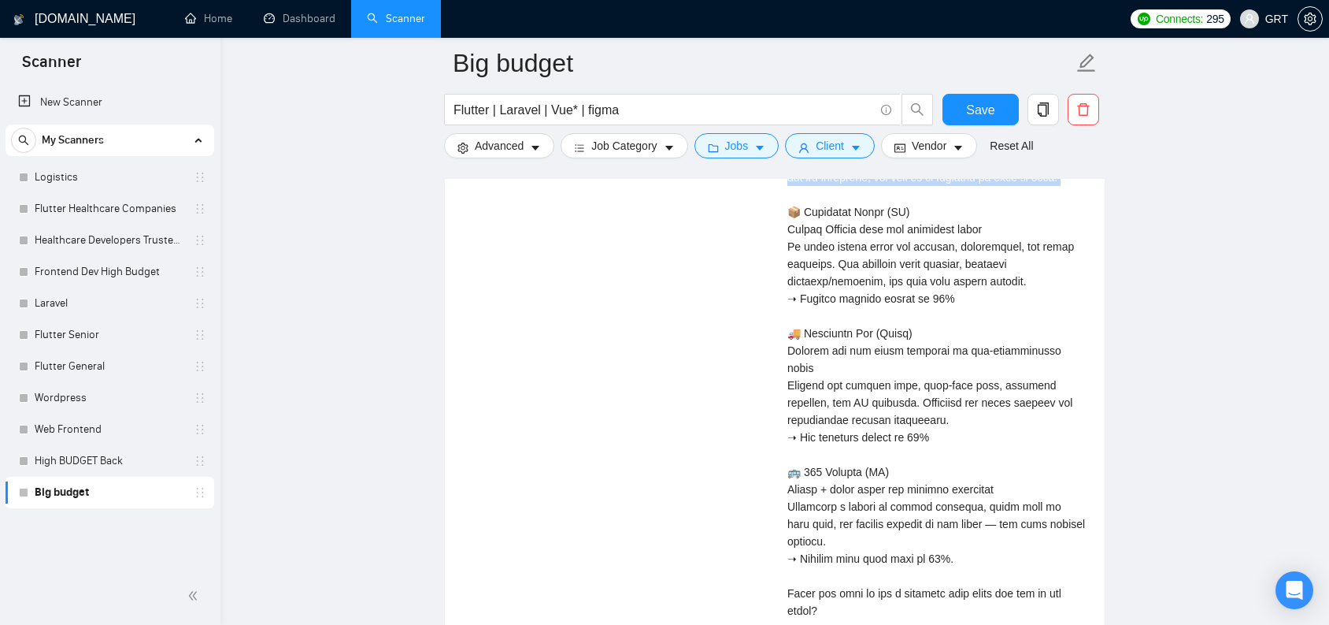
scroll to position [3968, 0]
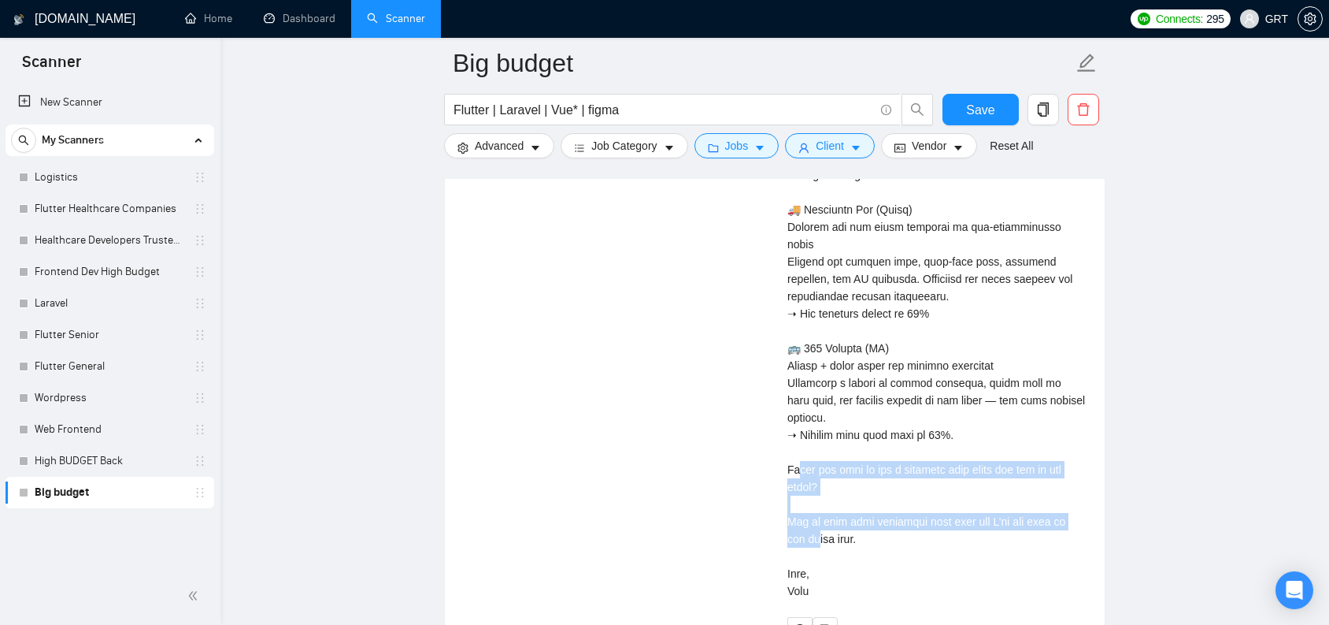
drag, startPoint x: 806, startPoint y: 469, endPoint x: 817, endPoint y: 536, distance: 67.8
click at [817, 536] on div "Cover letter" at bounding box center [937, 70] width 298 height 1057
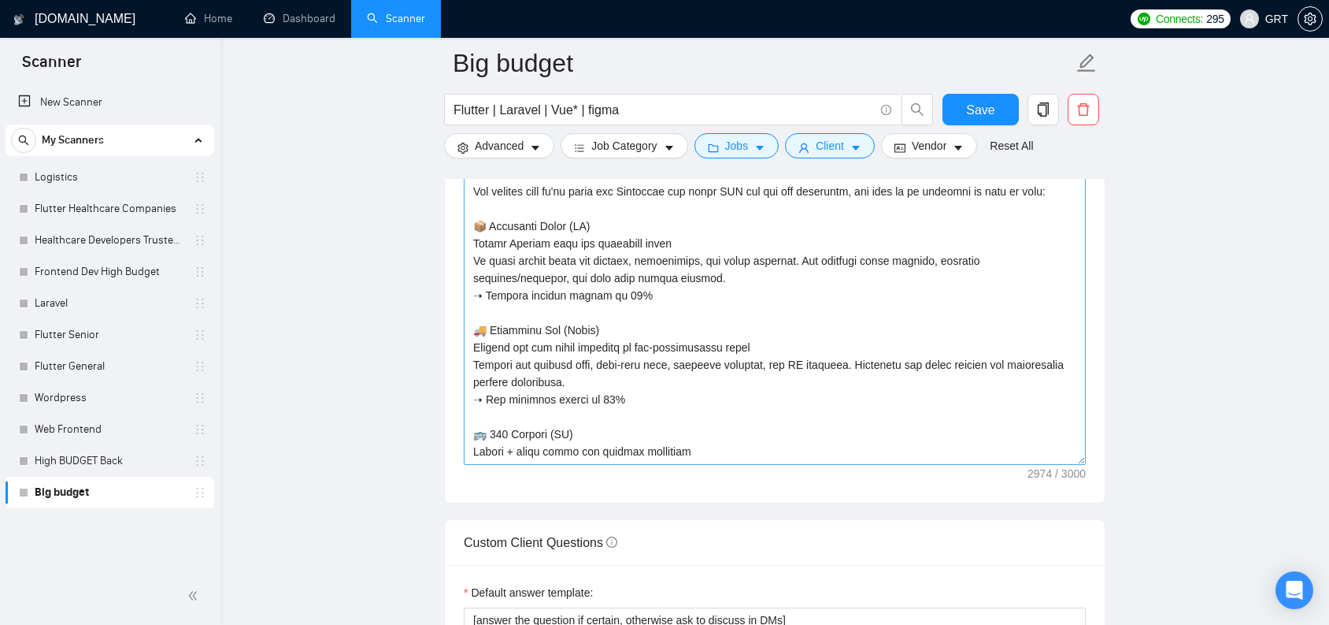
scroll to position [46, 0]
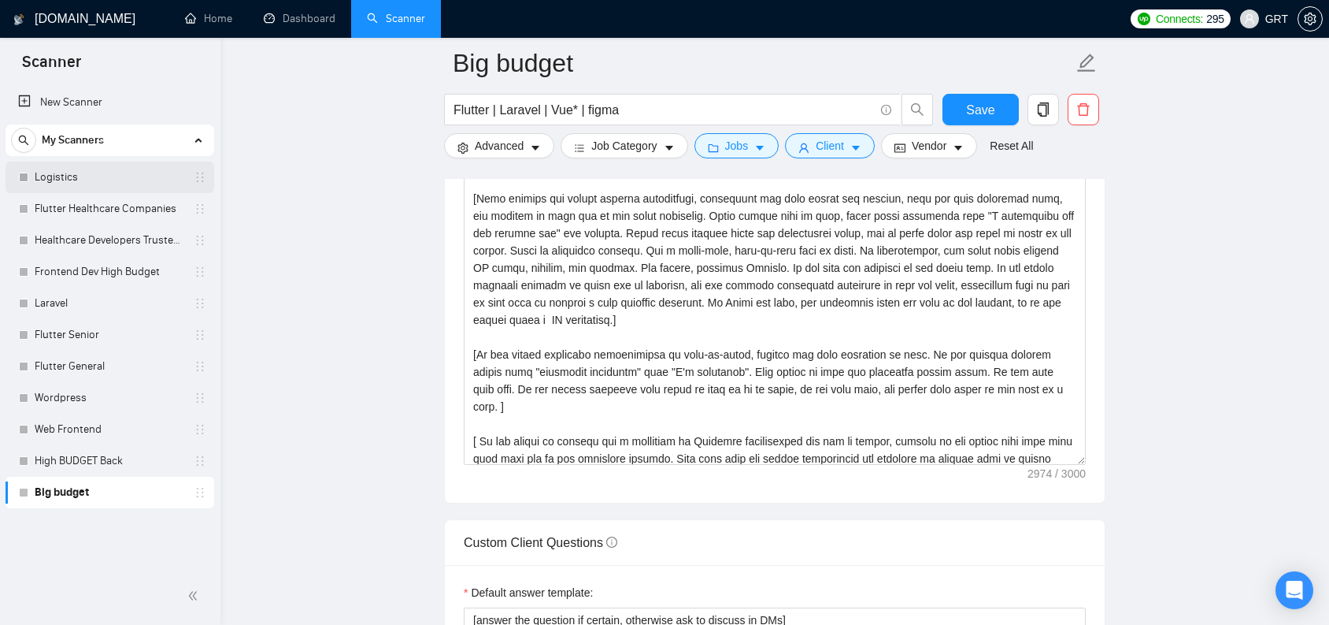
click at [65, 176] on link "Logistics" at bounding box center [110, 177] width 150 height 32
